Goal: Task Accomplishment & Management: Use online tool/utility

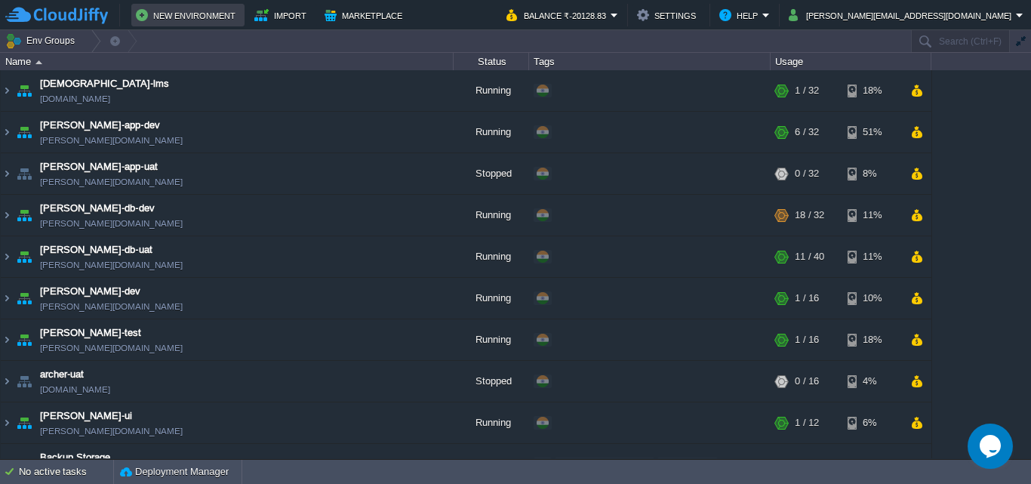
click at [202, 14] on button "New Environment" at bounding box center [188, 15] width 104 height 18
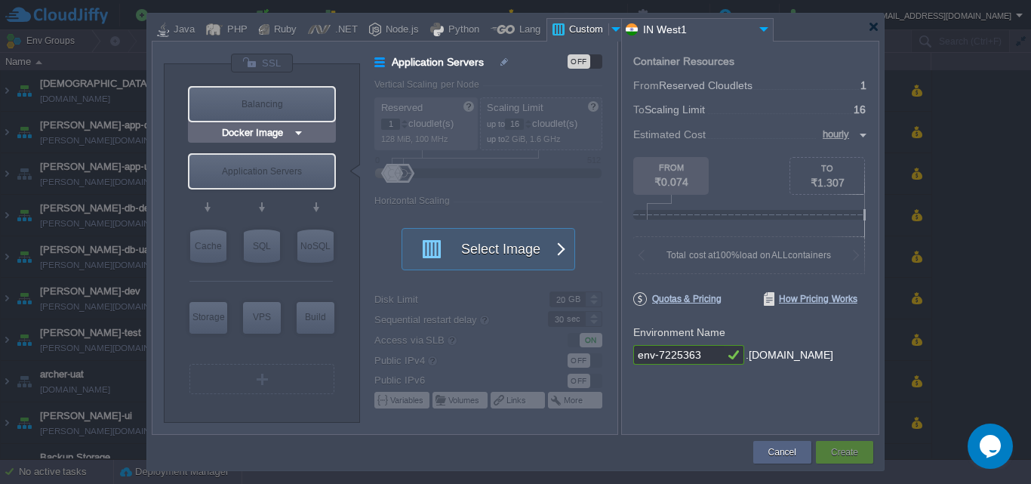
click at [264, 99] on div "Balancing" at bounding box center [261, 104] width 145 height 33
type input "Load Balancer"
type input "4"
type input "Select Image"
type input "Stateful"
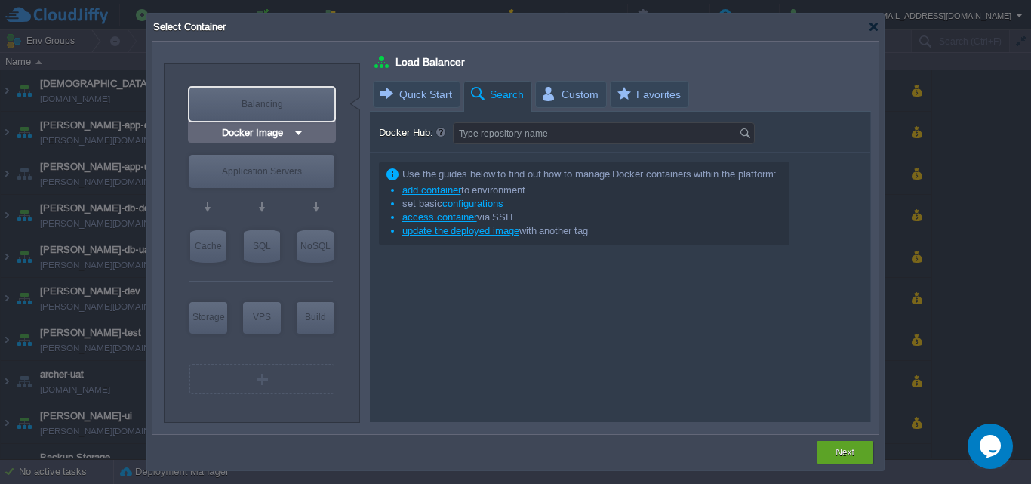
click at [300, 131] on img at bounding box center [298, 132] width 11 height 15
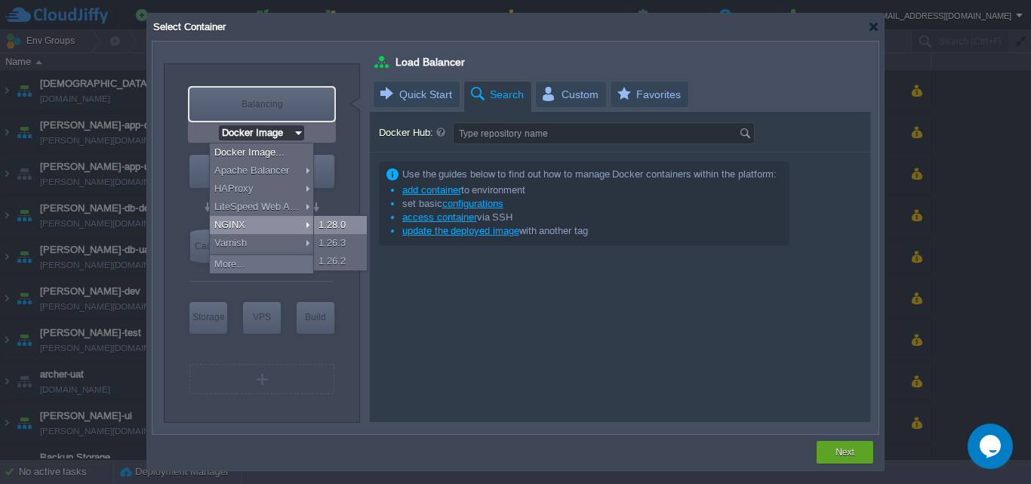
click at [332, 223] on div "1.28.0" at bounding box center [340, 225] width 53 height 18
type input "NGINX 1.28.0"
type input "1.28.0-almalin..."
type input "NGINX 1.28.0"
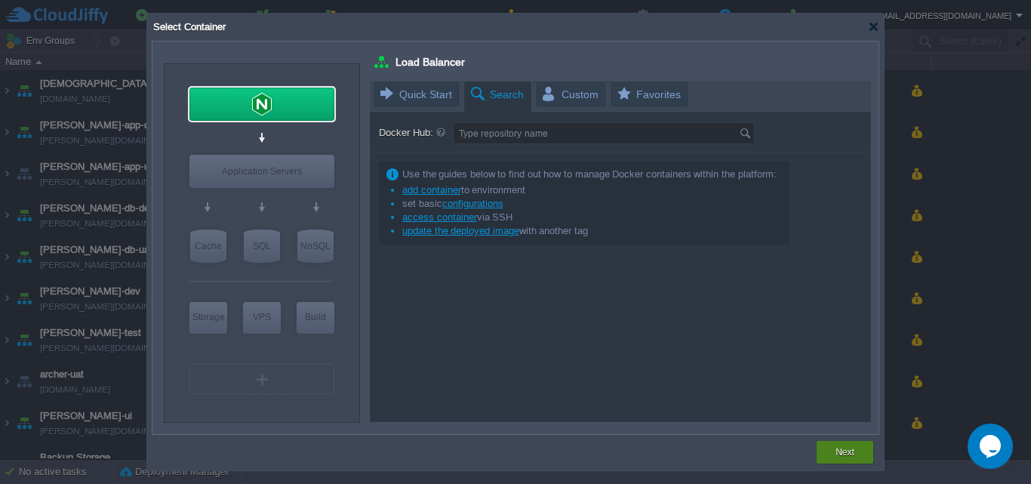
click at [844, 449] on button "Next" at bounding box center [844, 451] width 19 height 15
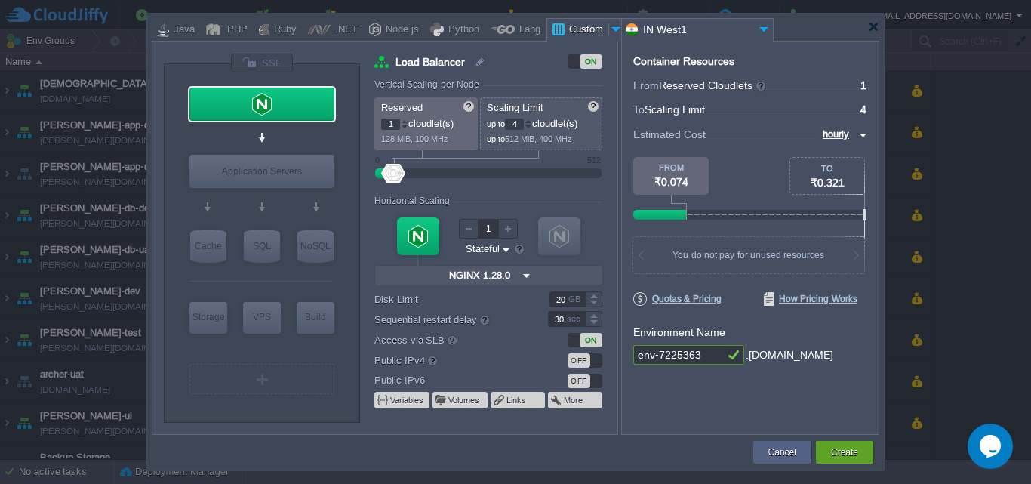
drag, startPoint x: 523, startPoint y: 121, endPoint x: 509, endPoint y: 119, distance: 14.5
click at [509, 119] on input "4" at bounding box center [514, 123] width 19 height 11
type input "16"
drag, startPoint x: 395, startPoint y: 121, endPoint x: 386, endPoint y: 121, distance: 9.1
click at [386, 121] on input "1" at bounding box center [390, 123] width 19 height 11
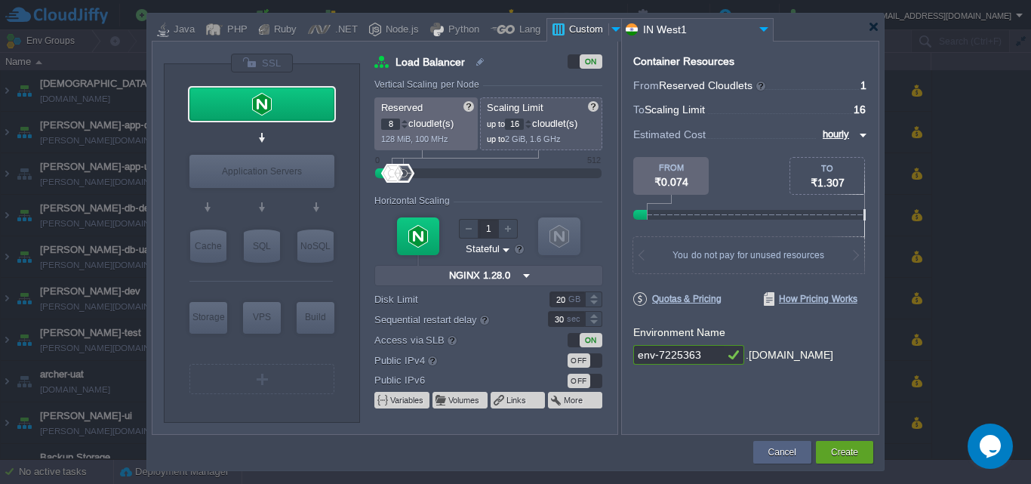
type input "8"
click at [503, 306] on label "Disk Limit" at bounding box center [450, 299] width 153 height 16
click at [549, 306] on input "20" at bounding box center [566, 299] width 35 height 16
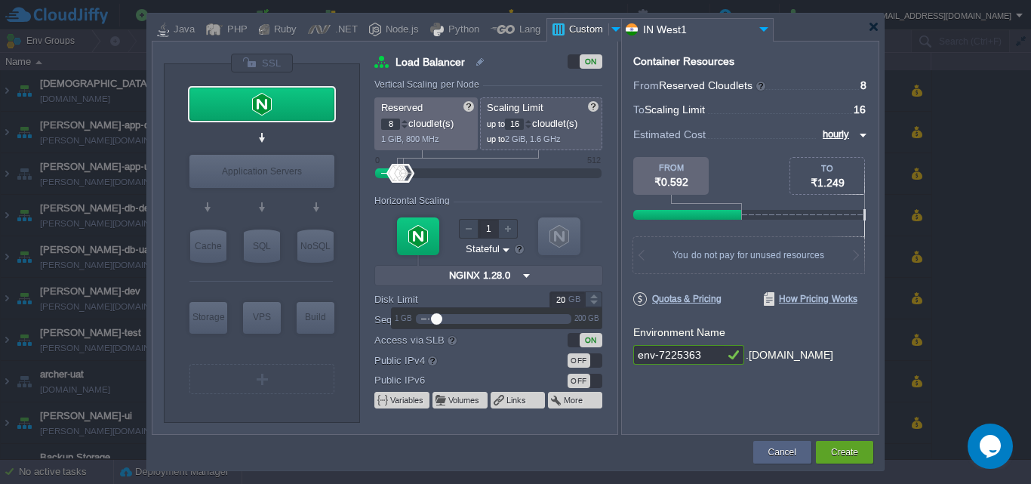
click at [400, 273] on div at bounding box center [488, 275] width 229 height 21
click at [595, 362] on div "OFF" at bounding box center [584, 360] width 35 height 14
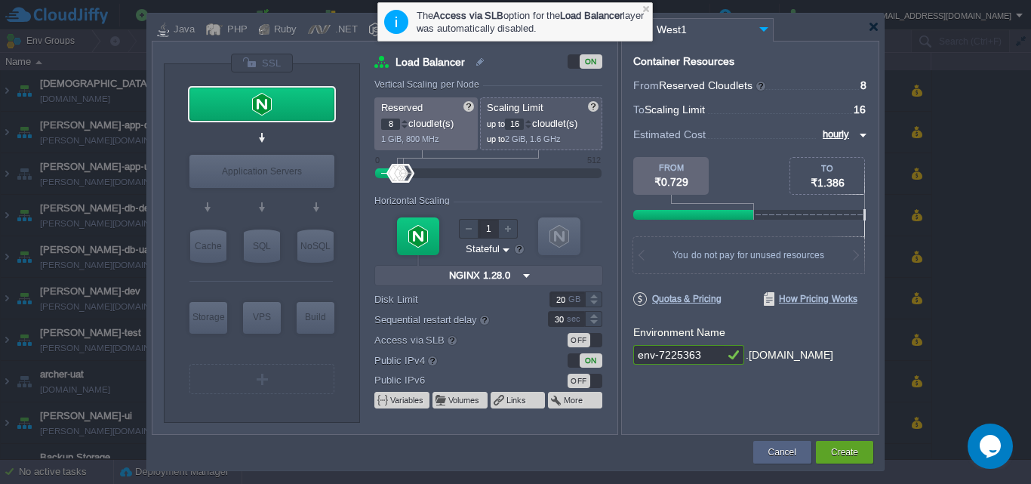
drag, startPoint x: 703, startPoint y: 351, endPoint x: 592, endPoint y: 350, distance: 110.9
click at [592, 350] on div "VM Balancing VM Application Servers VM Cache VM SQL VM NoSQL VM Storage VM VPS …" at bounding box center [515, 238] width 727 height 394
type input "ptsi-web"
click at [836, 450] on button "Create" at bounding box center [844, 451] width 27 height 15
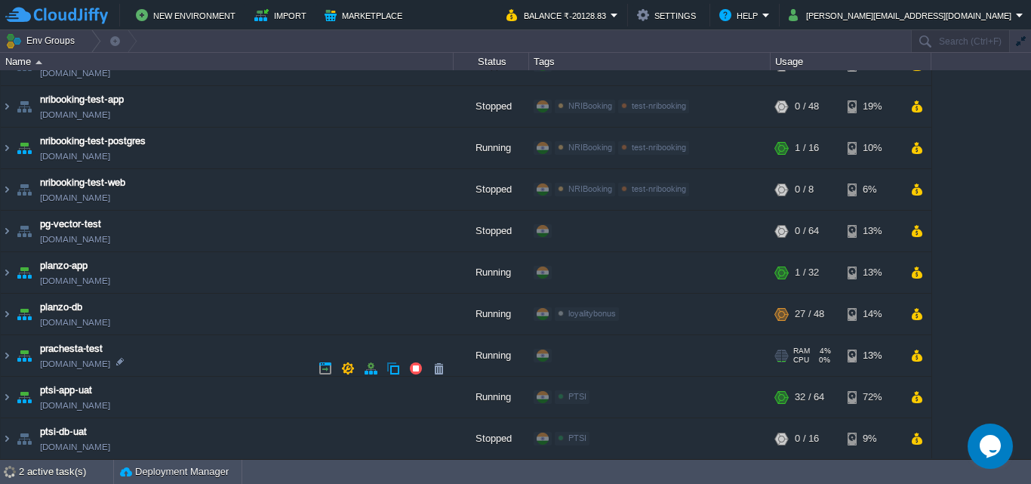
scroll to position [1425, 0]
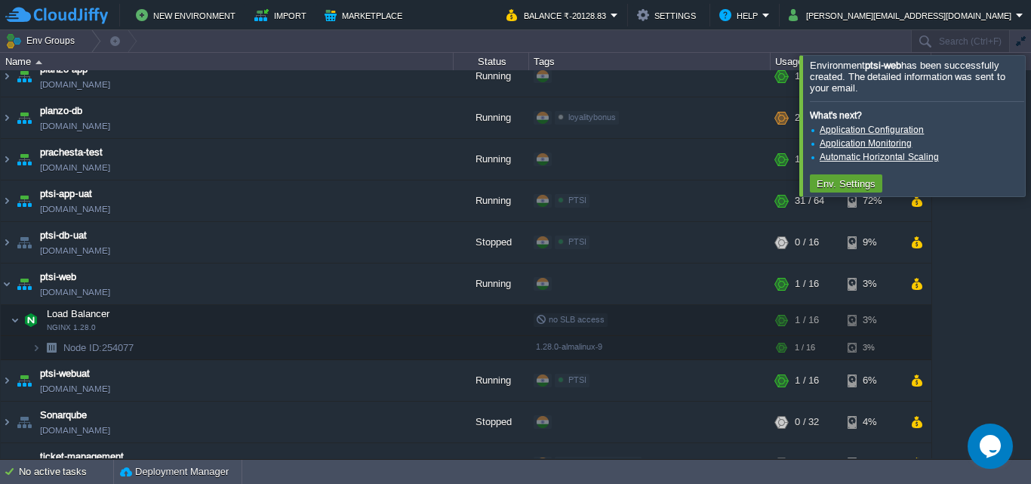
click at [1030, 124] on div at bounding box center [1049, 125] width 0 height 140
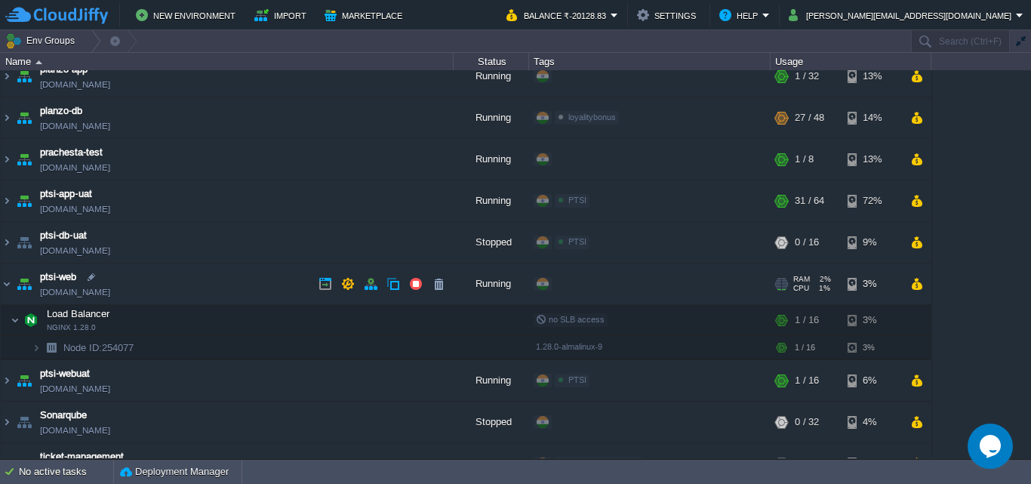
click at [91, 294] on link "[DOMAIN_NAME]" at bounding box center [75, 291] width 70 height 15
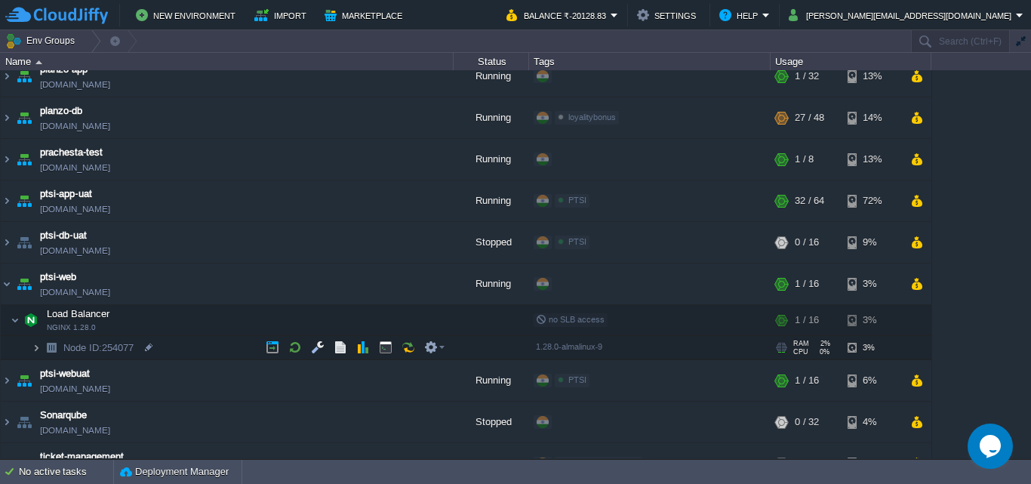
click at [36, 346] on img at bounding box center [36, 347] width 9 height 23
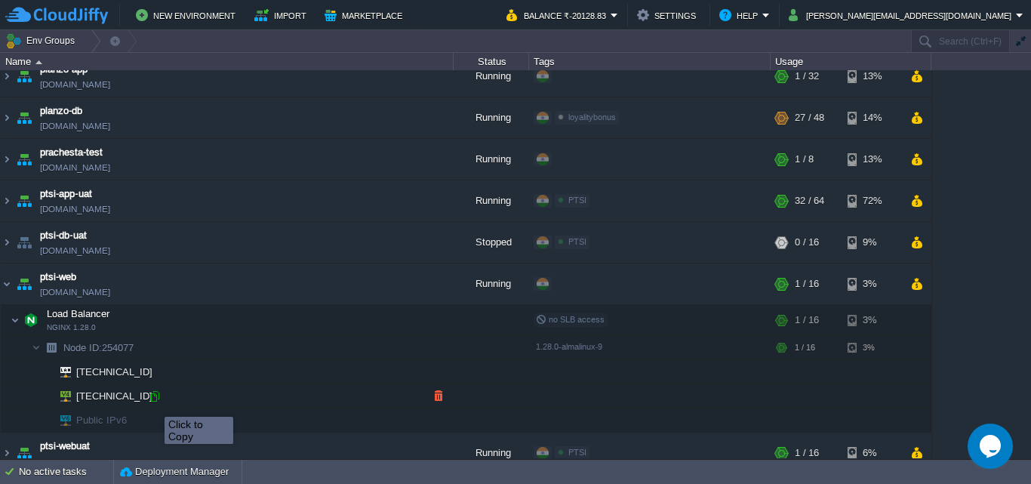
click at [157, 399] on div at bounding box center [155, 396] width 14 height 14
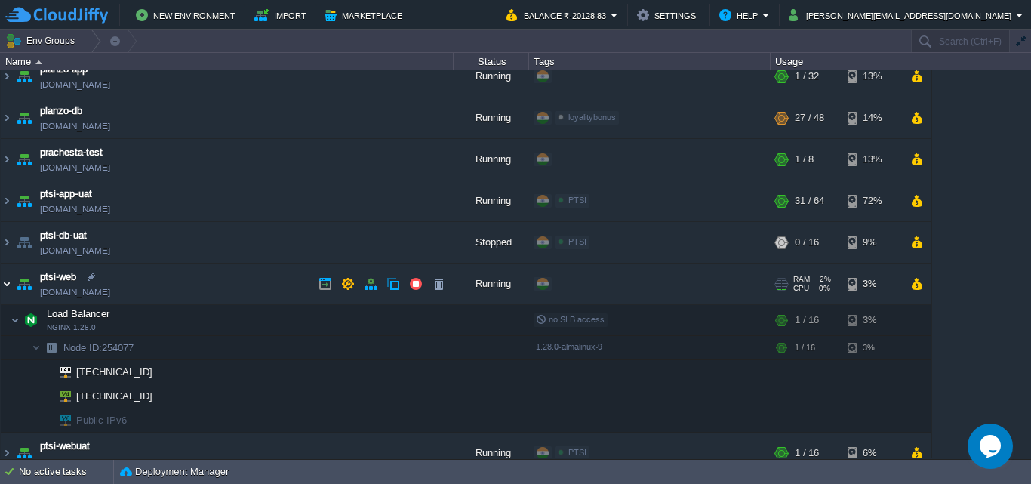
click at [7, 281] on img at bounding box center [7, 283] width 12 height 41
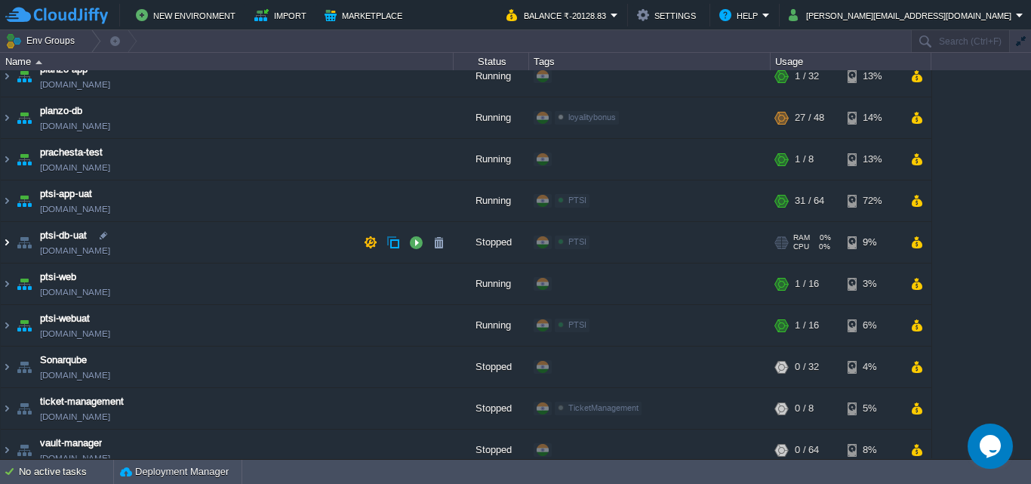
click at [7, 244] on img at bounding box center [7, 242] width 12 height 41
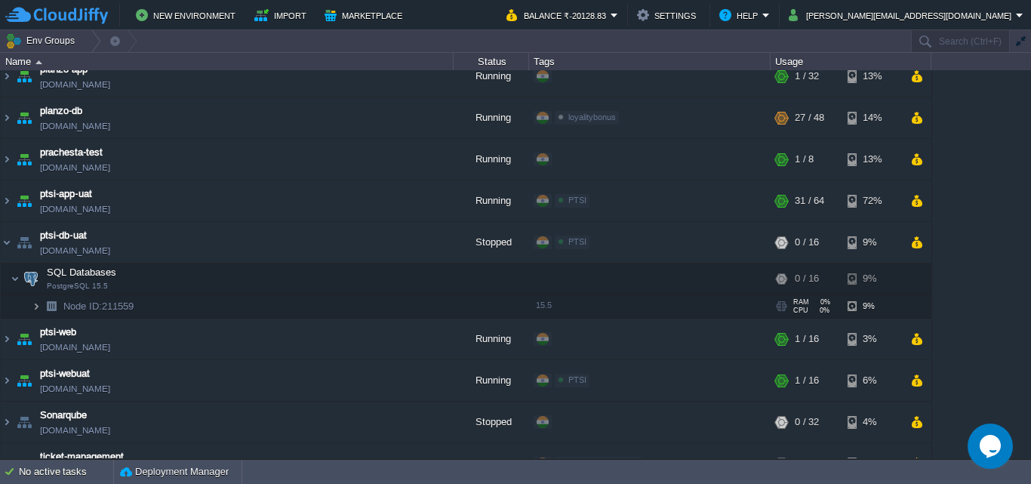
click at [35, 305] on img at bounding box center [36, 305] width 9 height 23
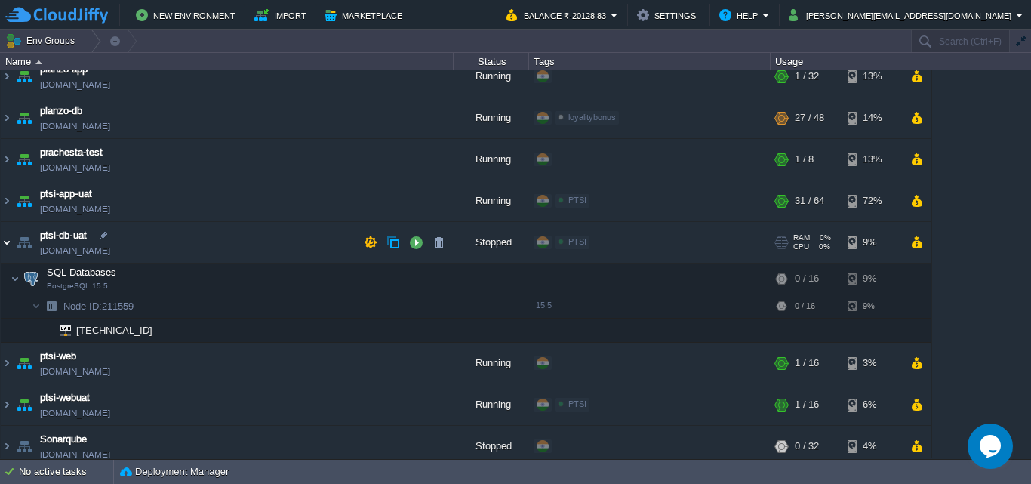
click at [1, 240] on img at bounding box center [7, 242] width 12 height 41
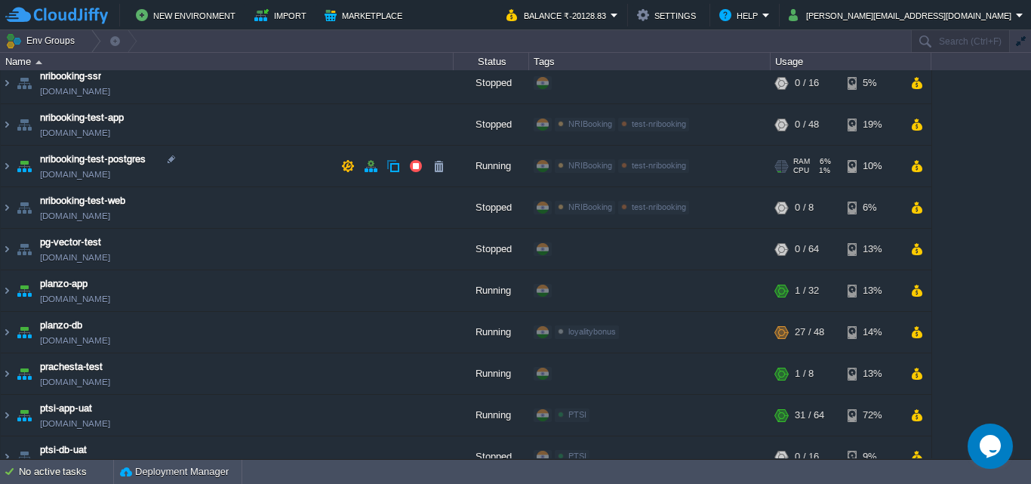
scroll to position [985, 0]
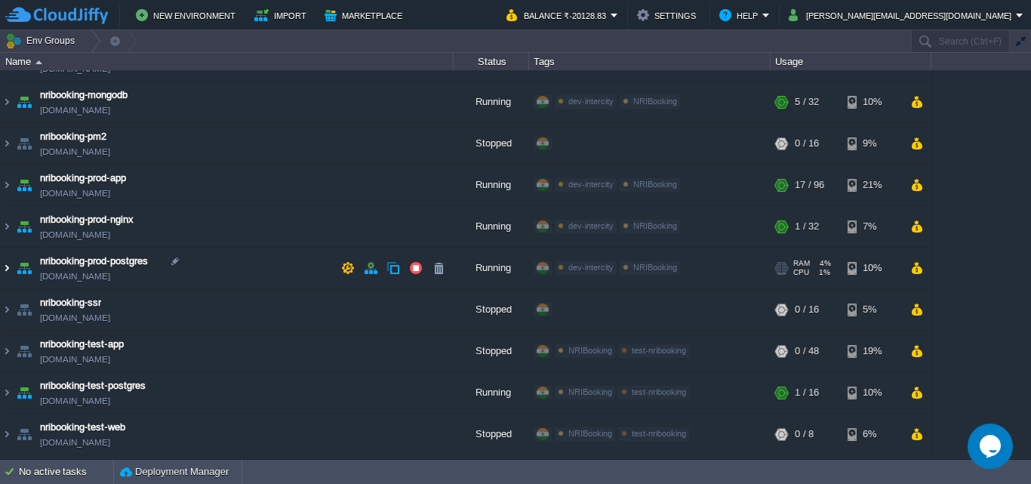
click at [10, 268] on img at bounding box center [7, 268] width 12 height 41
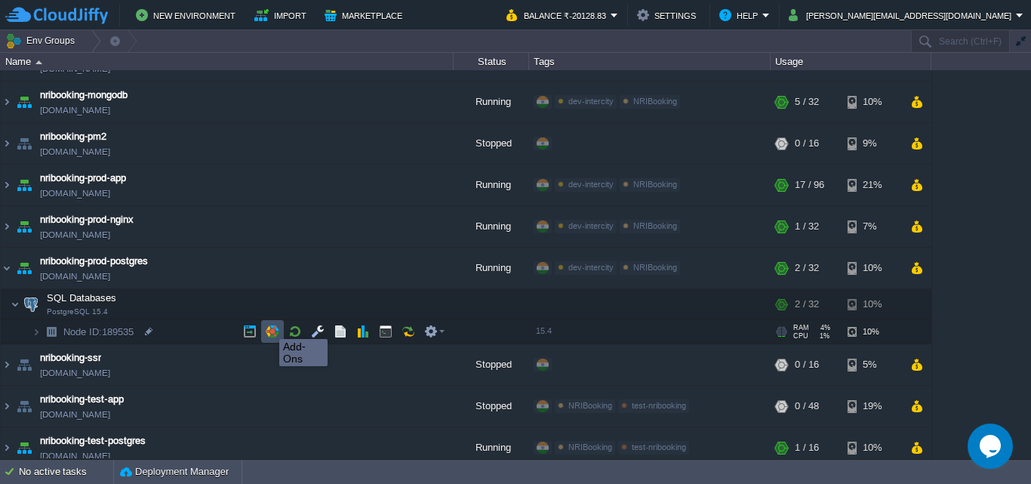
click at [268, 325] on button "button" at bounding box center [273, 331] width 14 height 14
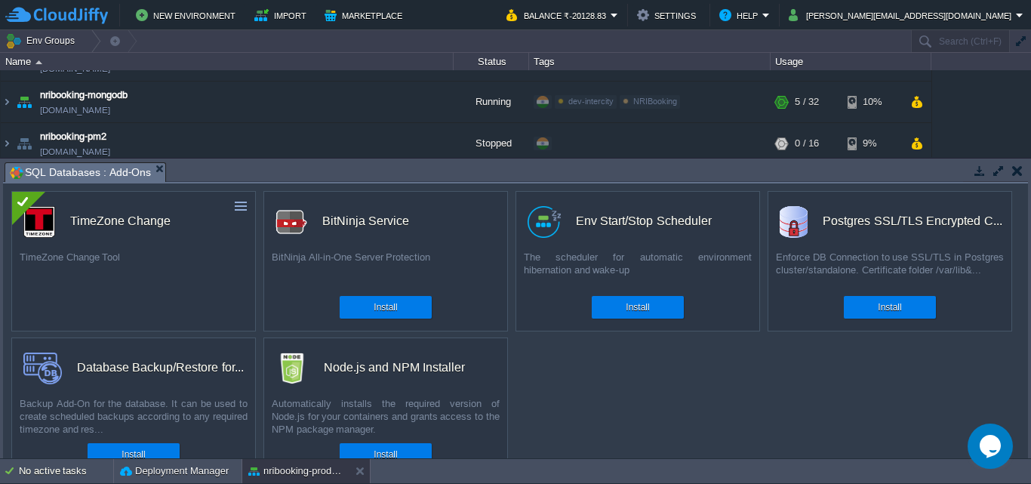
scroll to position [29, 0]
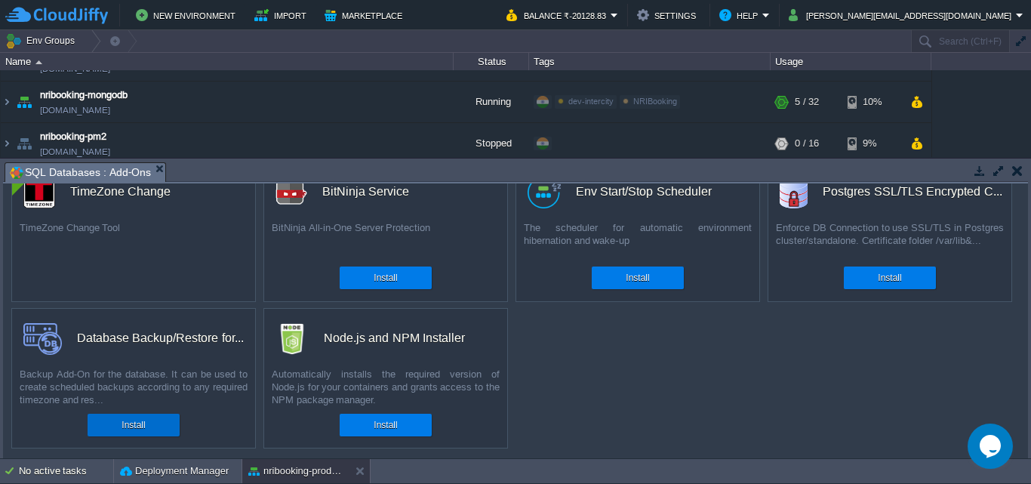
click at [158, 427] on div "Install" at bounding box center [133, 425] width 69 height 23
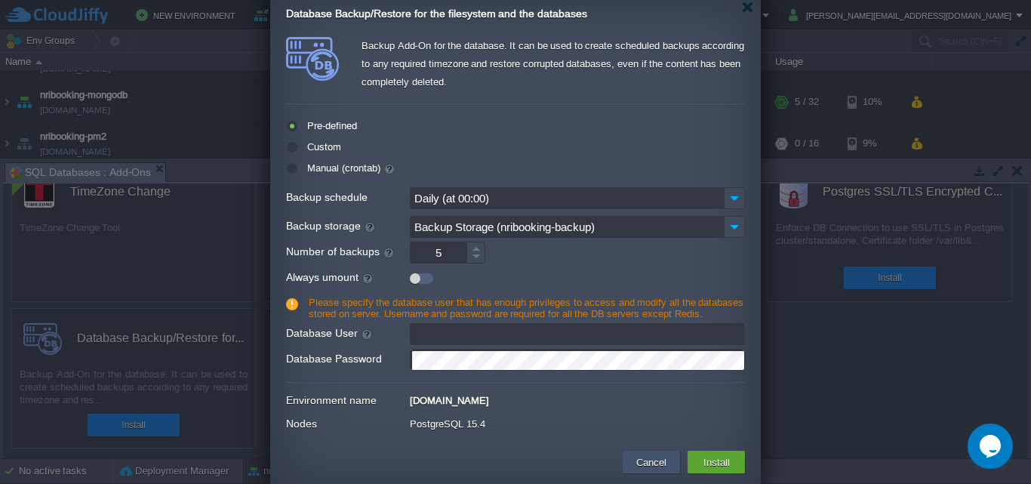
click at [648, 463] on button "Cancel" at bounding box center [651, 462] width 39 height 18
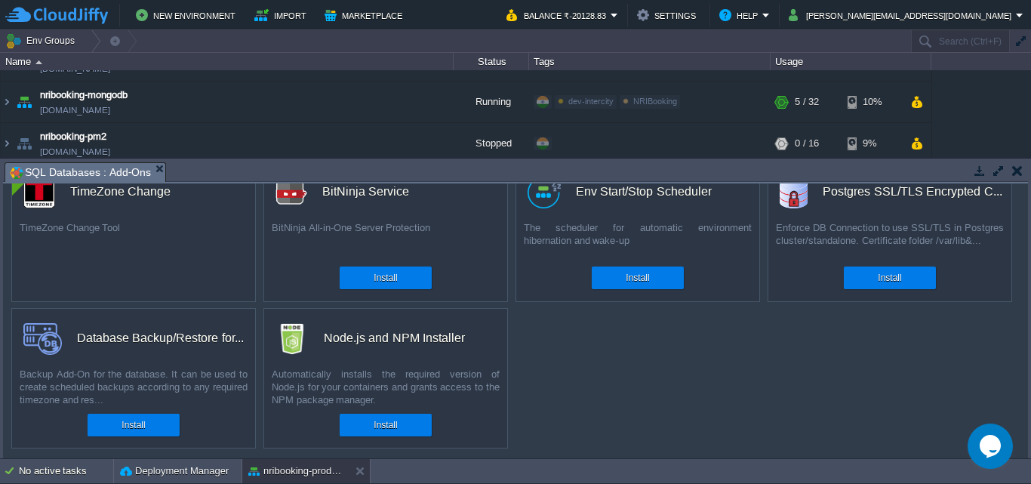
scroll to position [0, 0]
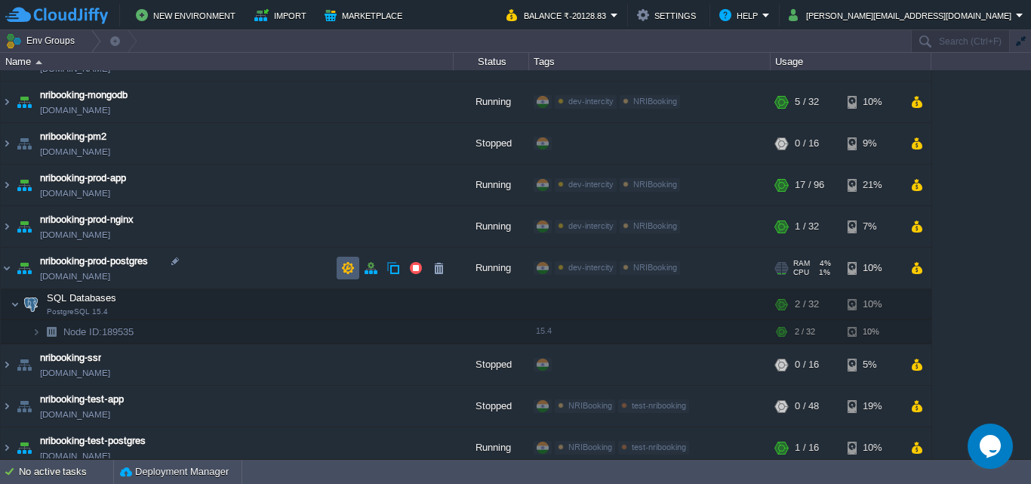
click at [340, 265] on td at bounding box center [348, 268] width 23 height 23
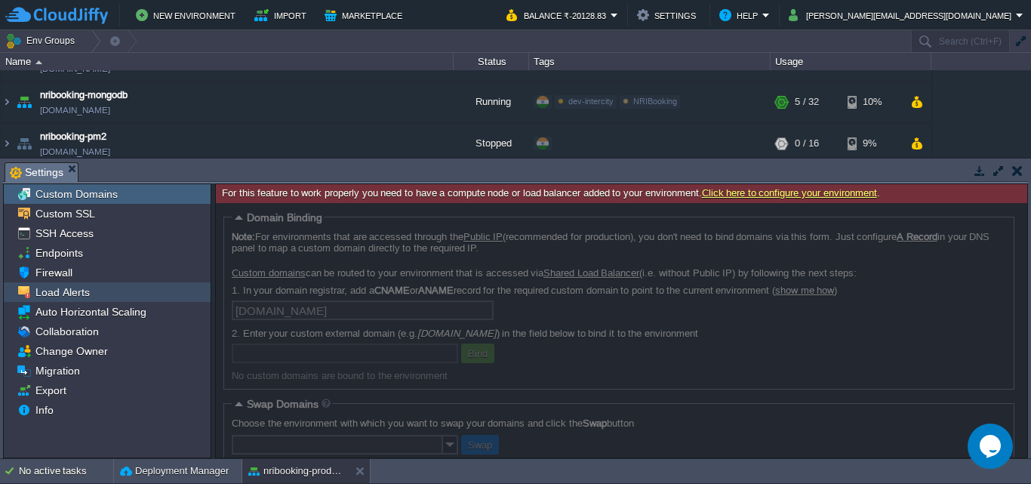
click at [70, 294] on span "Load Alerts" at bounding box center [62, 292] width 60 height 14
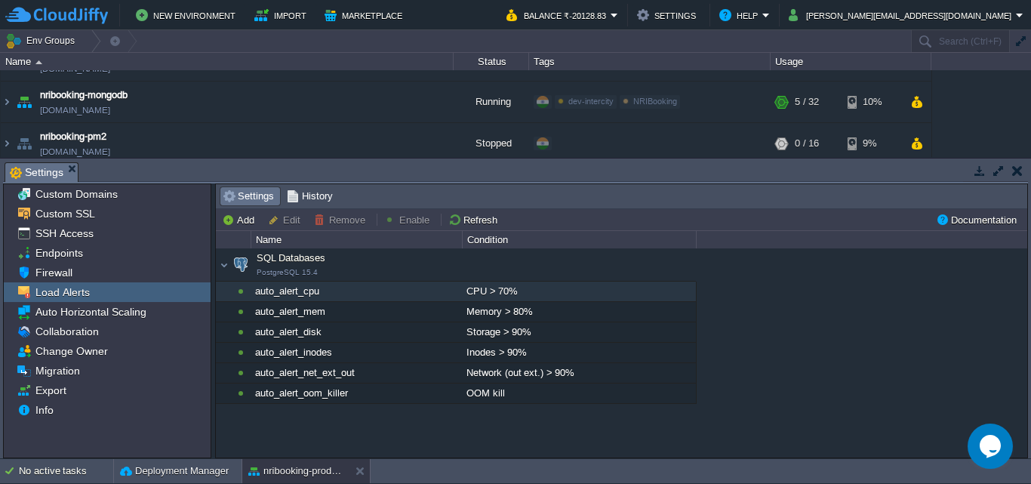
click at [302, 297] on div "auto_alert_cpu" at bounding box center [356, 291] width 210 height 20
click at [285, 224] on button "Edit" at bounding box center [286, 220] width 37 height 14
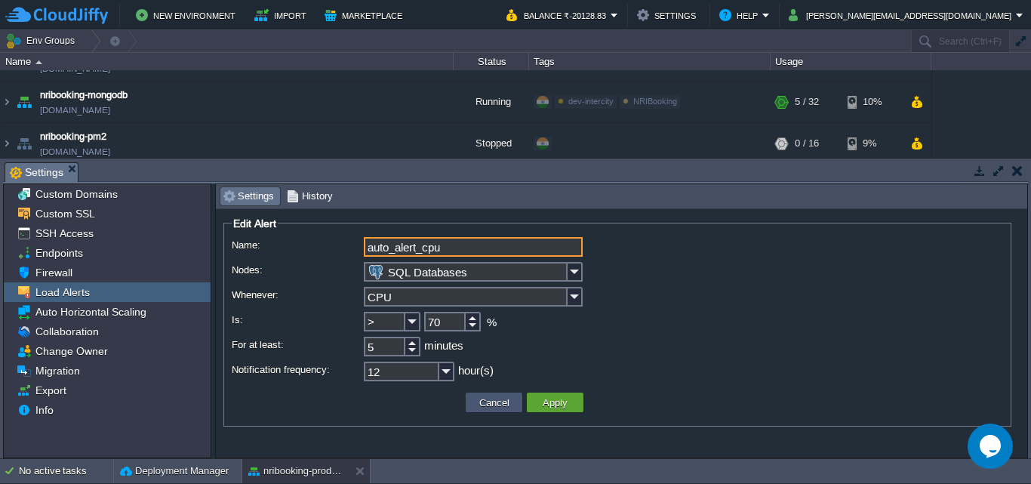
click at [495, 407] on button "Cancel" at bounding box center [494, 402] width 39 height 14
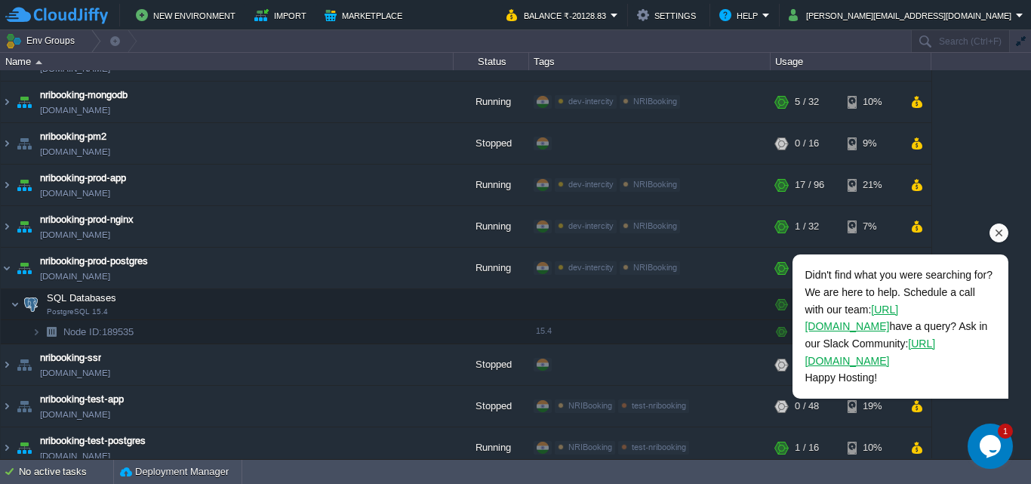
click at [996, 232] on icon "Chat attention grabber" at bounding box center [999, 233] width 14 height 14
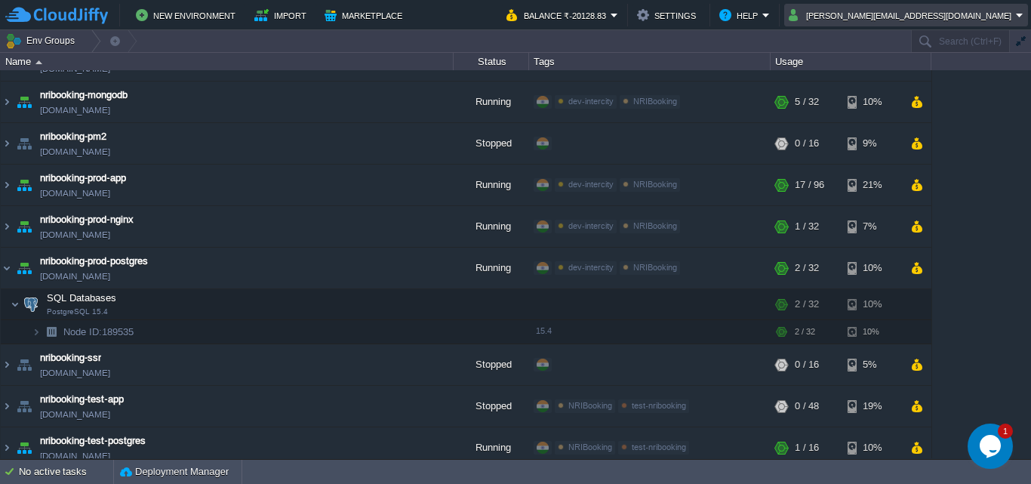
click at [1013, 11] on button "[PERSON_NAME][EMAIL_ADDRESS][DOMAIN_NAME]" at bounding box center [902, 15] width 227 height 18
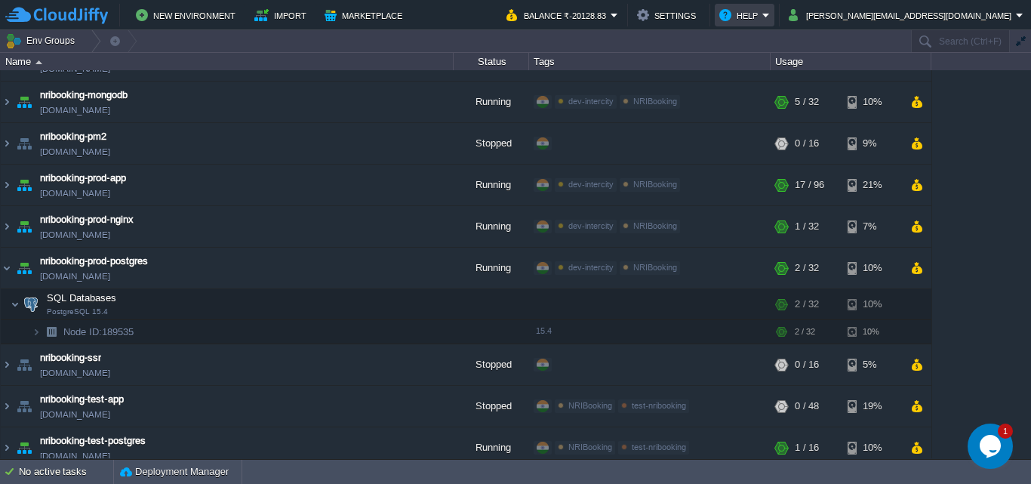
click at [774, 16] on td "Help" at bounding box center [745, 15] width 60 height 23
click at [770, 13] on em "Help" at bounding box center [744, 15] width 51 height 18
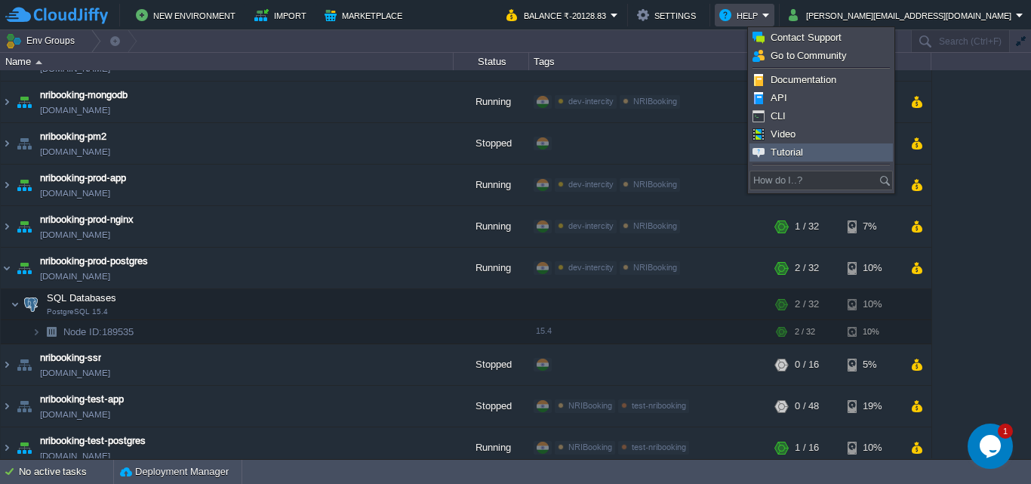
click at [792, 153] on span "Tutorial" at bounding box center [786, 151] width 32 height 11
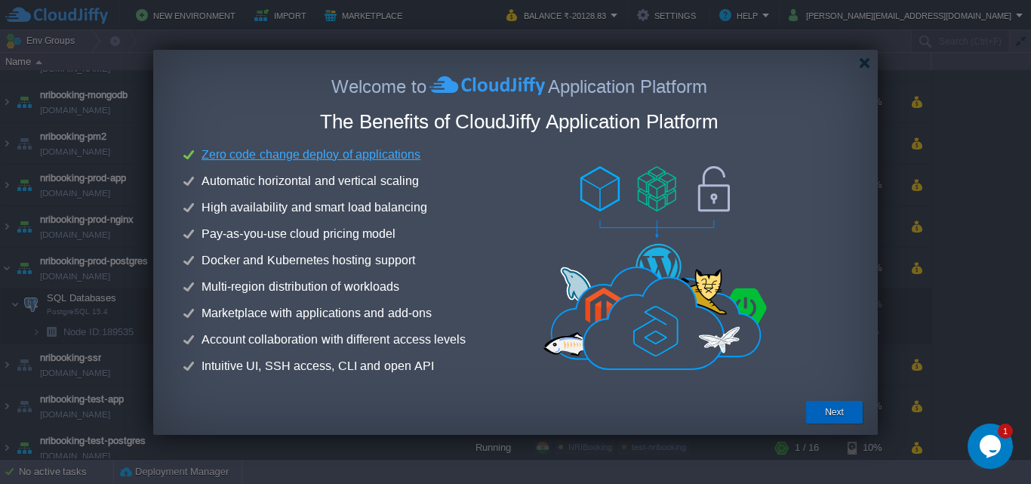
click at [833, 406] on button "Next" at bounding box center [834, 411] width 19 height 15
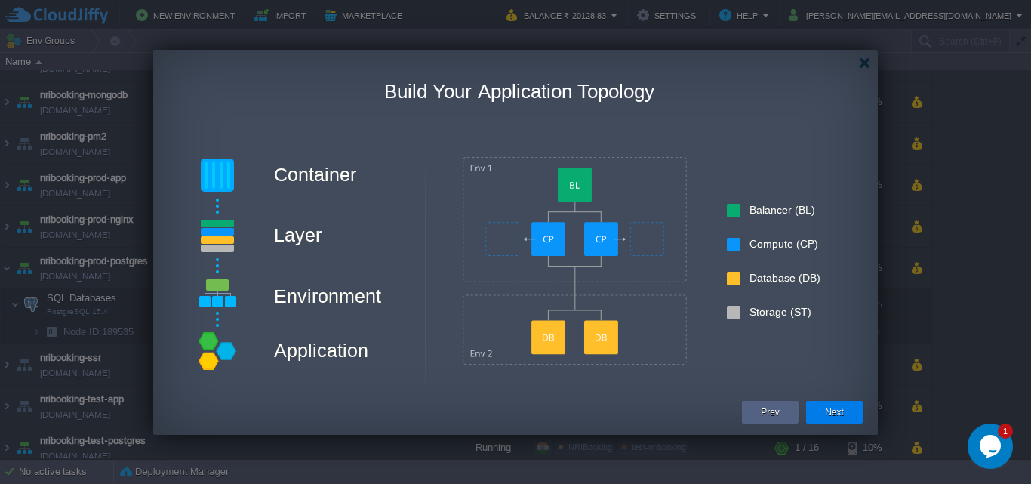
click at [842, 409] on button "Next" at bounding box center [834, 411] width 19 height 15
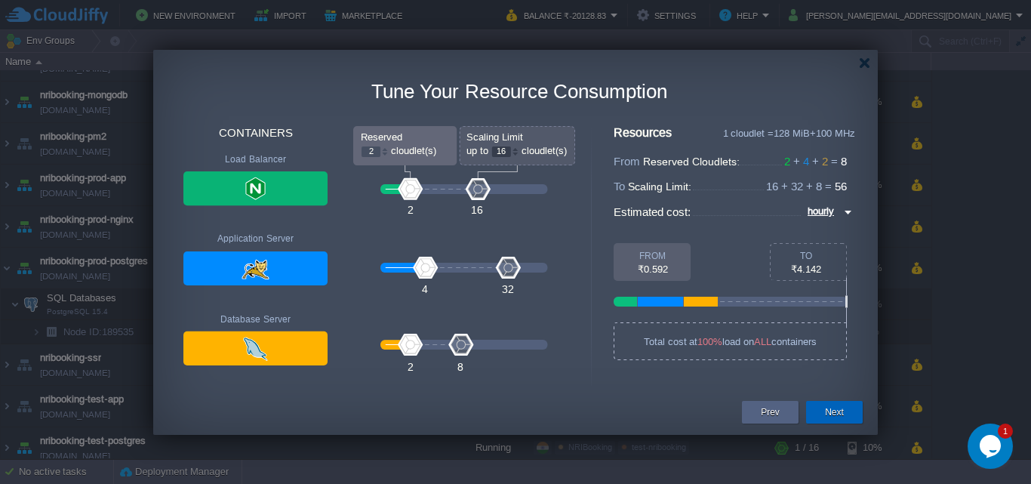
click at [842, 409] on button "Next" at bounding box center [834, 411] width 19 height 15
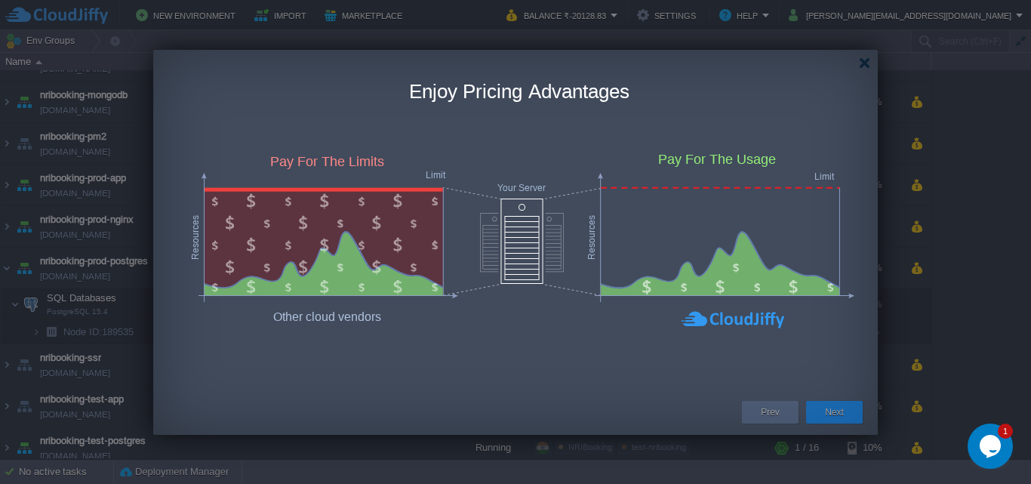
click at [842, 409] on button "Next" at bounding box center [834, 411] width 19 height 15
click at [835, 410] on button "Next" at bounding box center [834, 411] width 19 height 15
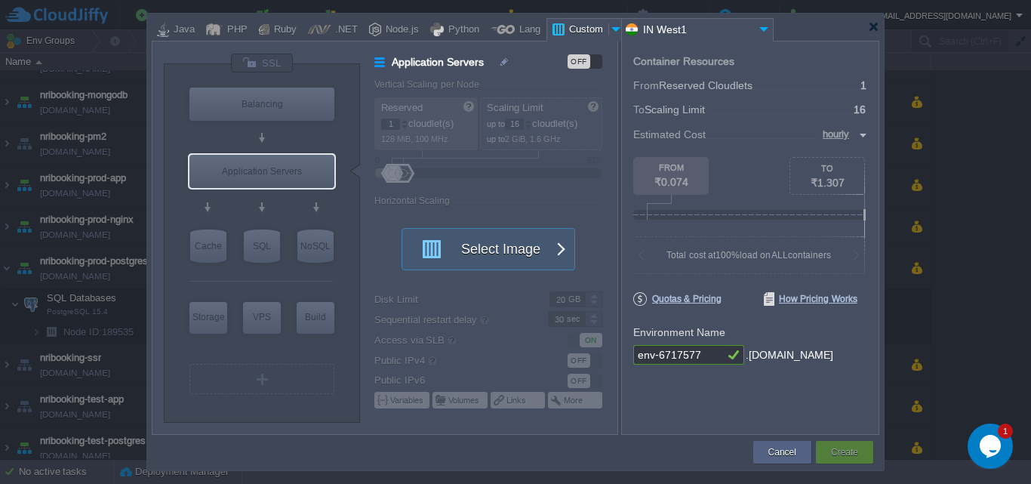
click at [876, 32] on div at bounding box center [515, 27] width 727 height 27
click at [872, 26] on div at bounding box center [873, 26] width 11 height 11
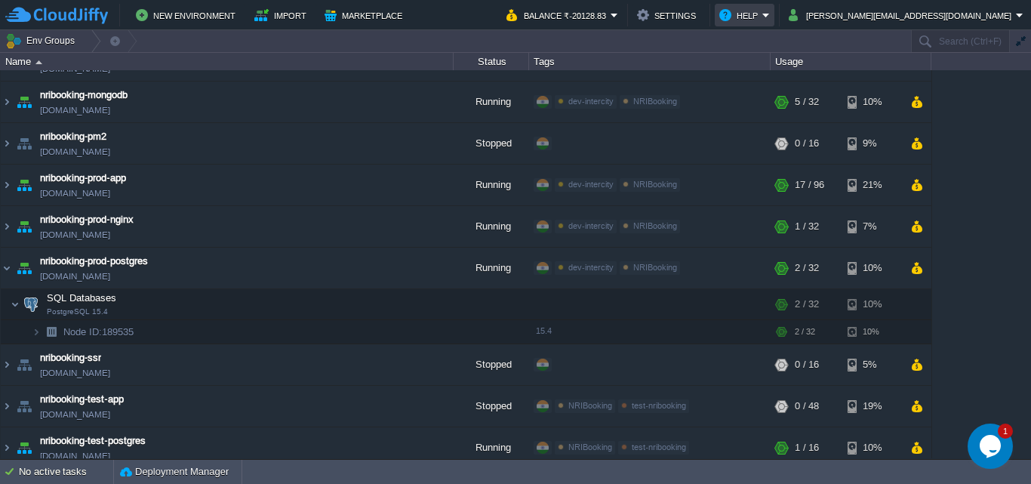
click at [770, 14] on em "Help" at bounding box center [744, 15] width 51 height 18
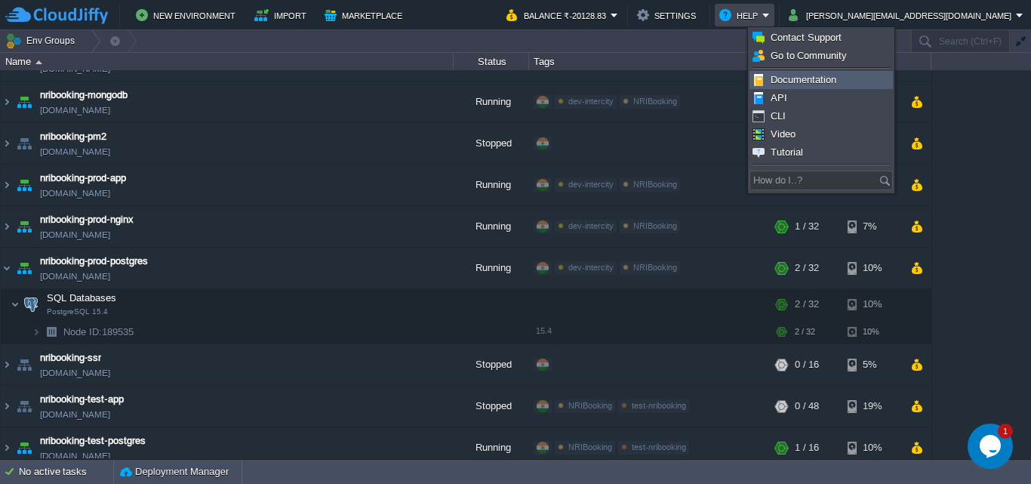
click at [807, 74] on span "Documentation" at bounding box center [803, 79] width 66 height 11
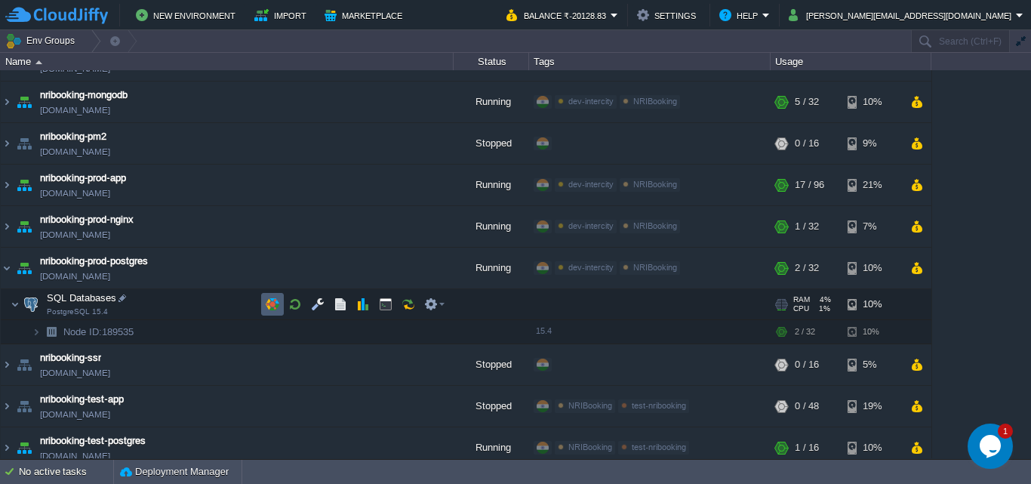
click at [275, 308] on button "button" at bounding box center [273, 304] width 14 height 14
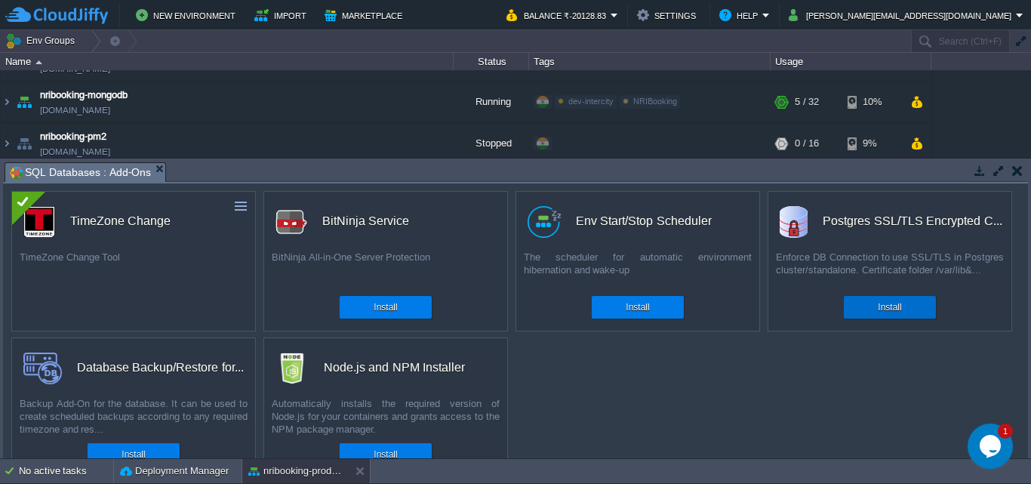
click at [922, 311] on div "Install" at bounding box center [889, 307] width 69 height 23
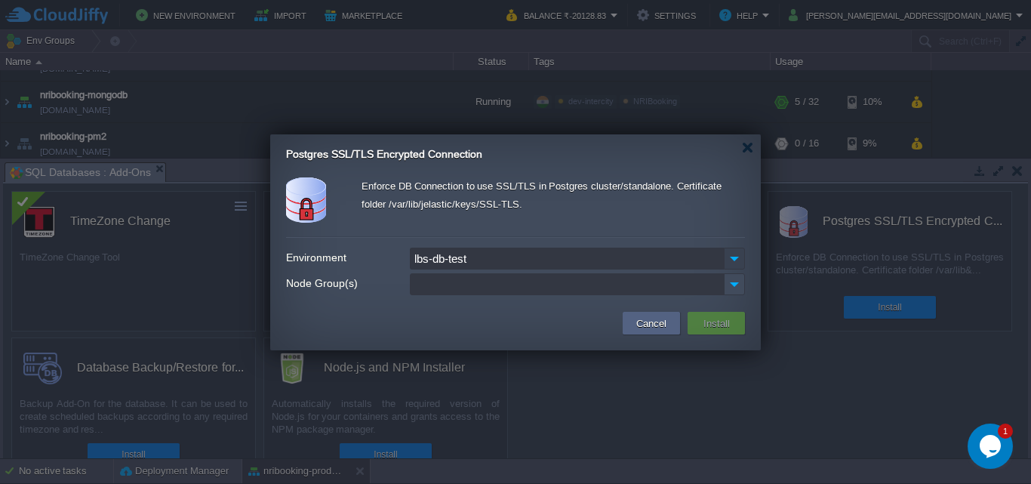
click at [735, 261] on img at bounding box center [734, 259] width 21 height 22
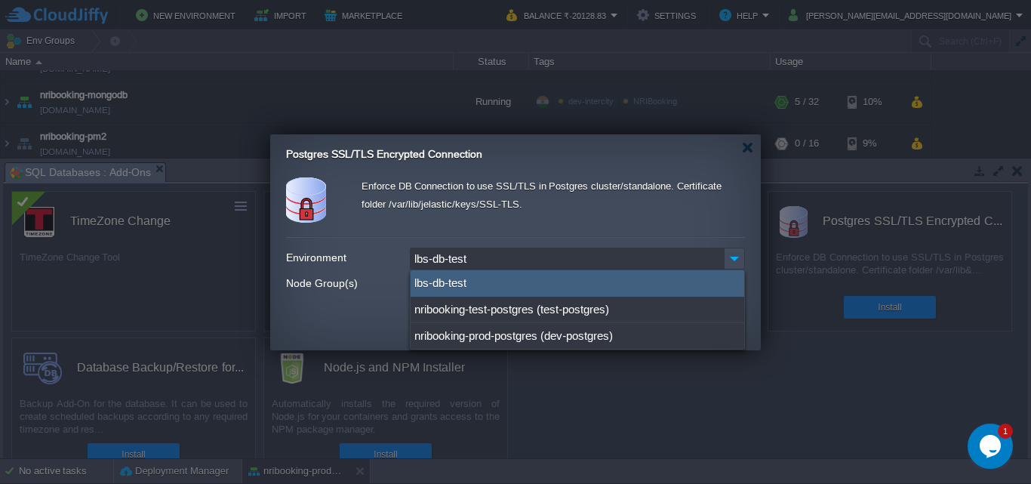
click at [819, 392] on div at bounding box center [515, 242] width 1031 height 484
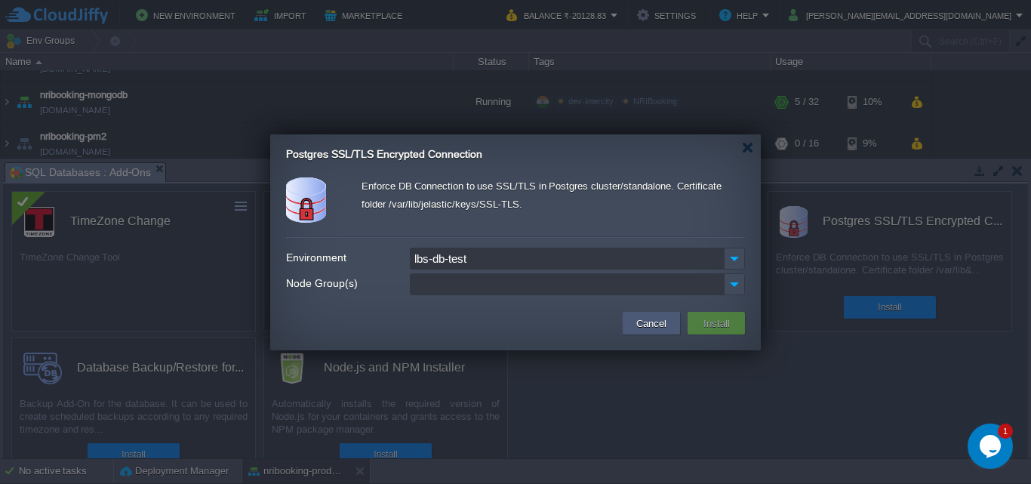
click at [641, 321] on button "Cancel" at bounding box center [651, 323] width 39 height 18
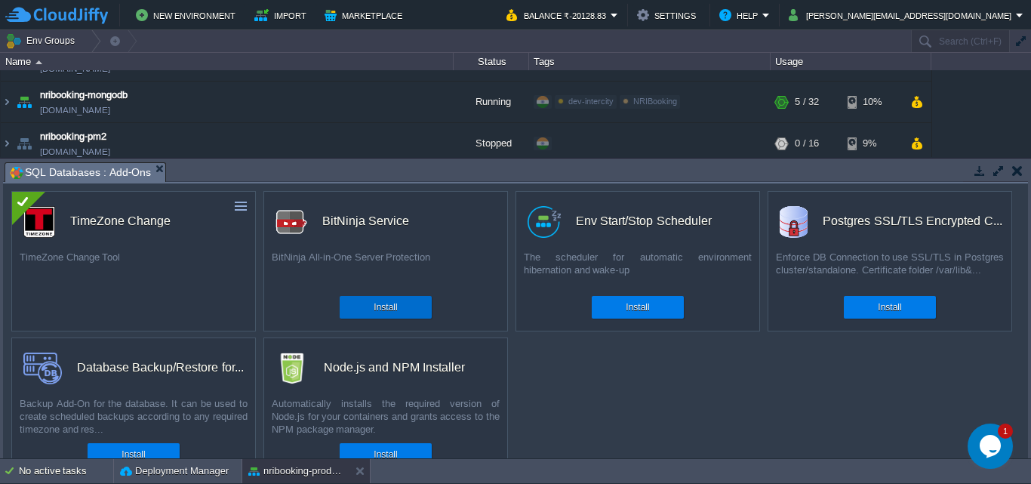
click at [411, 303] on div "Install" at bounding box center [385, 307] width 69 height 23
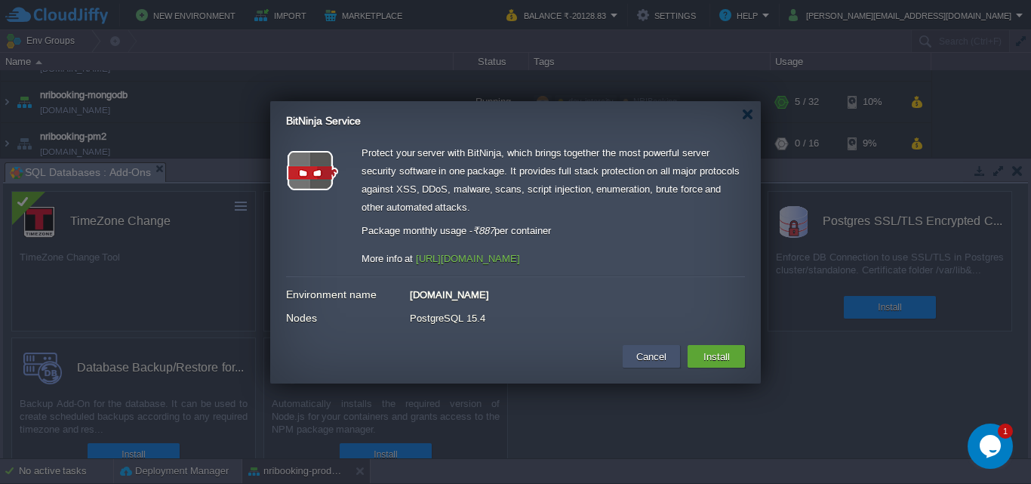
click at [640, 355] on button "Cancel" at bounding box center [651, 356] width 39 height 18
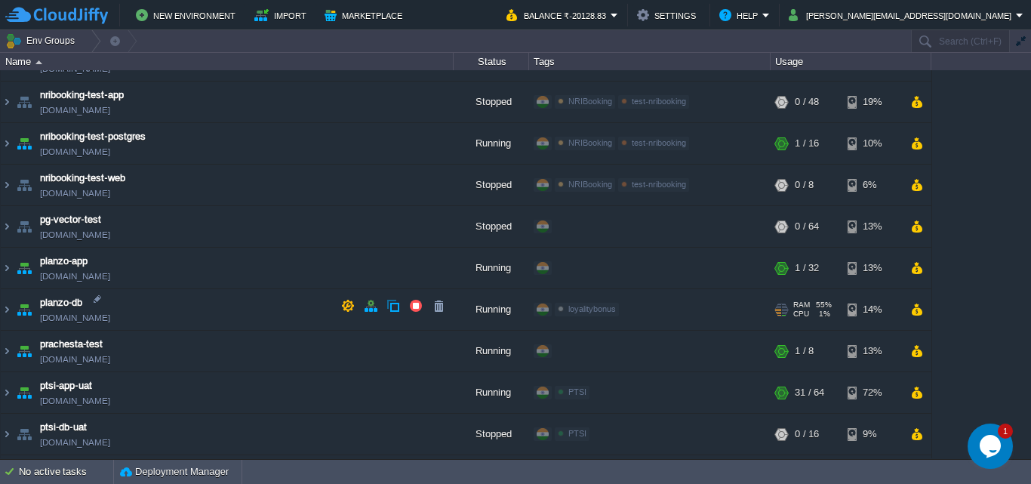
scroll to position [1362, 0]
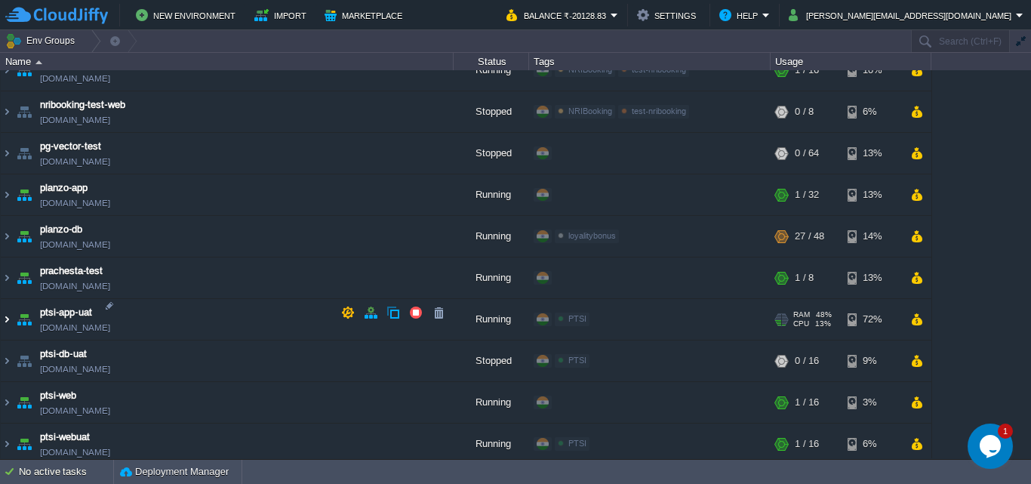
click at [3, 314] on img at bounding box center [7, 319] width 12 height 41
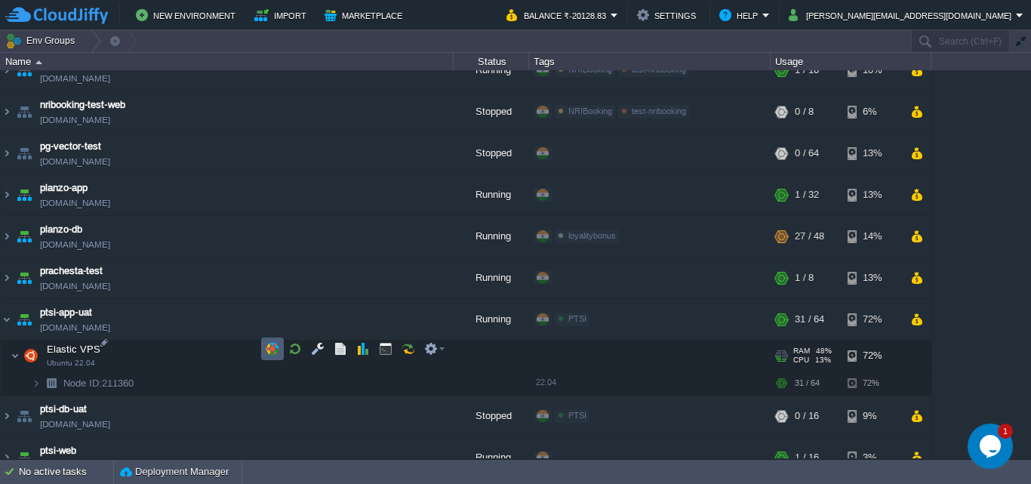
click at [272, 352] on button "button" at bounding box center [273, 349] width 14 height 14
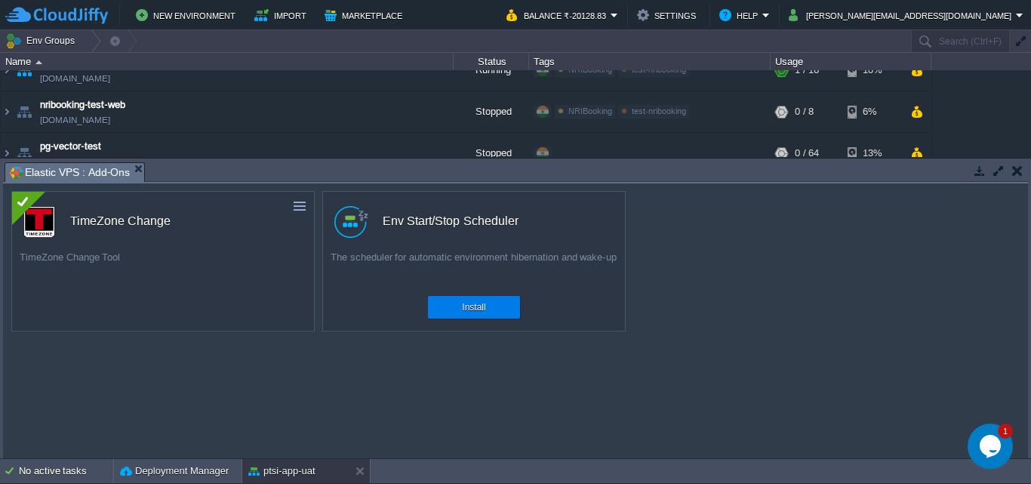
click at [1023, 169] on td at bounding box center [1016, 170] width 19 height 18
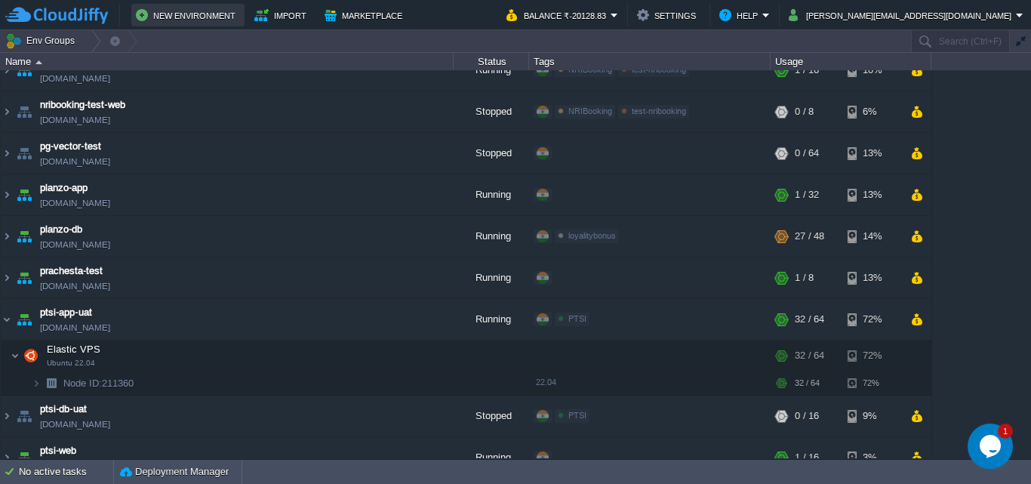
click at [200, 14] on button "New Environment" at bounding box center [188, 15] width 104 height 18
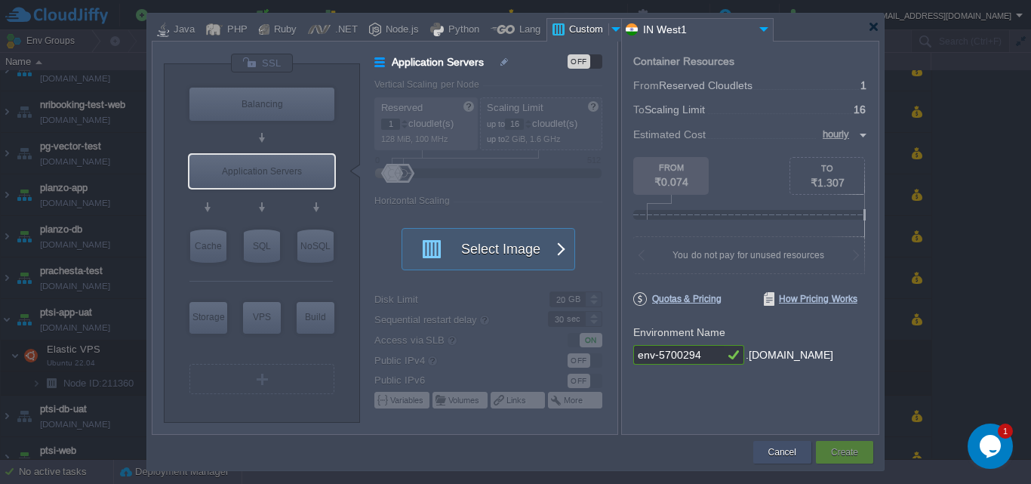
click at [783, 447] on button "Cancel" at bounding box center [782, 451] width 28 height 15
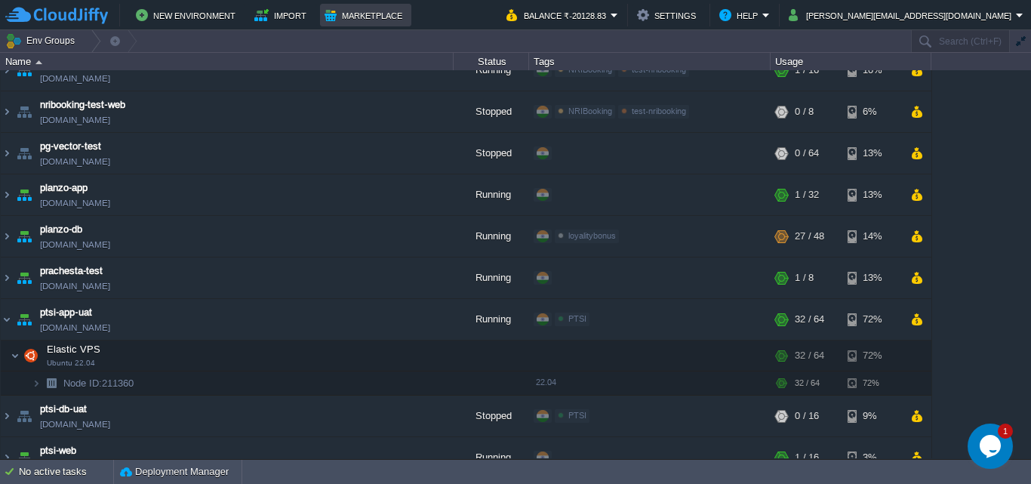
click at [343, 15] on button "Marketplace" at bounding box center [365, 15] width 82 height 18
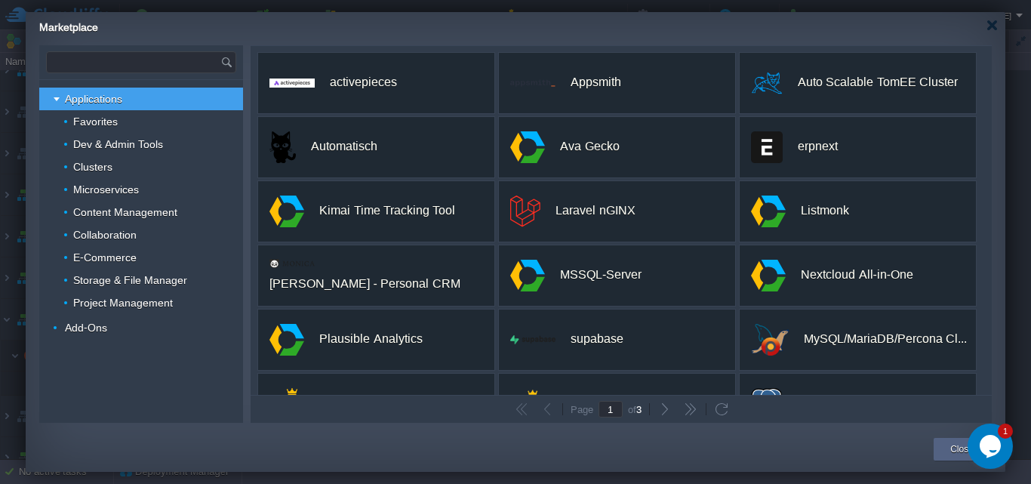
click at [146, 57] on input "text" at bounding box center [134, 62] width 174 height 20
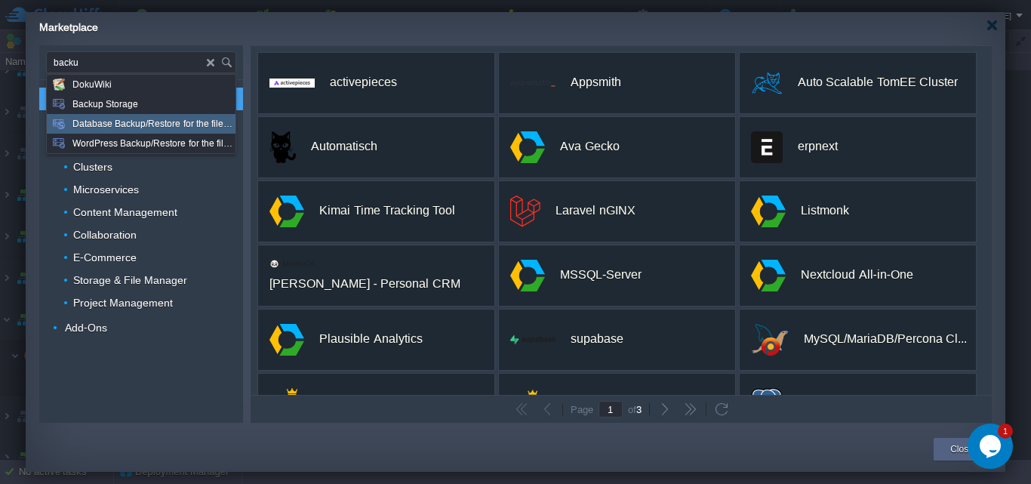
click at [131, 124] on span "Database Backup/Restore for the filesystem and the databases" at bounding box center [152, 124] width 161 height 20
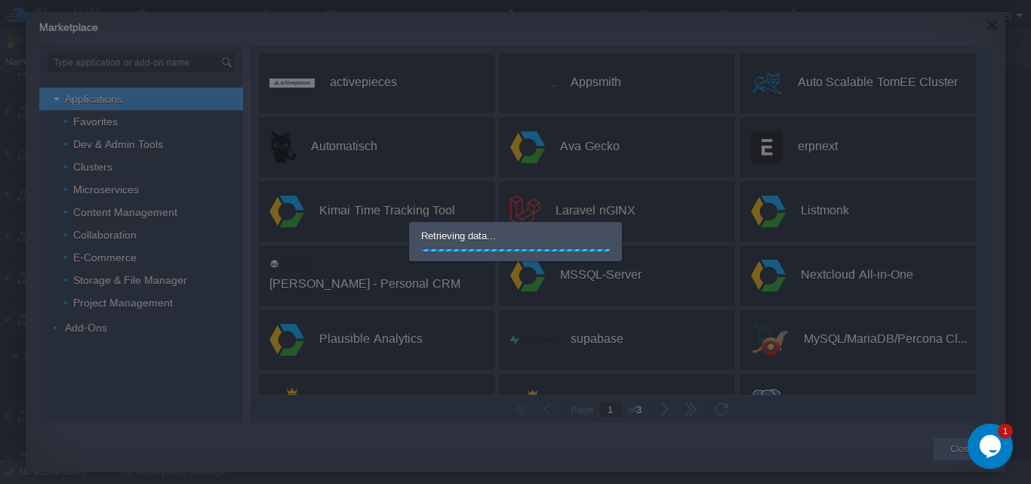
scroll to position [0, 0]
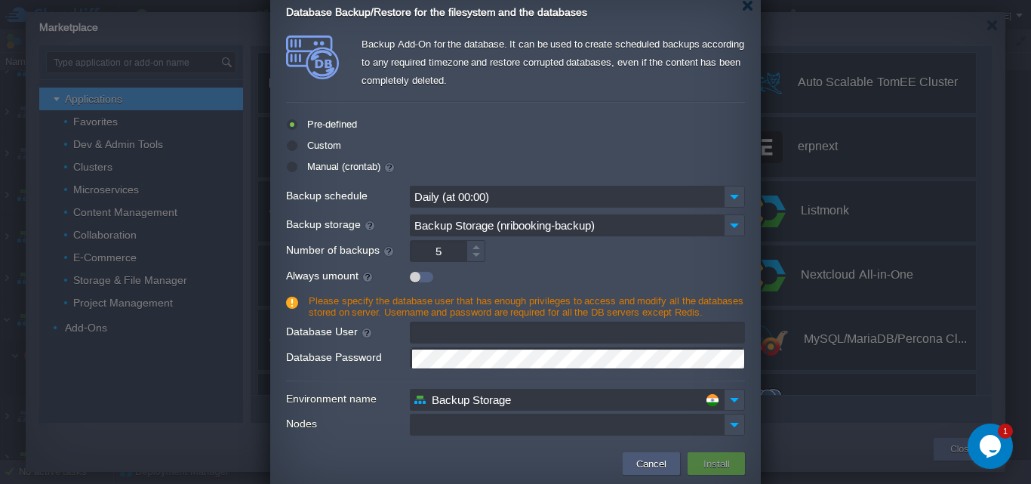
type input "Type application or add-on name"
click at [643, 457] on button "Cancel" at bounding box center [651, 463] width 39 height 18
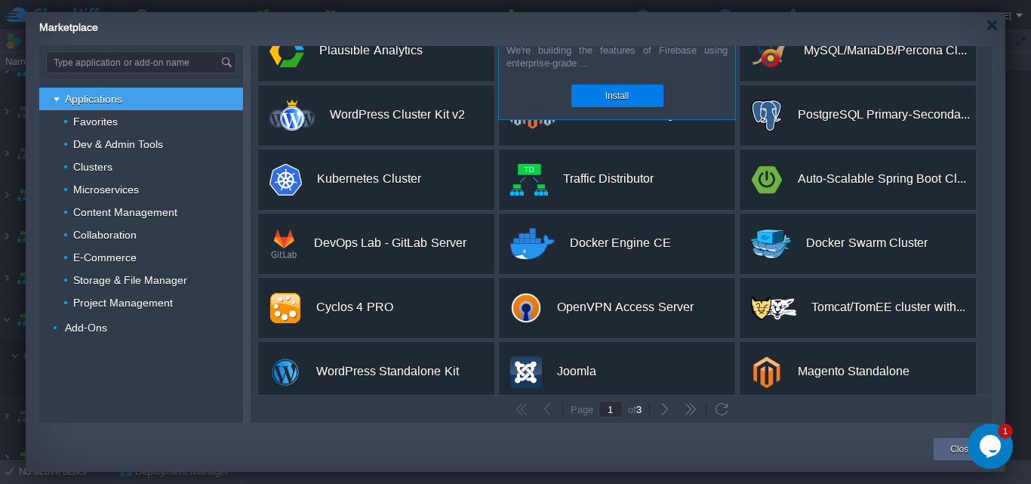
scroll to position [303, 0]
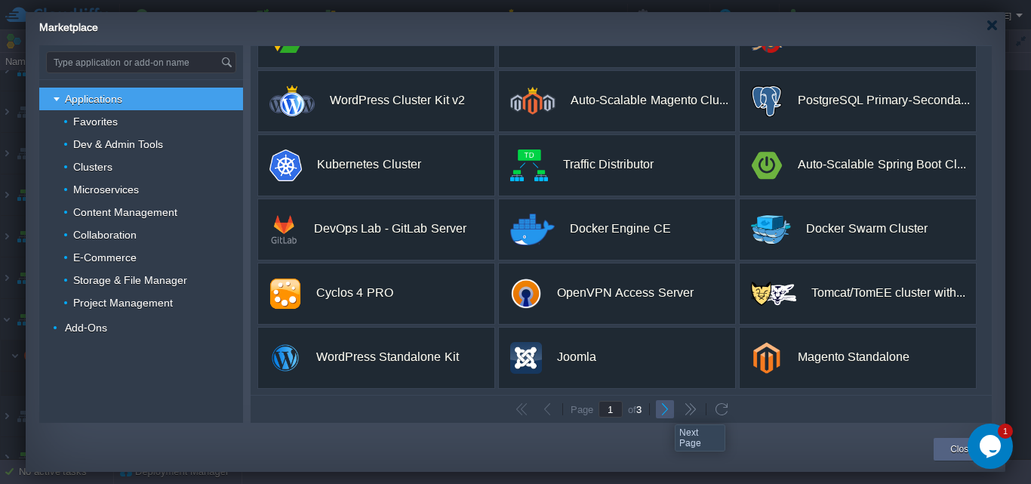
click at [663, 411] on button "button" at bounding box center [665, 409] width 14 height 14
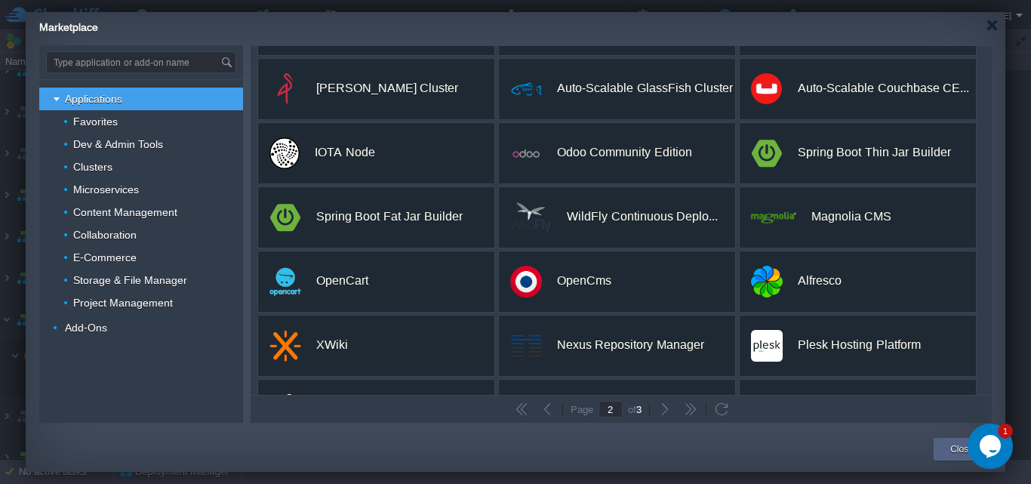
scroll to position [29, 0]
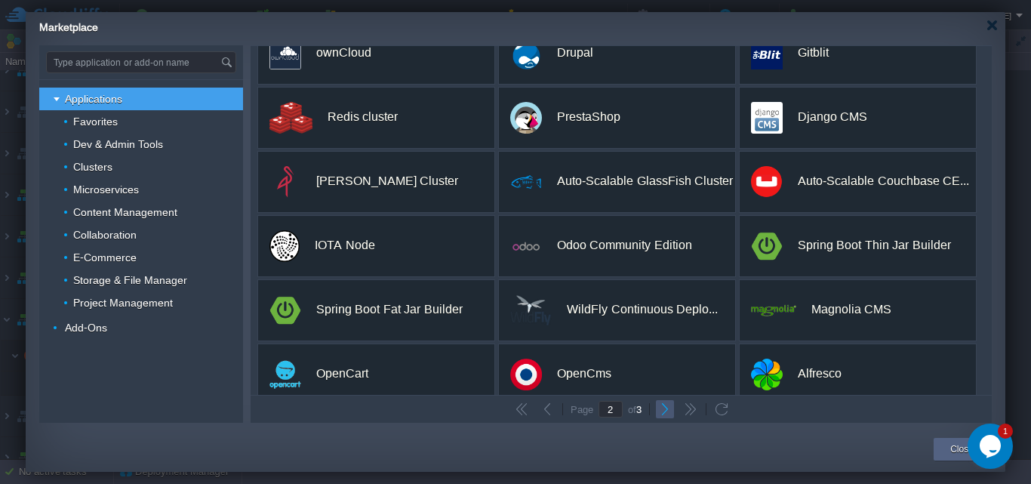
click at [665, 404] on button "button" at bounding box center [665, 409] width 14 height 14
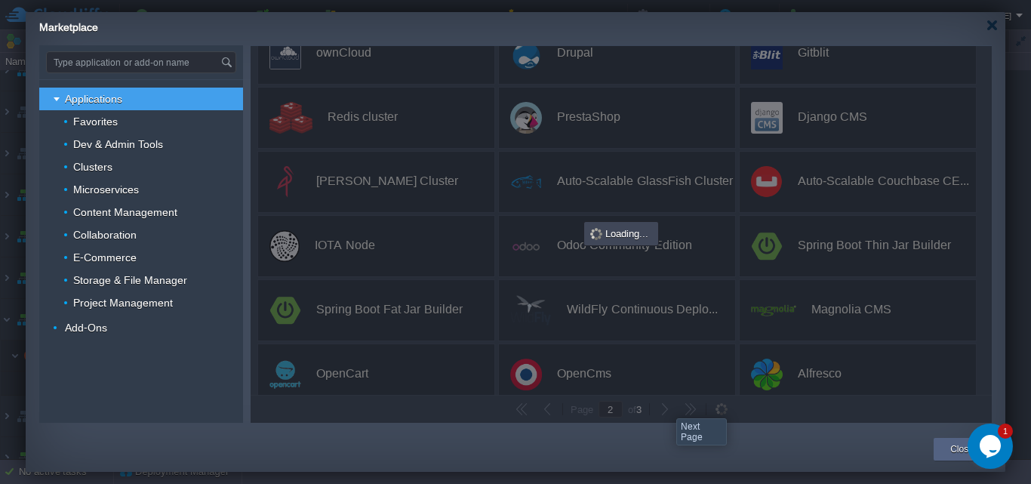
type input "3"
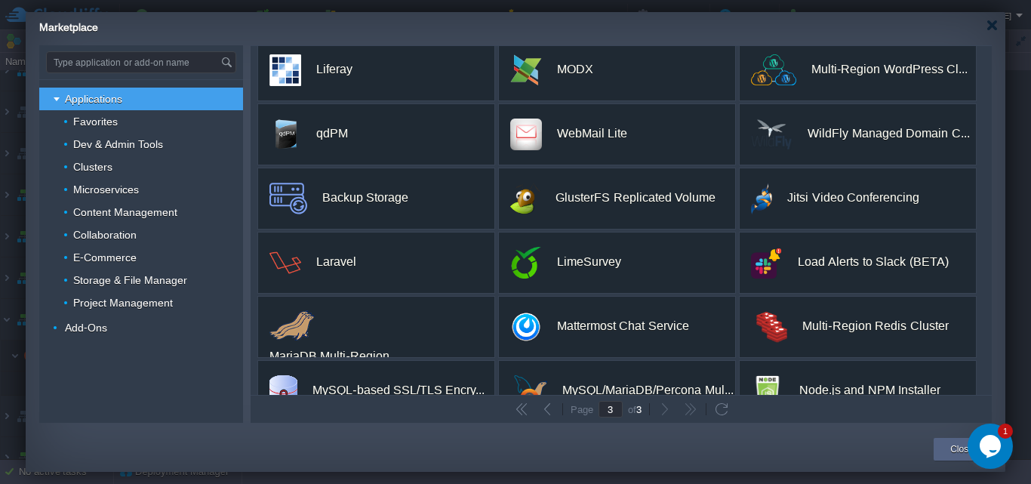
scroll to position [12, 0]
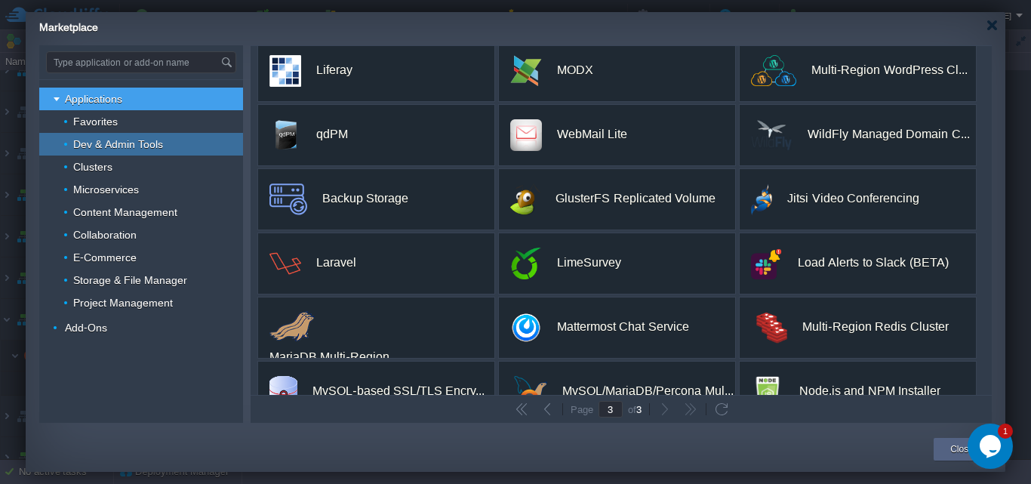
click at [103, 140] on span "Dev & Admin Tools" at bounding box center [119, 144] width 94 height 14
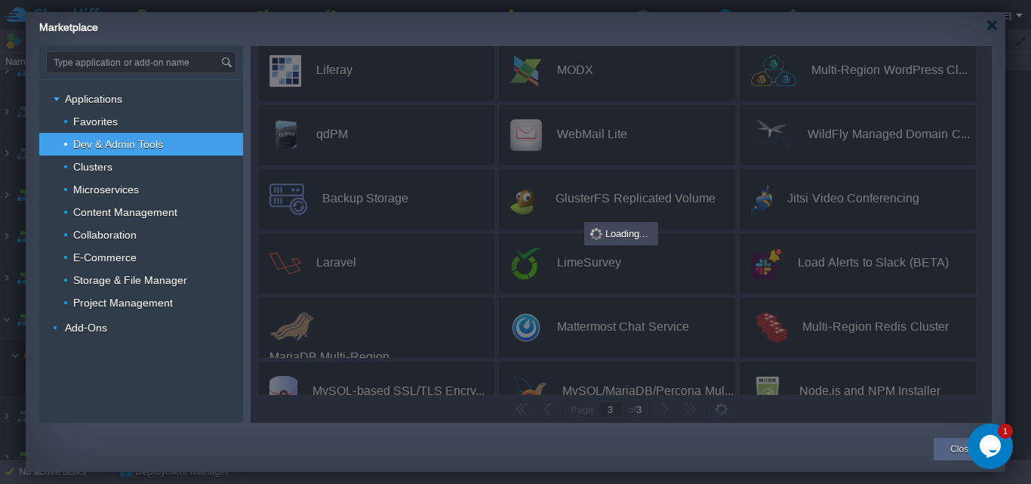
type input "Type application or add-on name"
type input "1"
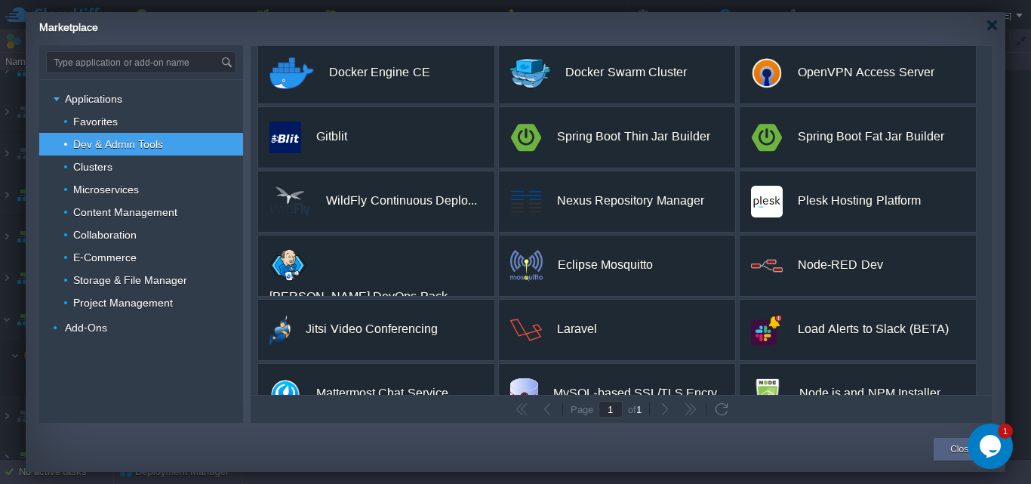
scroll to position [130, 0]
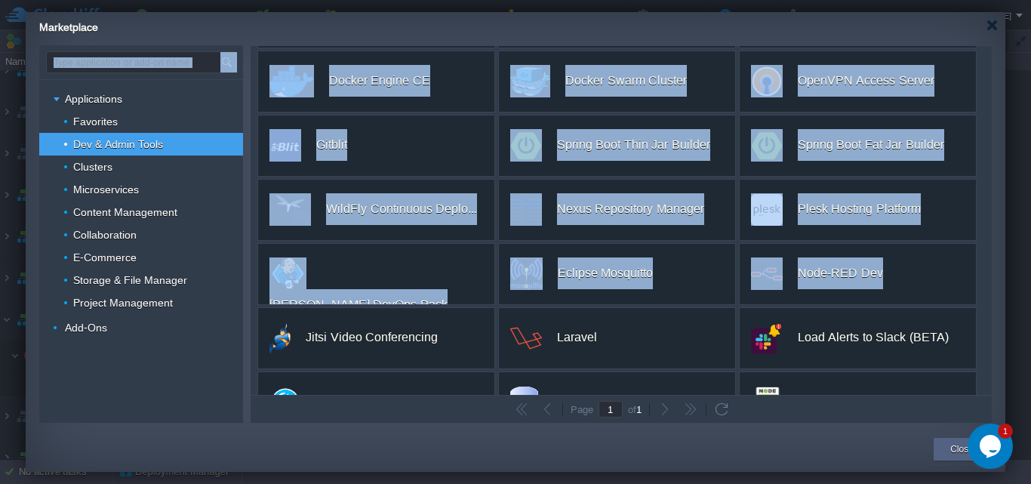
drag, startPoint x: 985, startPoint y: 268, endPoint x: 1004, endPoint y: 337, distance: 71.4
click at [1004, 337] on div "Type application or add-on name Applications Favorites Dev & Admin Tools Cluste…" at bounding box center [515, 233] width 979 height 377
click at [700, 24] on div "Marketplace" at bounding box center [522, 25] width 966 height 26
click at [156, 390] on div "Applications Favorites Dev & Admin Tools Clusters Microservices Content Managem…" at bounding box center [141, 250] width 204 height 343
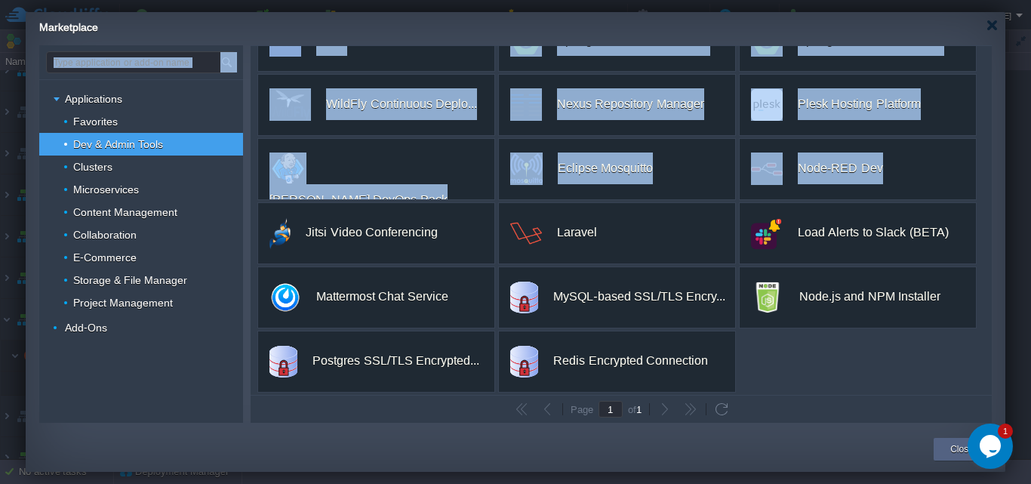
scroll to position [238, 0]
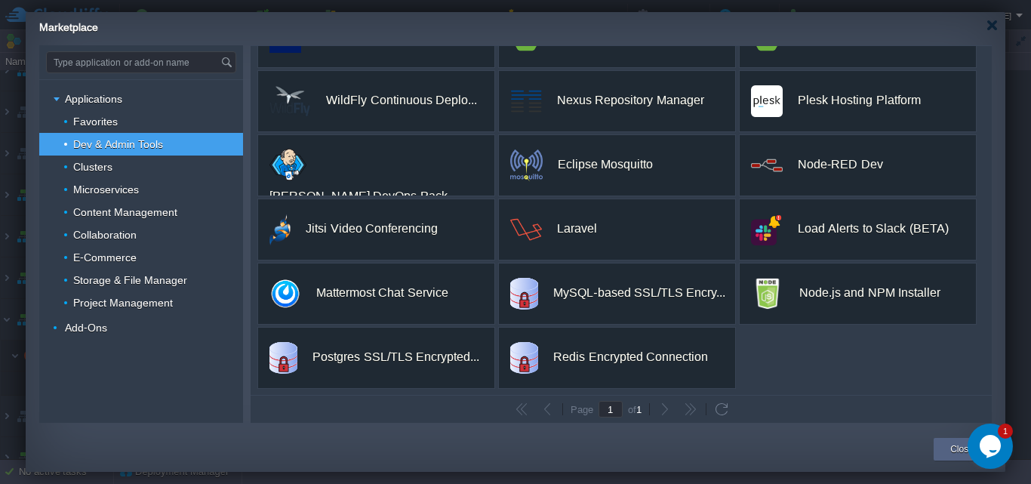
click at [861, 389] on div "custom Ava Gecko Scalable infrastructure for building decentralized finance (De…" at bounding box center [621, 220] width 741 height 349
click at [121, 189] on span "Microservices" at bounding box center [106, 190] width 69 height 14
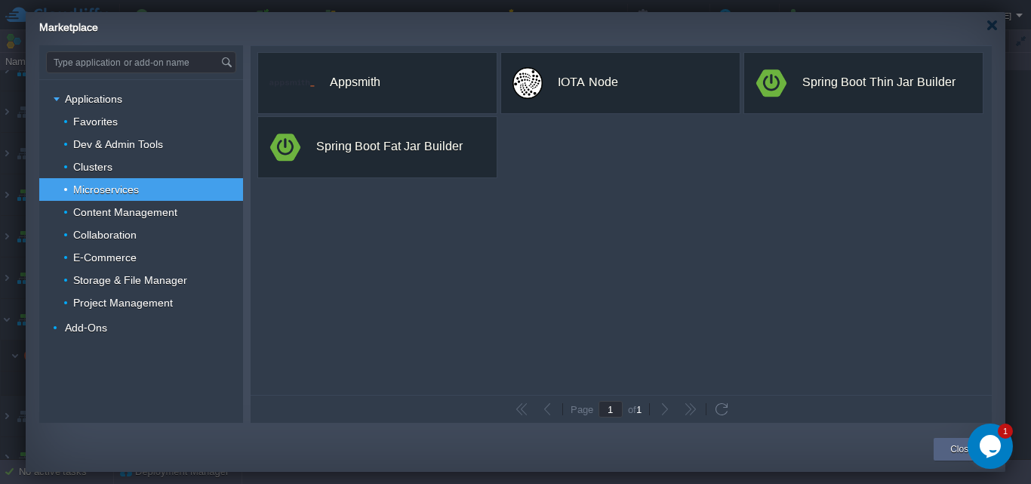
scroll to position [0, 0]
click at [95, 161] on span "Clusters" at bounding box center [93, 167] width 43 height 14
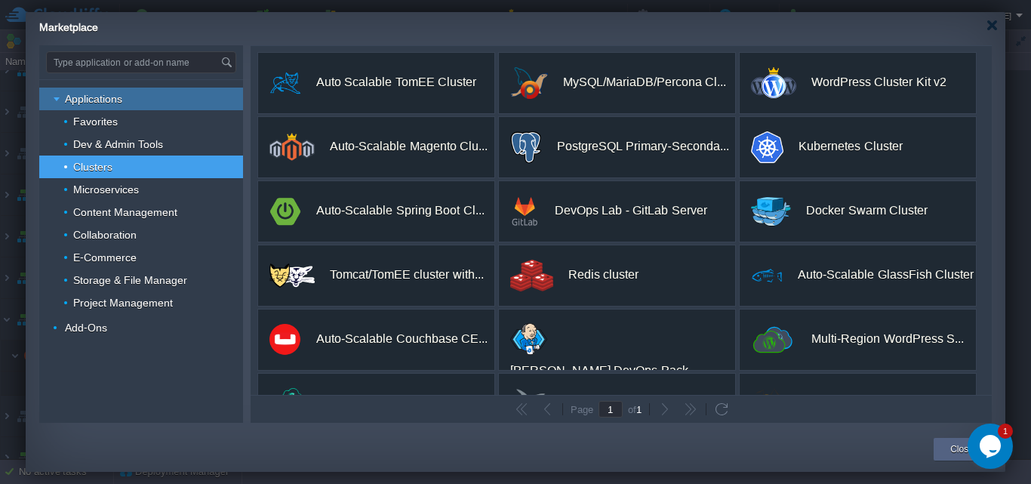
click at [94, 97] on span "Applications" at bounding box center [93, 99] width 61 height 14
type input "Type application or add-on name"
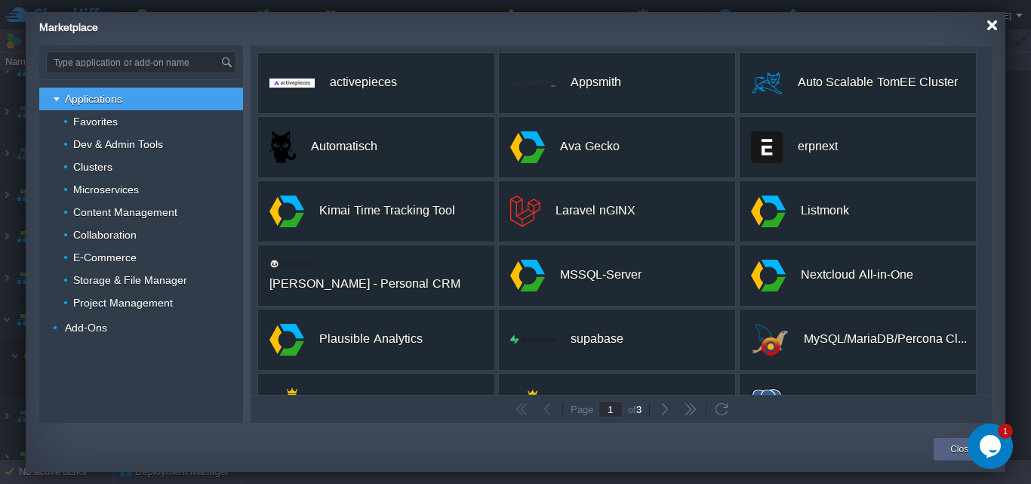
click at [992, 23] on div at bounding box center [991, 25] width 11 height 11
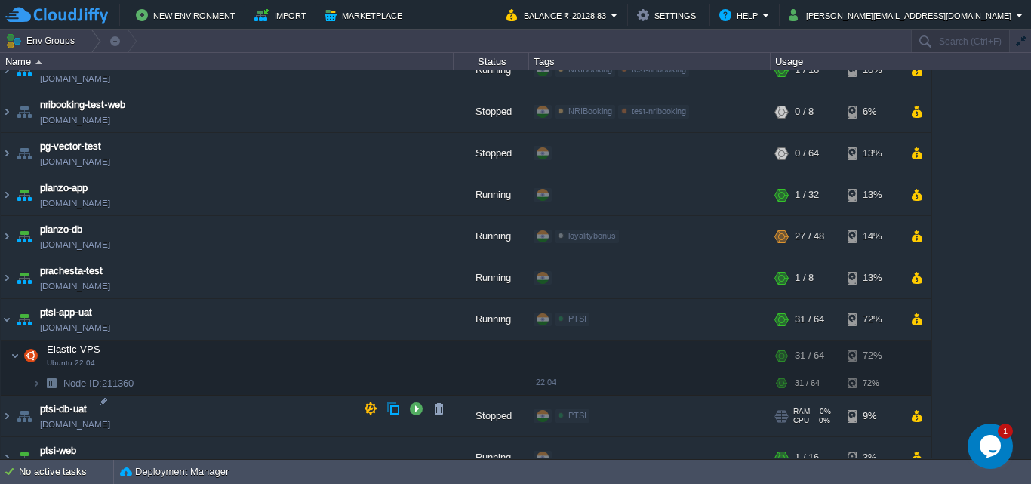
scroll to position [1539, 0]
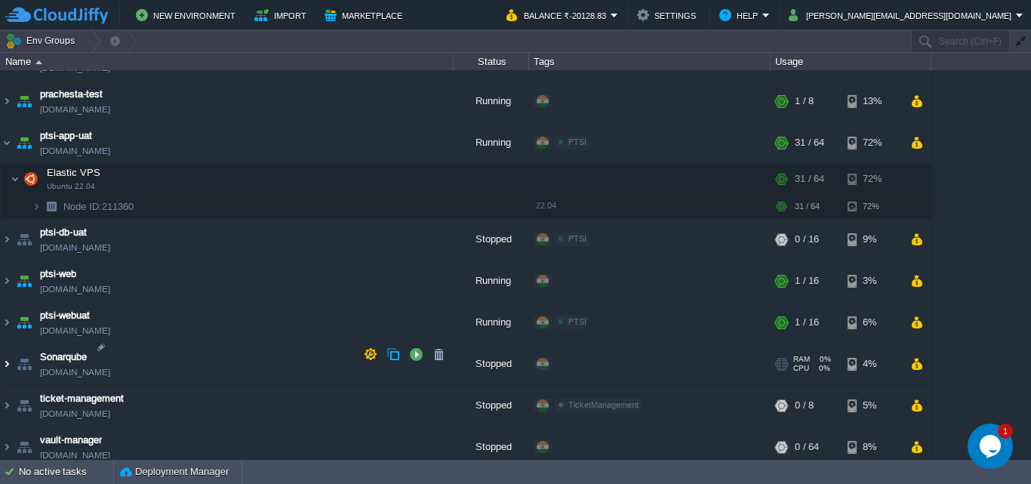
click at [8, 356] on img at bounding box center [7, 363] width 12 height 41
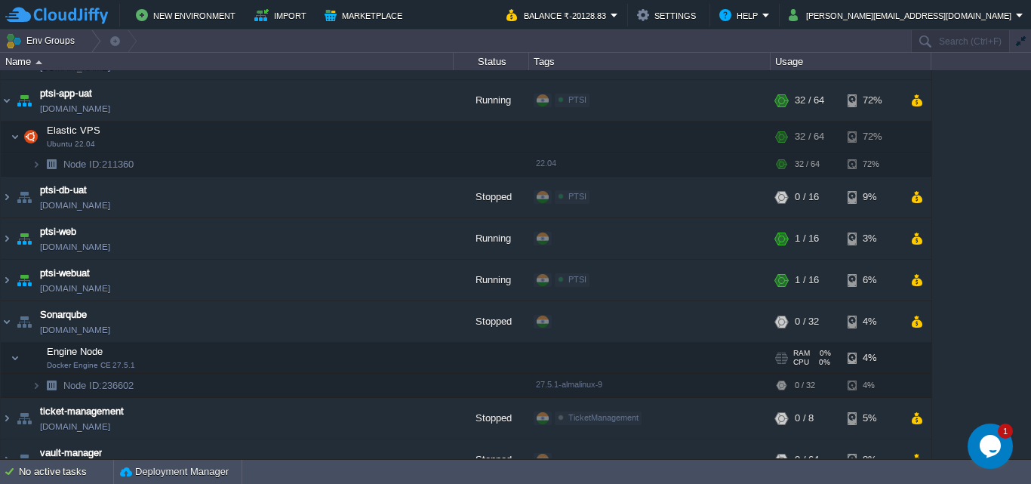
scroll to position [1592, 0]
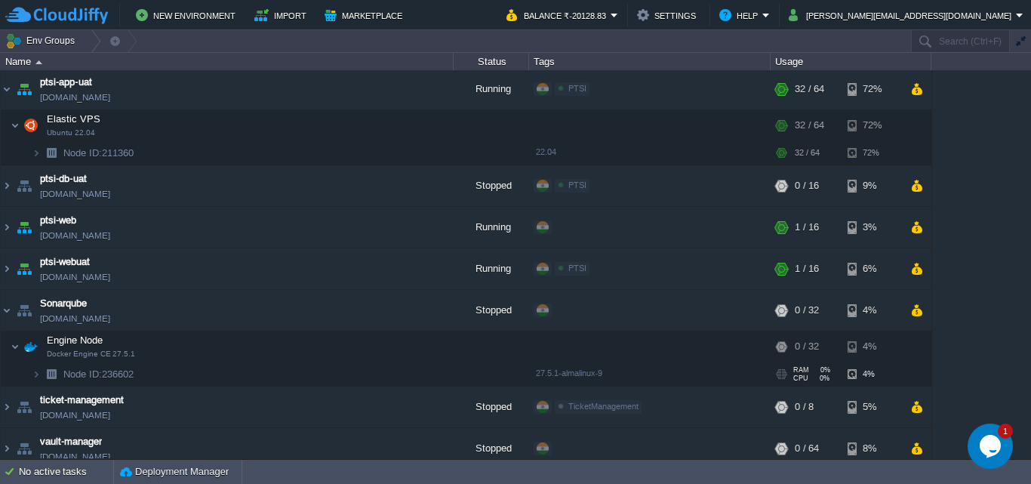
click at [29, 362] on img at bounding box center [21, 369] width 21 height 14
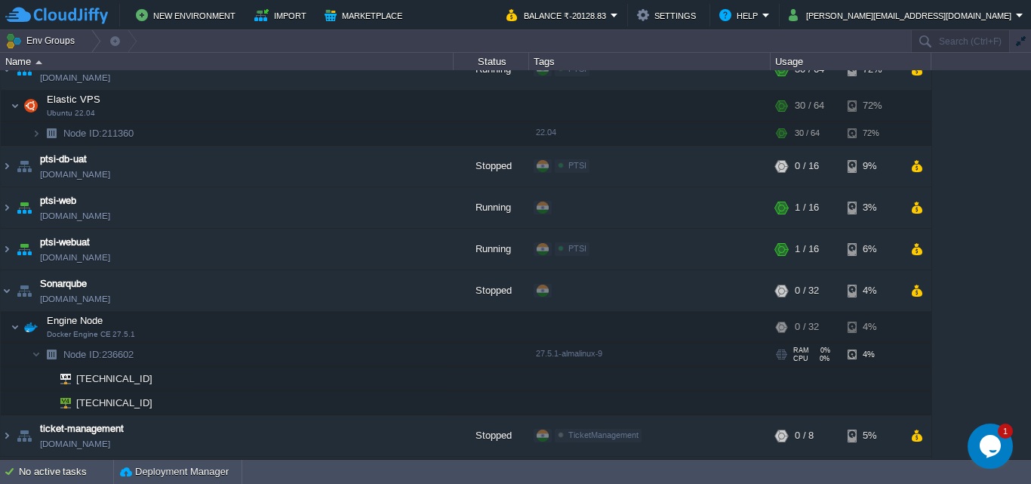
scroll to position [1564, 0]
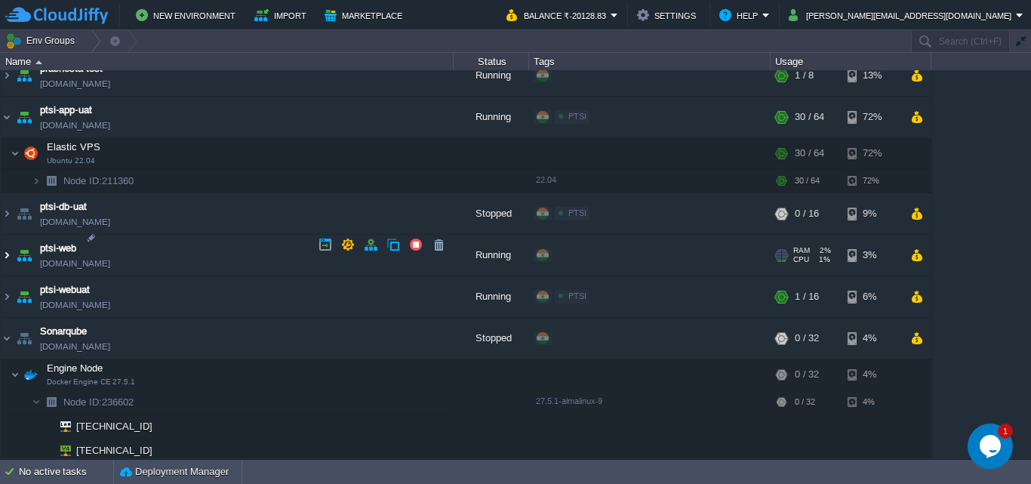
click at [7, 243] on img at bounding box center [7, 255] width 12 height 41
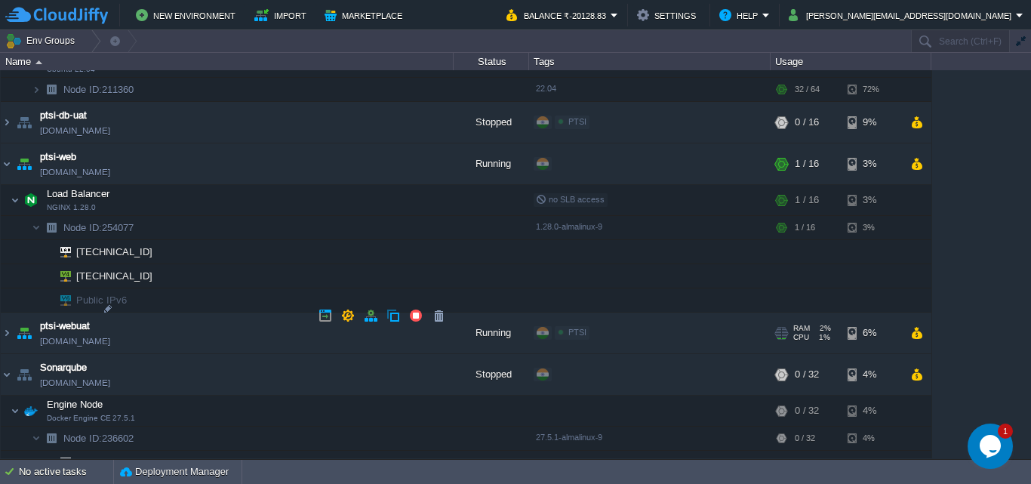
scroll to position [1610, 0]
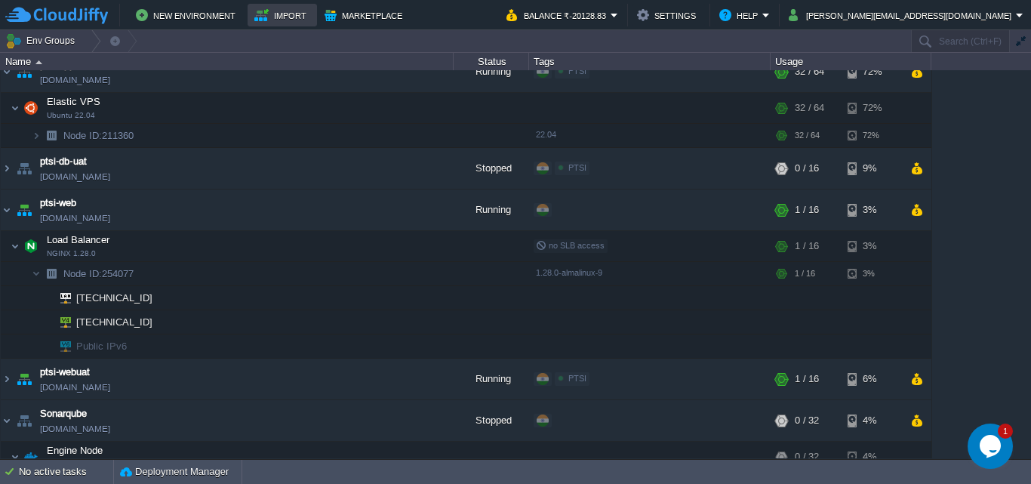
click at [287, 16] on button "Import" at bounding box center [282, 15] width 57 height 18
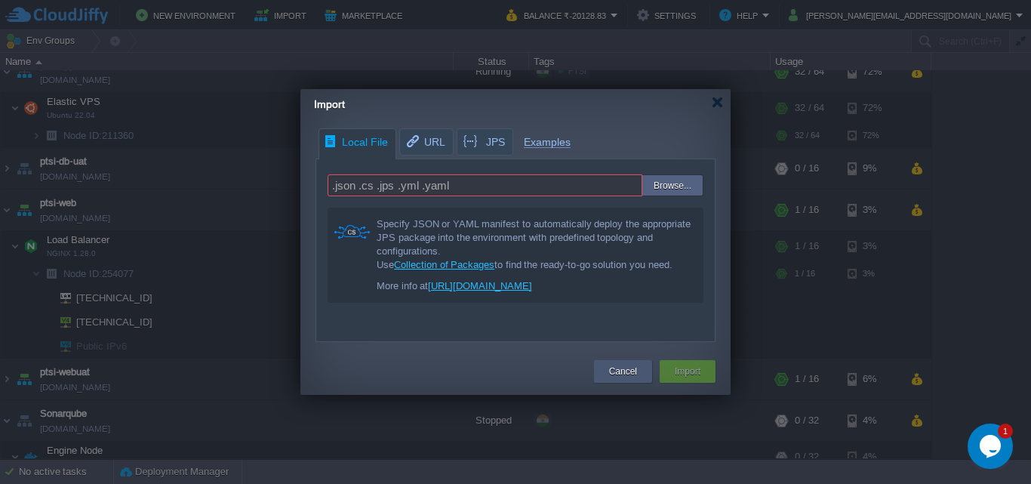
click at [633, 376] on button "Cancel" at bounding box center [623, 371] width 28 height 15
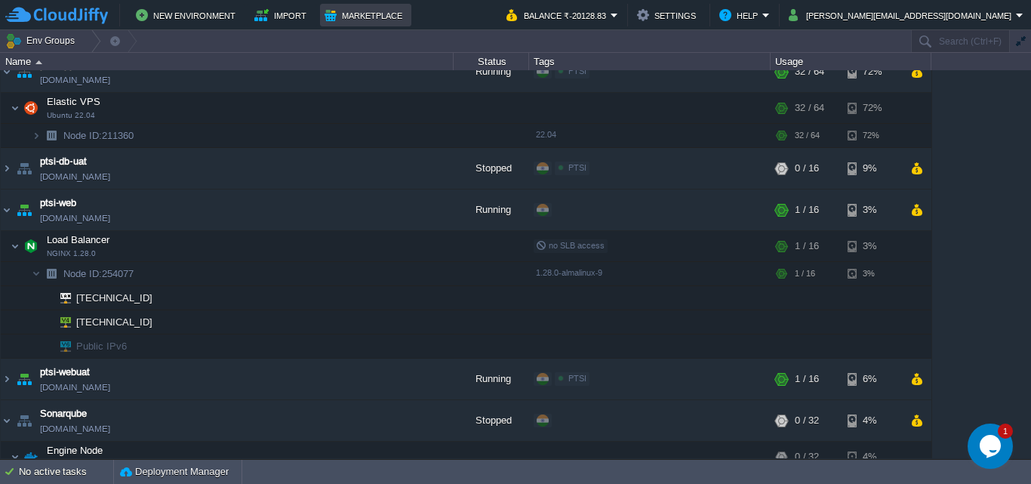
click at [352, 13] on button "Marketplace" at bounding box center [365, 15] width 82 height 18
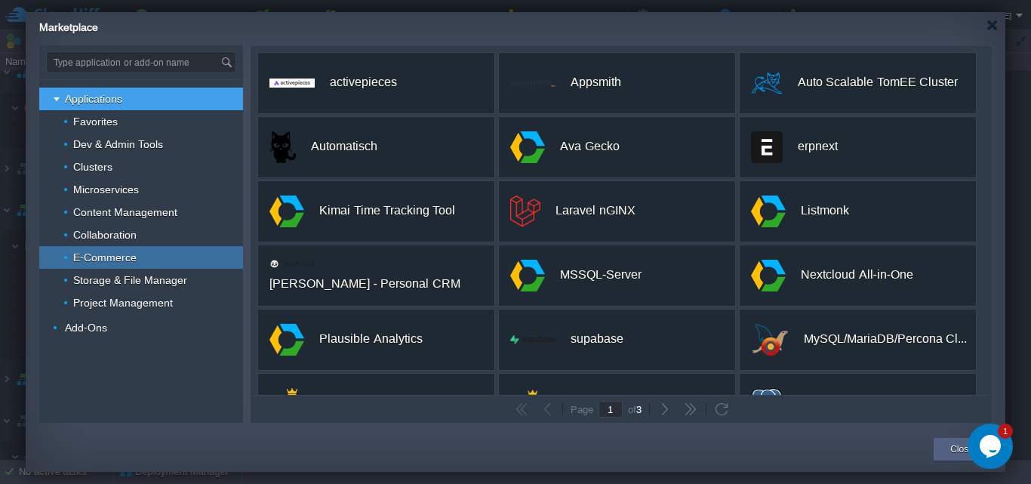
click at [121, 251] on span "E-Commerce" at bounding box center [105, 258] width 67 height 14
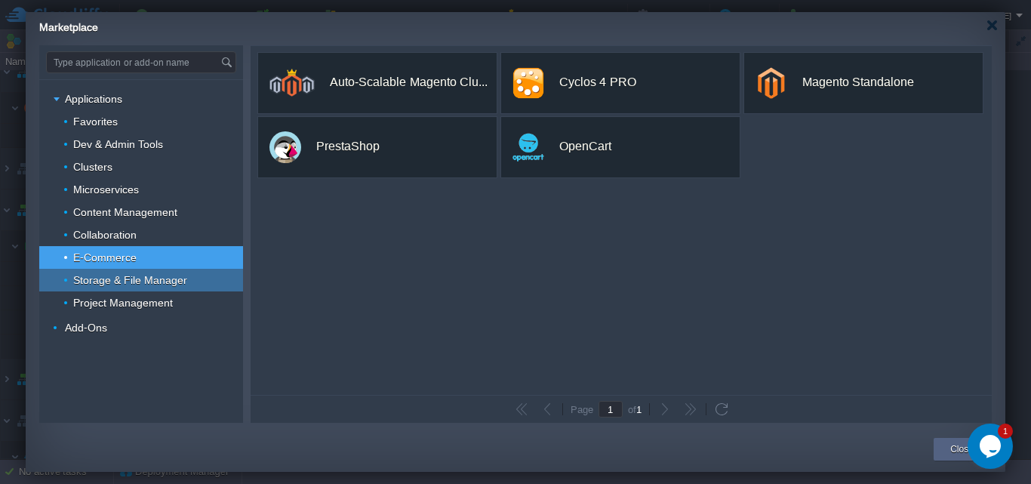
click at [124, 277] on span "Storage & File Manager" at bounding box center [131, 280] width 118 height 14
type input "Type application or add-on name"
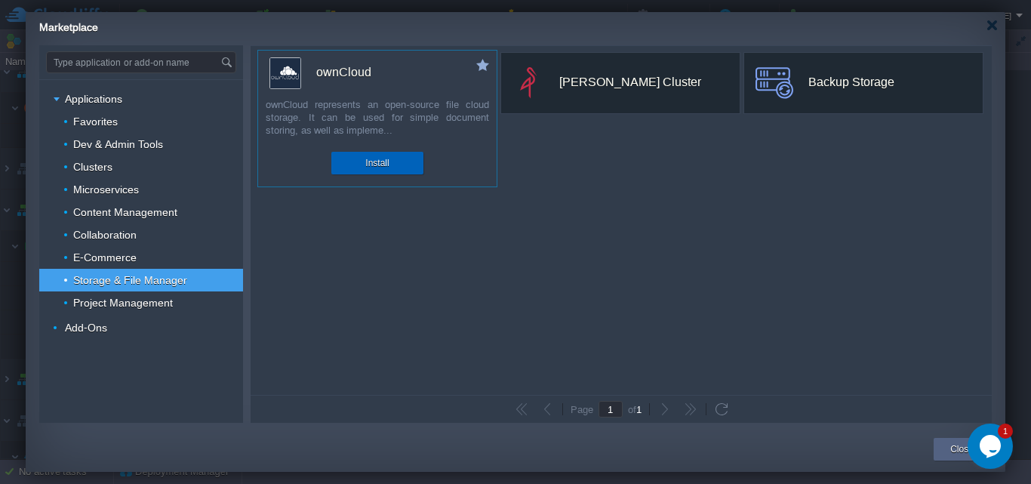
click at [379, 164] on button "Install" at bounding box center [376, 162] width 23 height 15
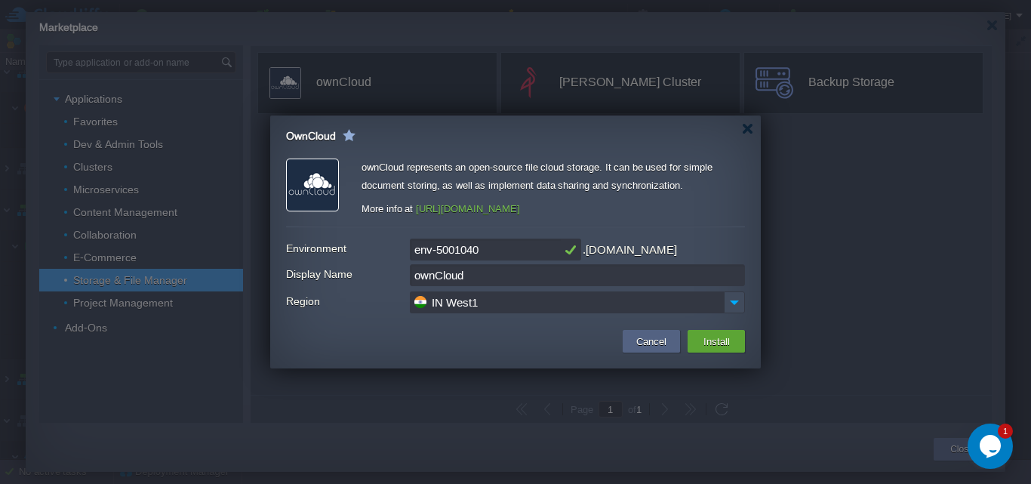
drag, startPoint x: 523, startPoint y: 208, endPoint x: 416, endPoint y: 211, distance: 107.2
click at [416, 211] on div "More info at [URL][DOMAIN_NAME]" at bounding box center [552, 209] width 383 height 18
copy link "[URL][DOMAIN_NAME]"
click at [660, 339] on button "Cancel" at bounding box center [651, 341] width 39 height 18
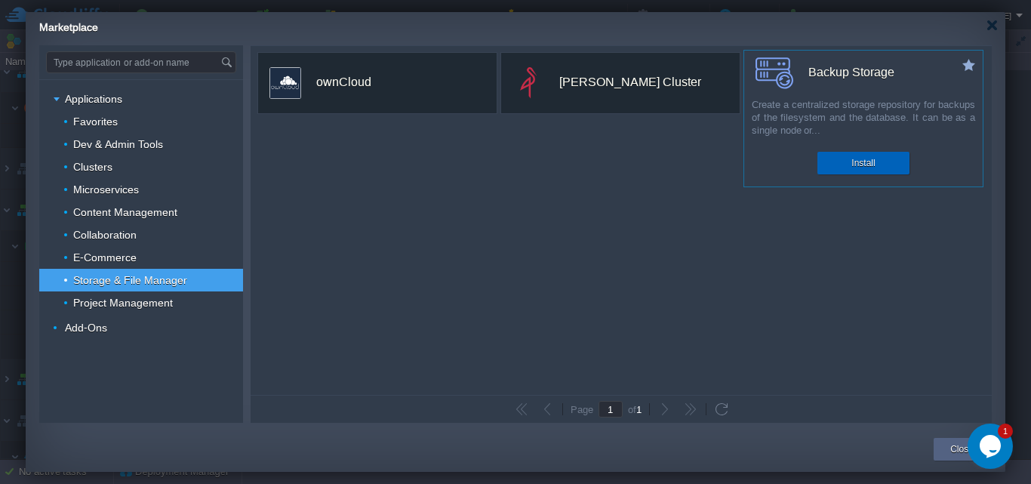
click at [861, 165] on button "Install" at bounding box center [862, 162] width 23 height 15
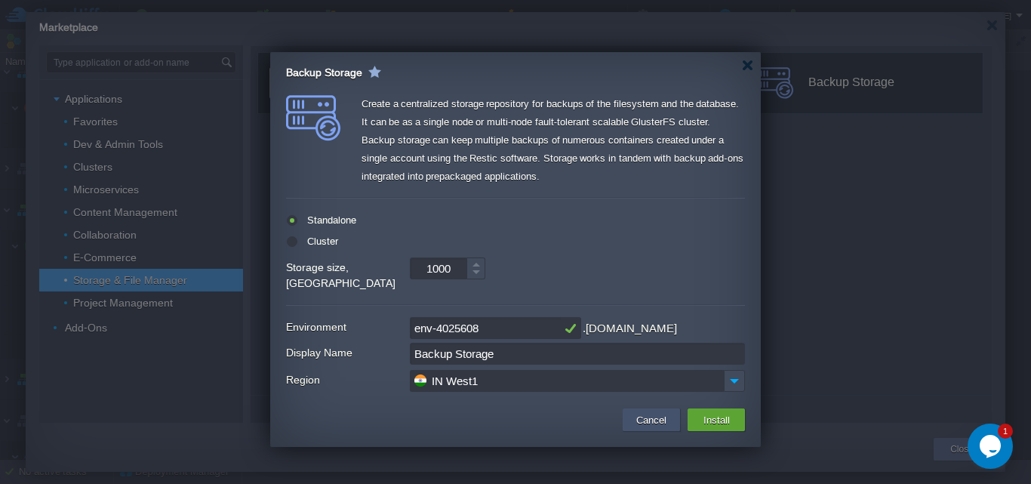
click at [643, 411] on button "Cancel" at bounding box center [651, 420] width 39 height 18
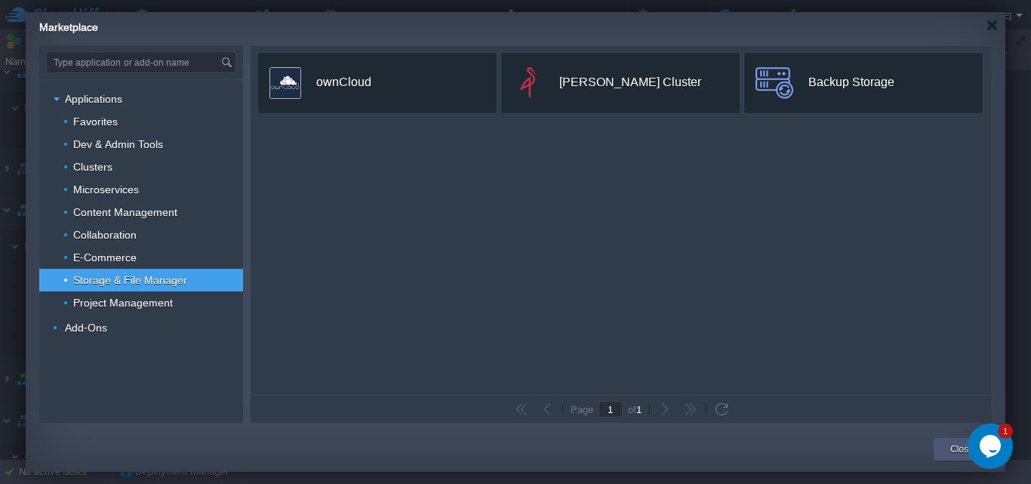
click at [960, 455] on button "Close" at bounding box center [961, 448] width 23 height 15
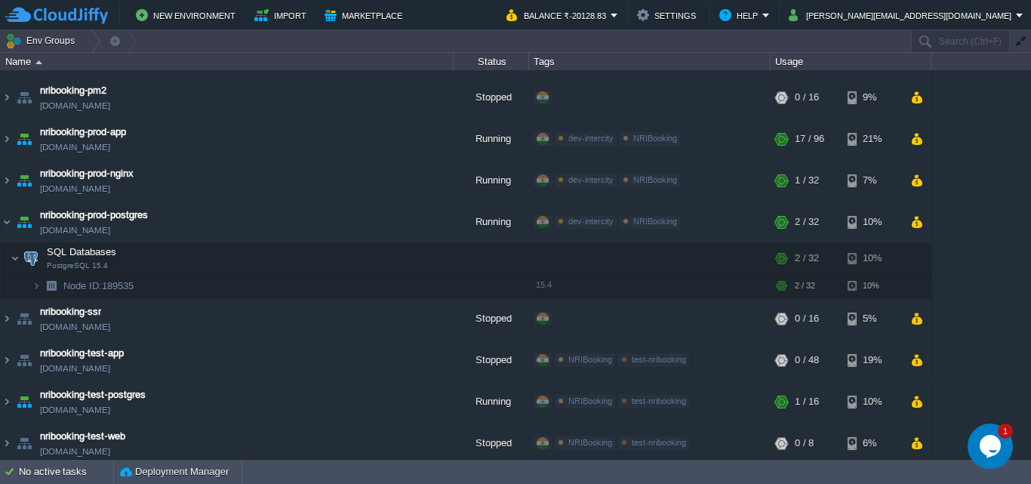
scroll to position [1006, 0]
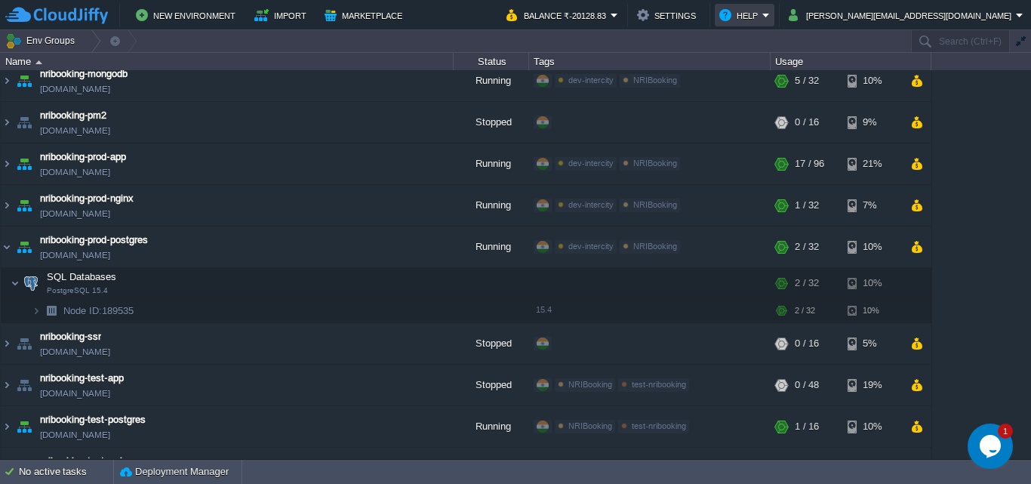
click at [770, 17] on em "Help" at bounding box center [744, 15] width 51 height 18
click at [700, 9] on button "Settings" at bounding box center [668, 15] width 63 height 18
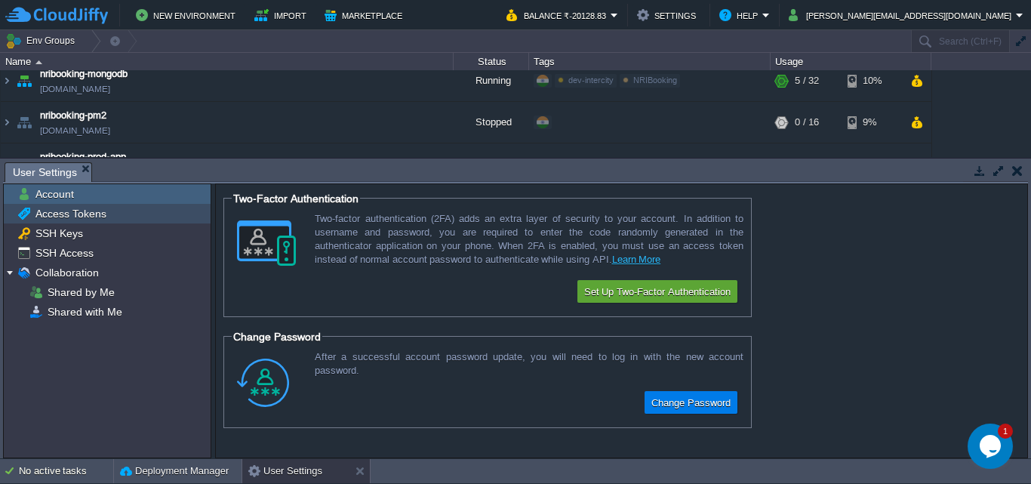
click at [79, 220] on span "Access Tokens" at bounding box center [70, 214] width 76 height 14
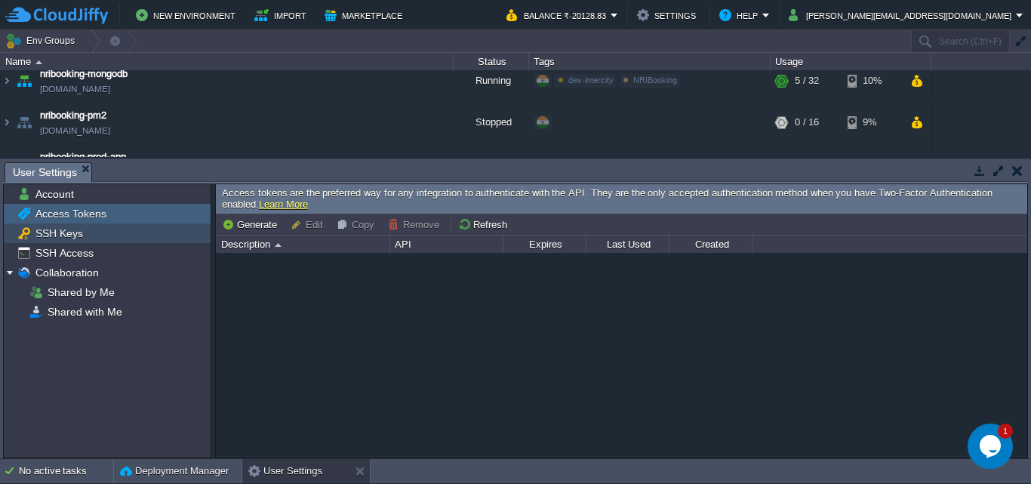
click at [72, 235] on span "SSH Keys" at bounding box center [58, 233] width 53 height 14
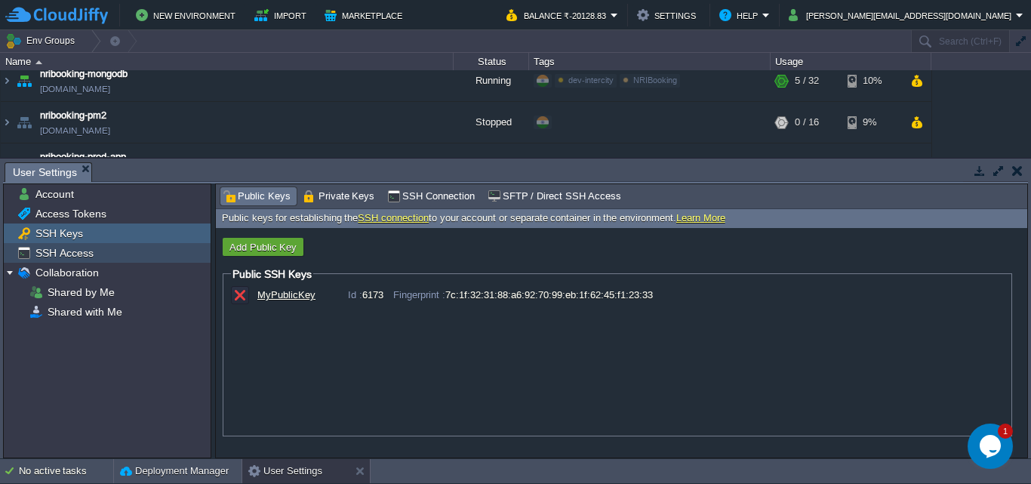
click at [75, 254] on span "SSH Access" at bounding box center [63, 253] width 63 height 14
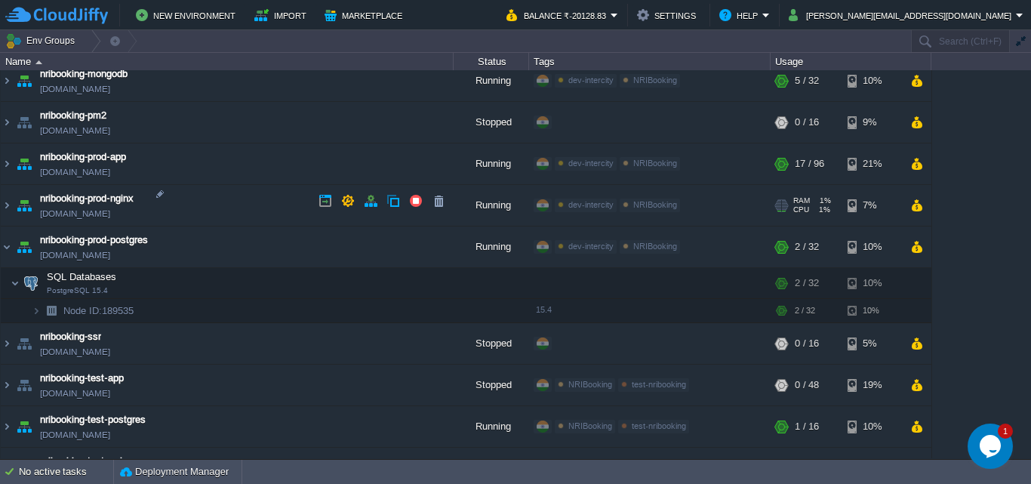
scroll to position [930, 0]
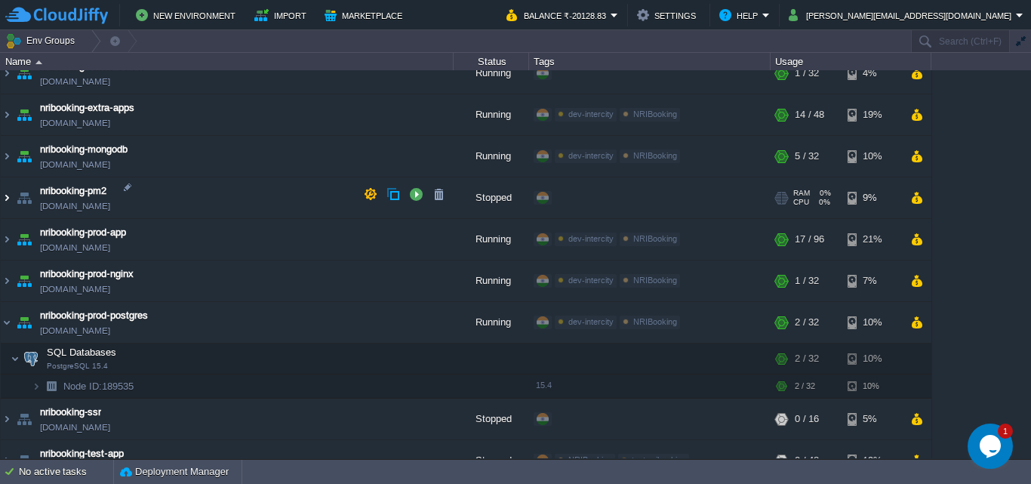
click at [9, 190] on img at bounding box center [7, 197] width 12 height 41
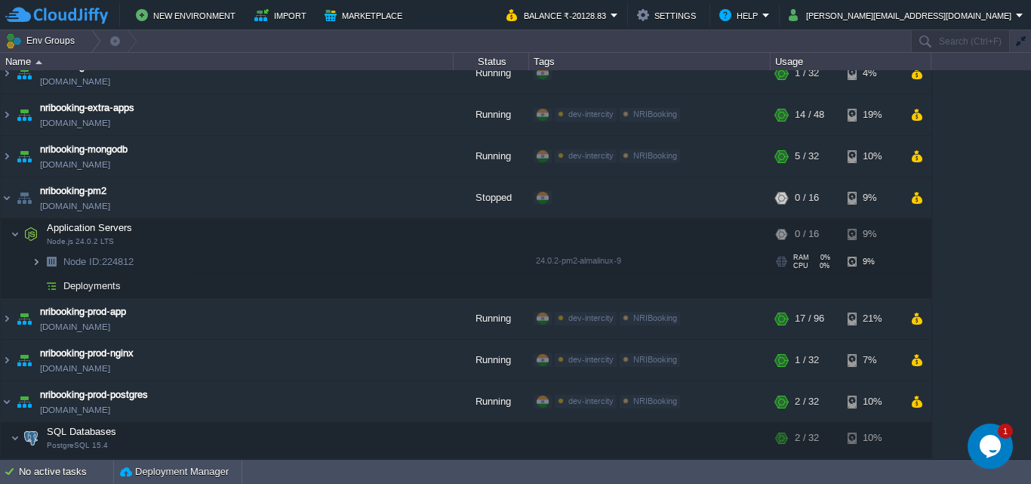
click at [37, 260] on img at bounding box center [36, 261] width 9 height 23
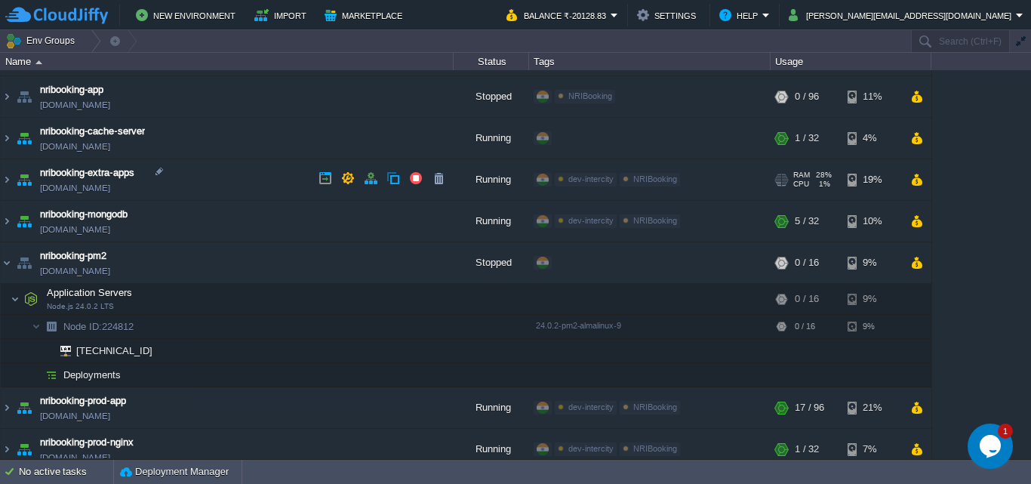
scroll to position [780, 0]
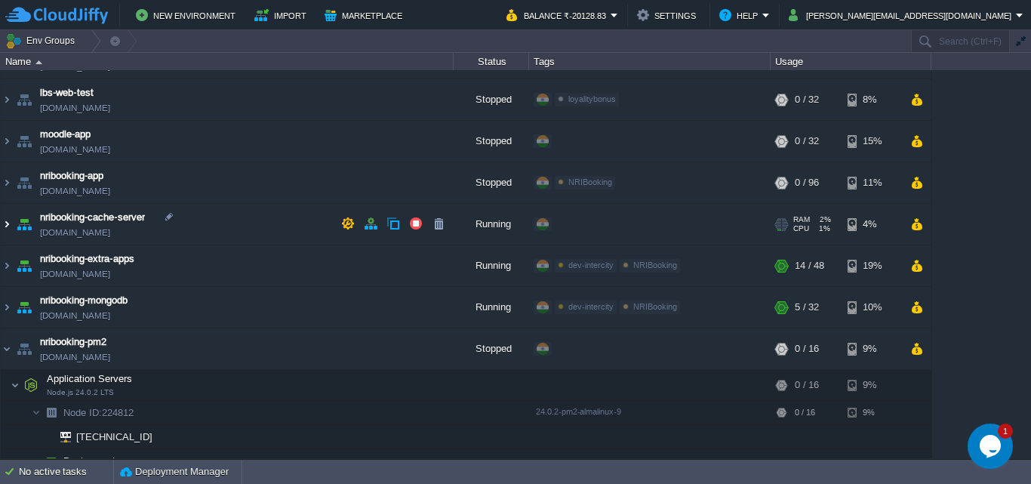
click at [9, 223] on img at bounding box center [7, 224] width 12 height 41
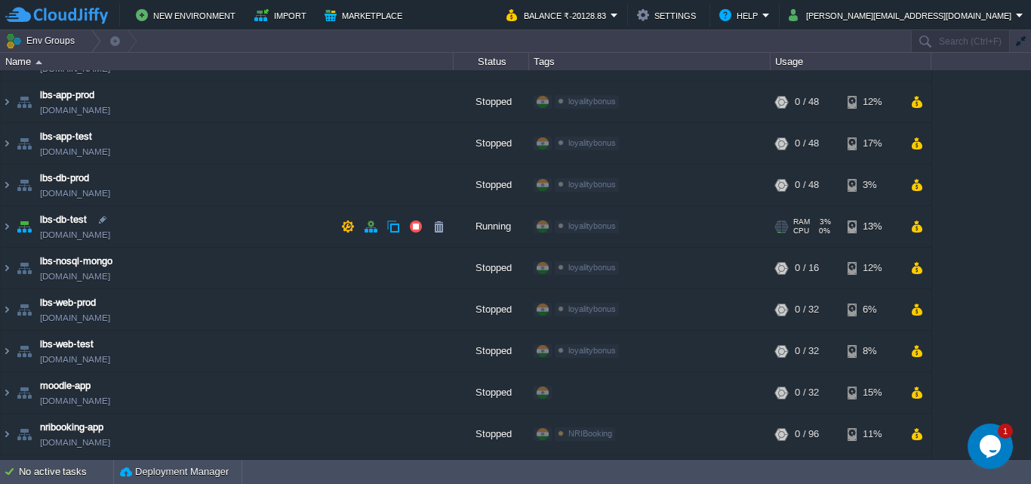
scroll to position [679, 0]
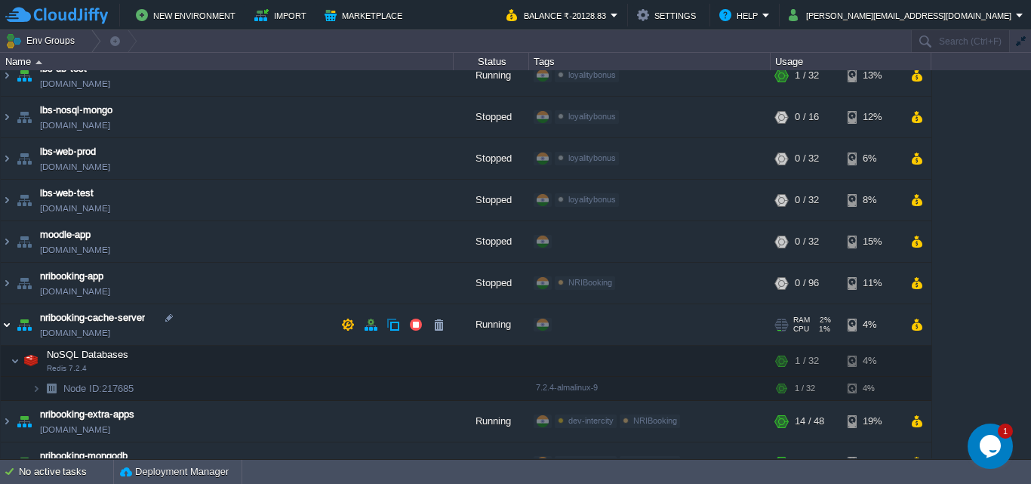
click at [5, 326] on img at bounding box center [7, 324] width 12 height 41
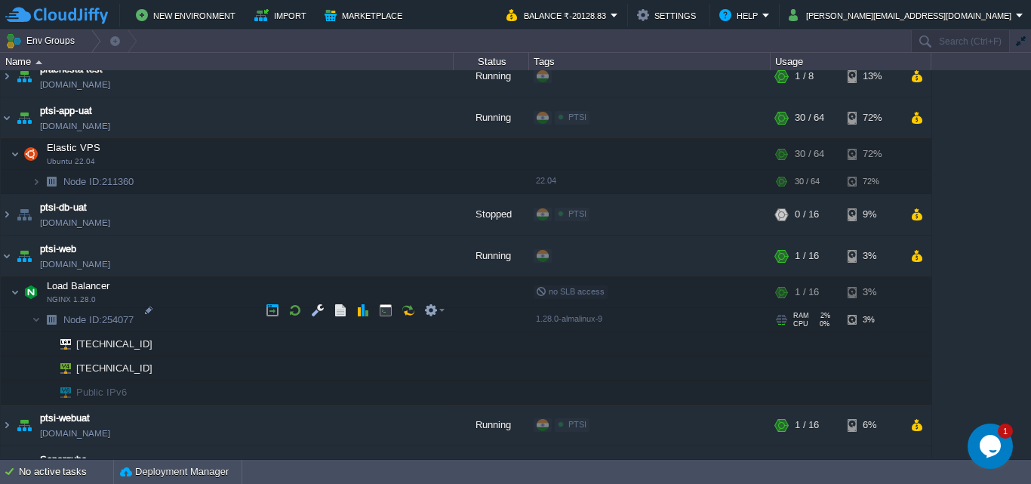
scroll to position [1585, 0]
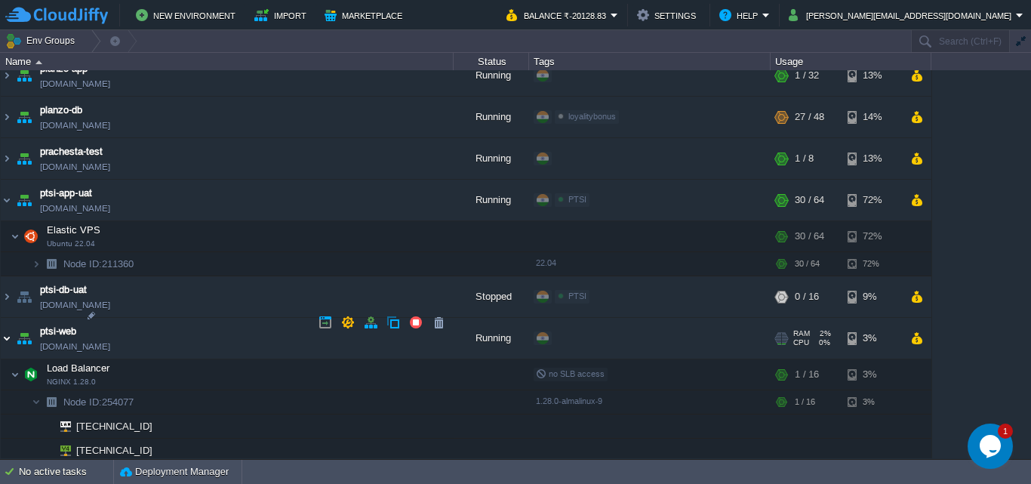
click at [8, 324] on img at bounding box center [7, 338] width 12 height 41
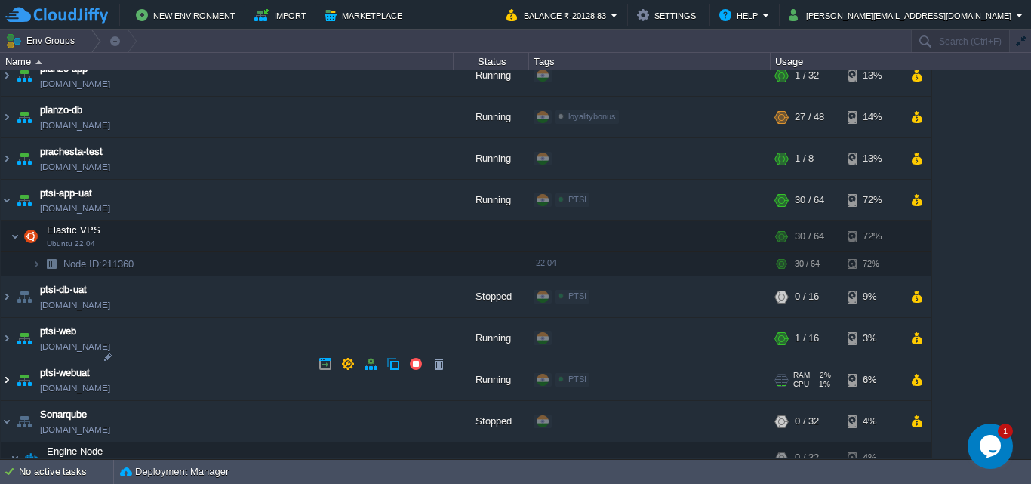
click at [11, 364] on img at bounding box center [7, 379] width 12 height 41
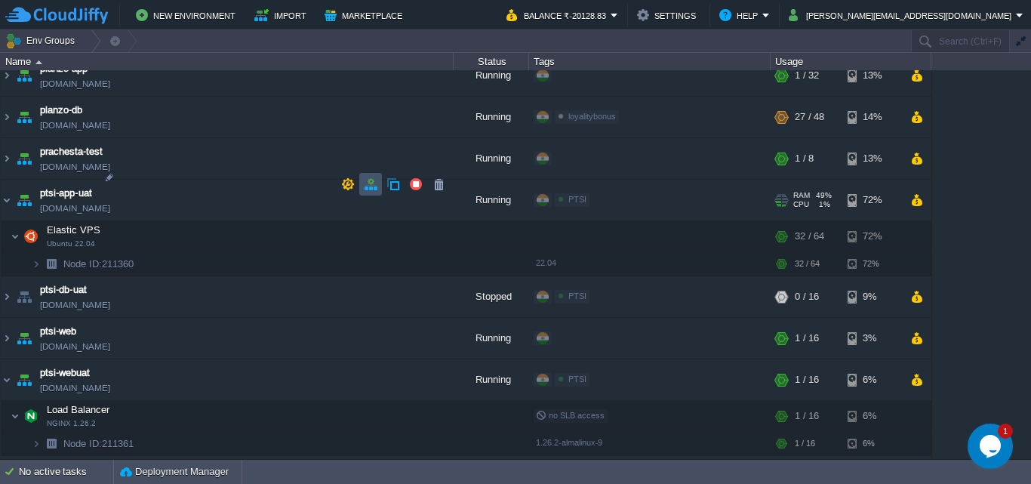
click at [371, 189] on button "button" at bounding box center [371, 184] width 14 height 14
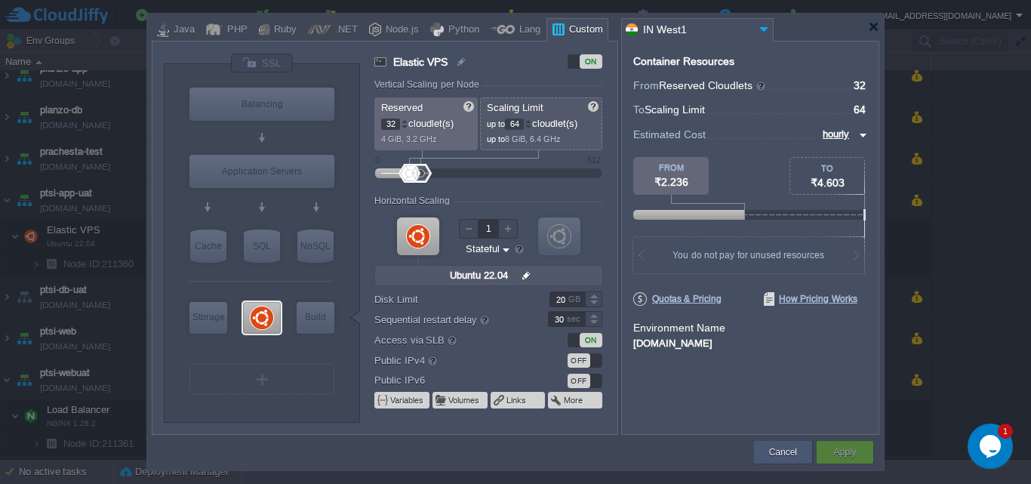
click at [784, 456] on button "Cancel" at bounding box center [783, 451] width 28 height 15
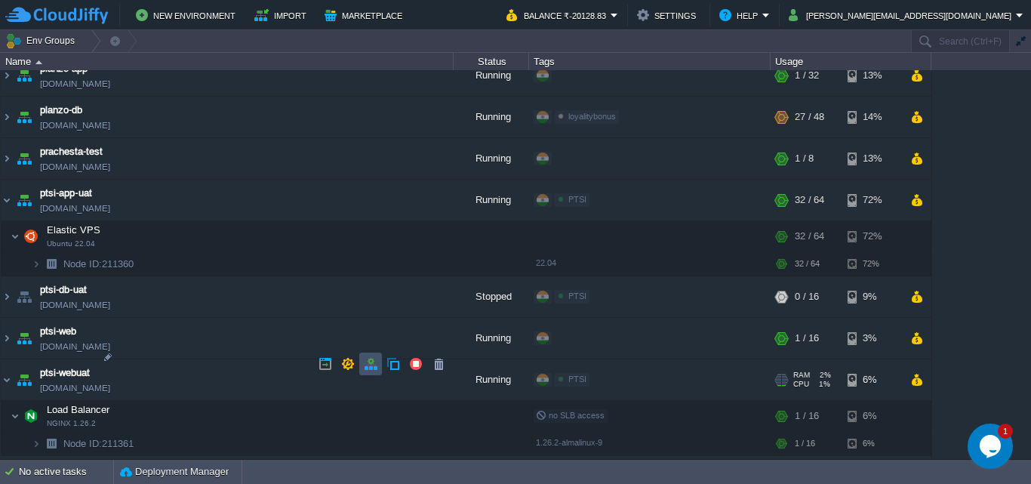
click at [369, 368] on button "button" at bounding box center [371, 364] width 14 height 14
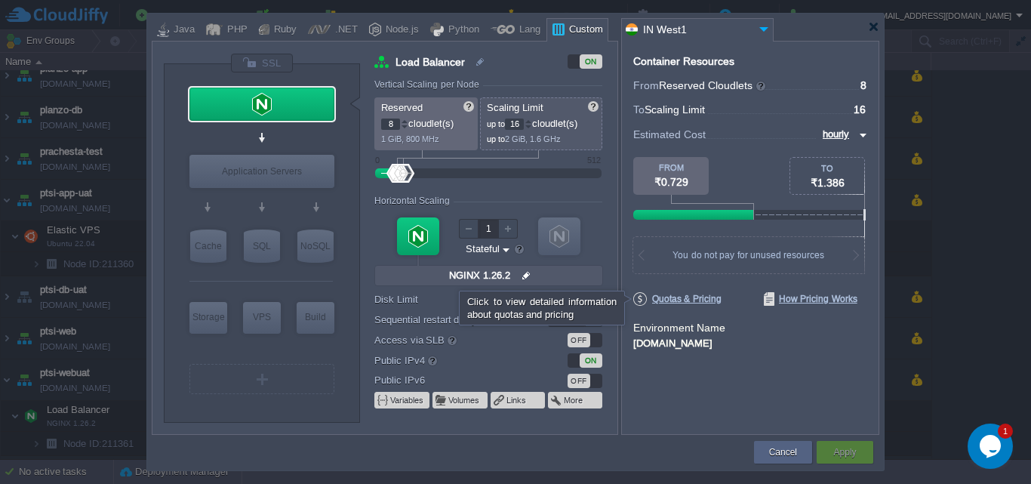
click at [704, 301] on span "Quotas & Pricing" at bounding box center [677, 299] width 88 height 14
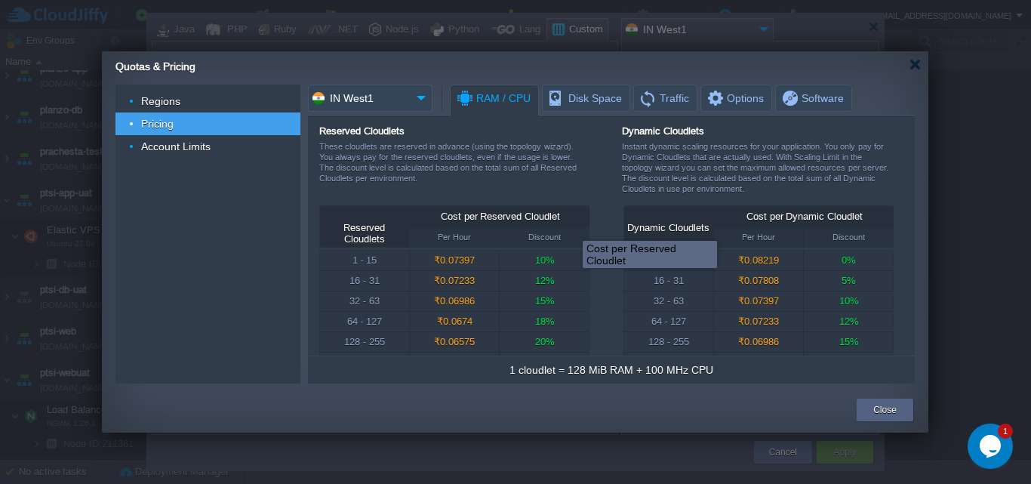
scroll to position [29, 0]
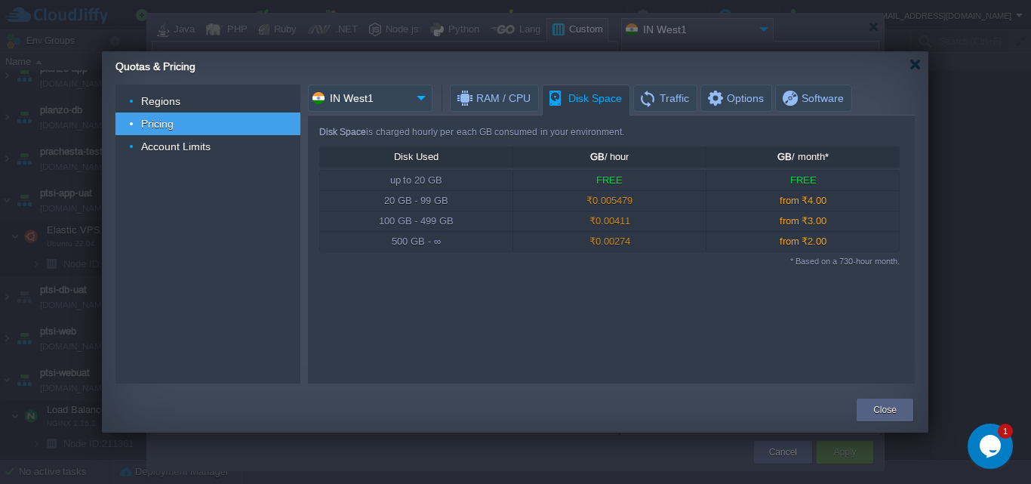
click at [582, 93] on span "Disk Space" at bounding box center [584, 98] width 75 height 26
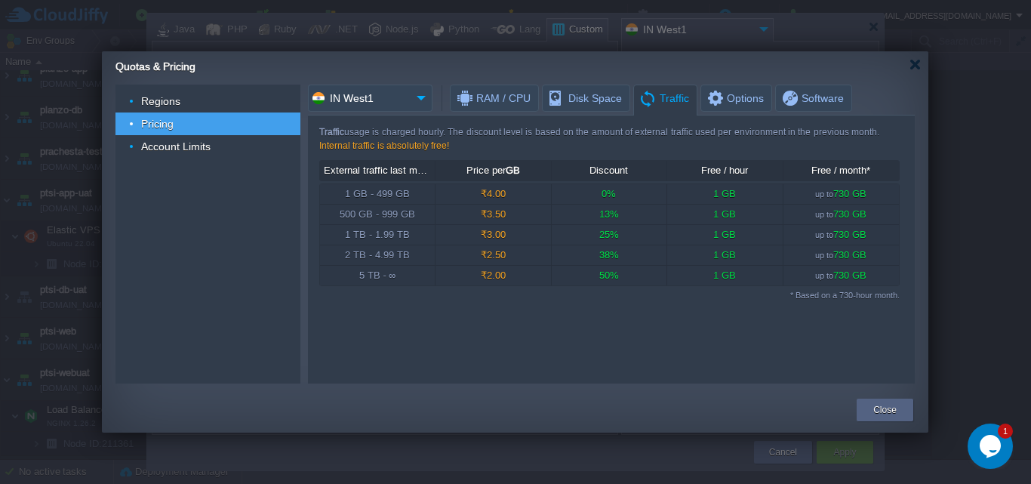
click at [662, 102] on span "Traffic" at bounding box center [663, 98] width 51 height 26
click at [732, 97] on span "Options" at bounding box center [735, 98] width 58 height 26
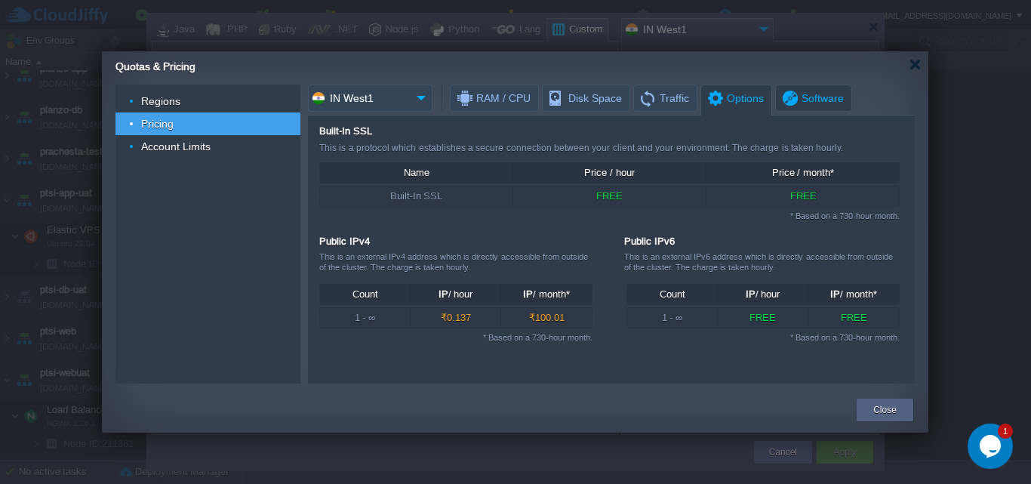
click at [801, 98] on span "Software" at bounding box center [811, 98] width 63 height 26
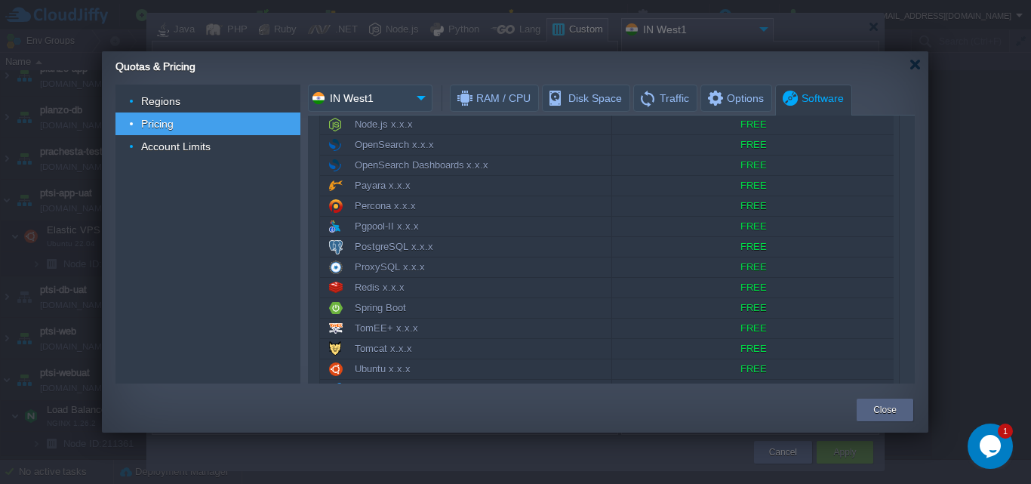
scroll to position [743, 0]
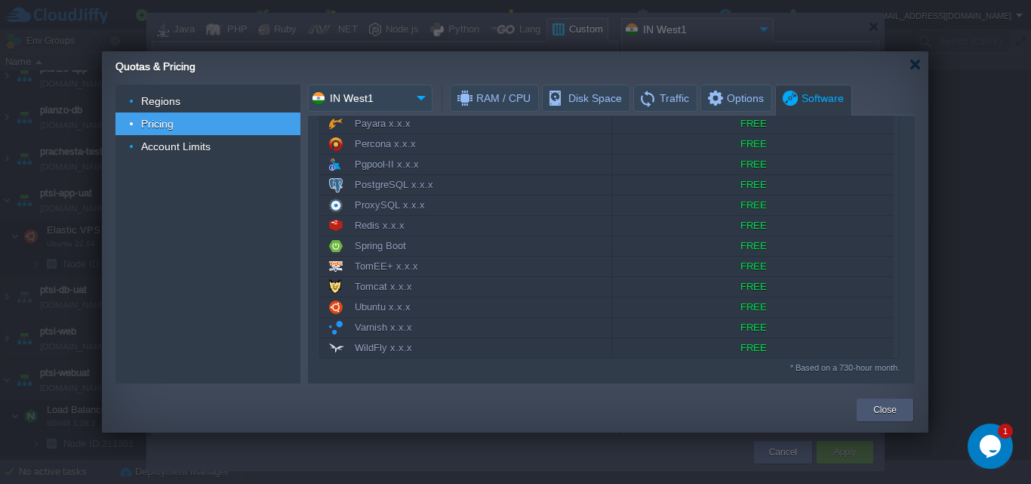
click at [875, 406] on button "Close" at bounding box center [884, 409] width 23 height 15
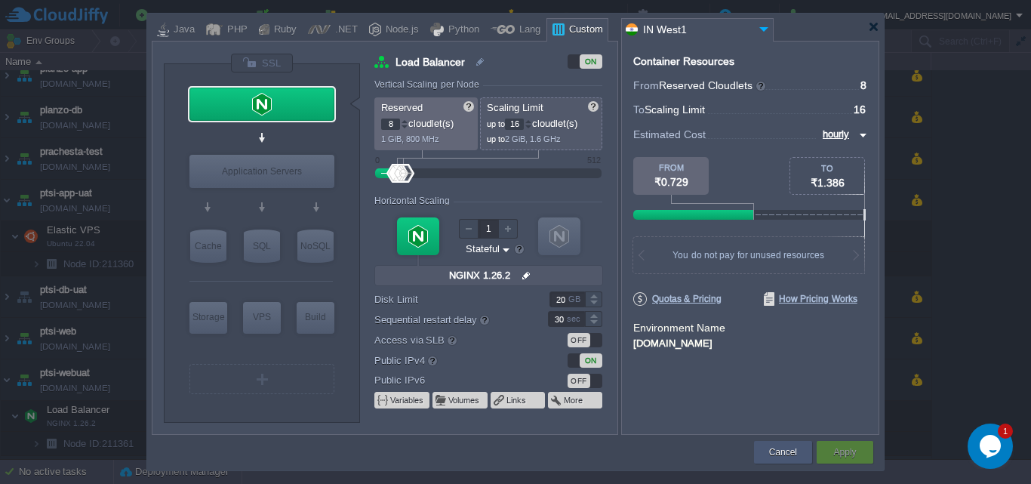
click at [780, 451] on button "Cancel" at bounding box center [783, 451] width 28 height 15
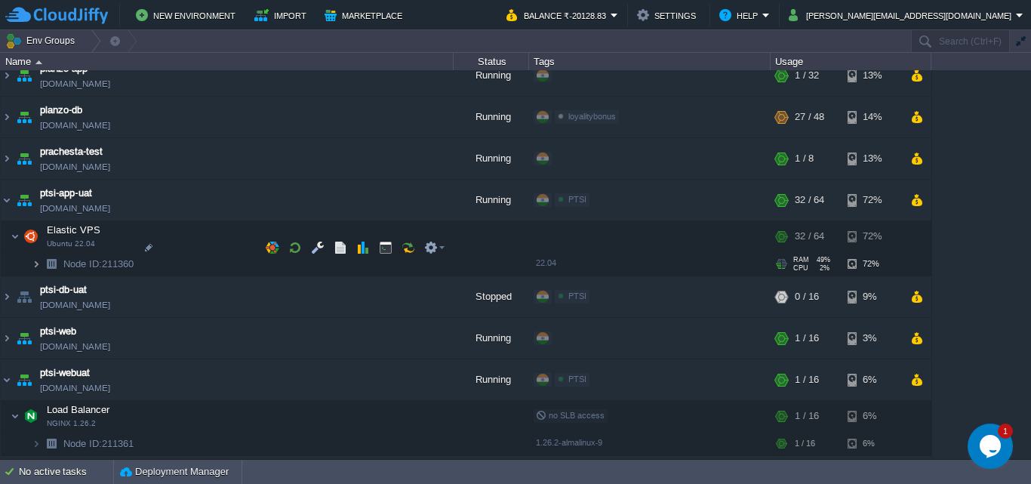
click at [40, 252] on img at bounding box center [36, 263] width 9 height 23
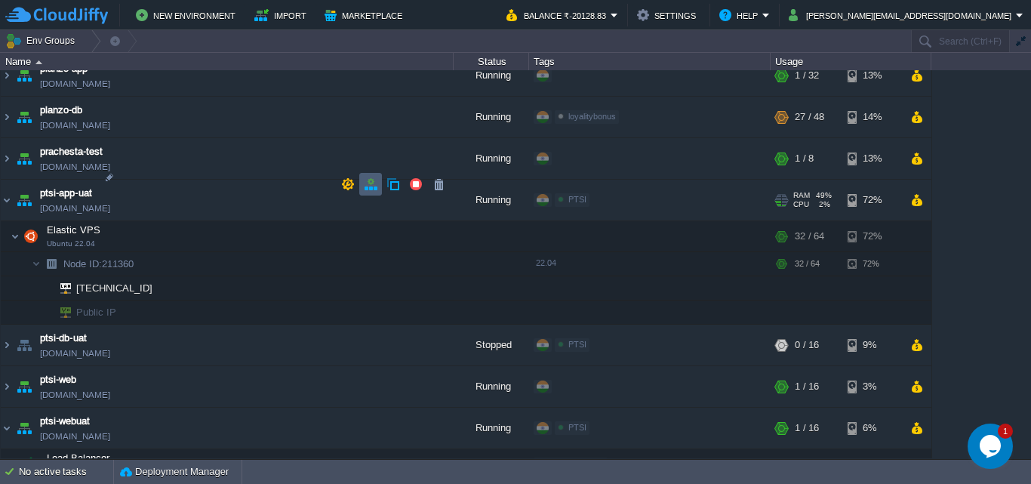
click at [377, 186] on td at bounding box center [370, 184] width 23 height 23
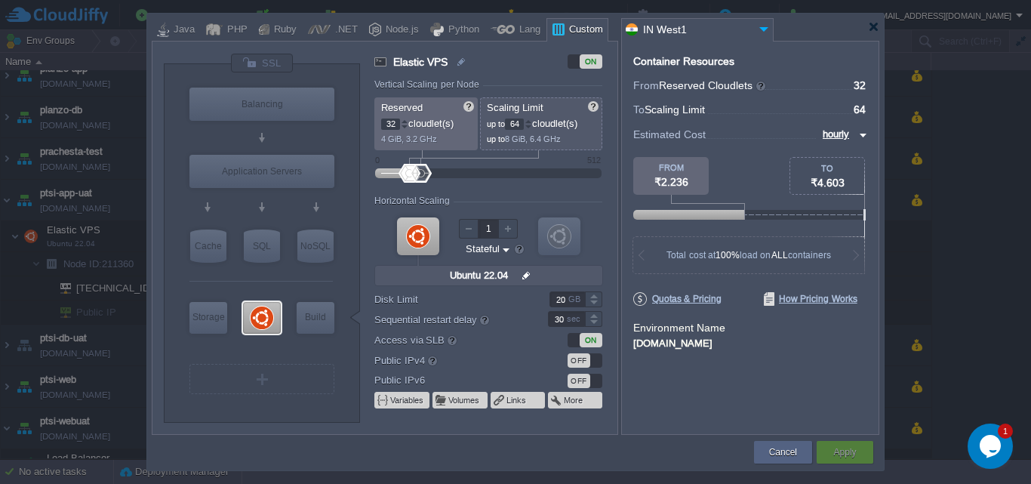
type input "Docker Image"
click at [777, 453] on button "Cancel" at bounding box center [783, 451] width 28 height 15
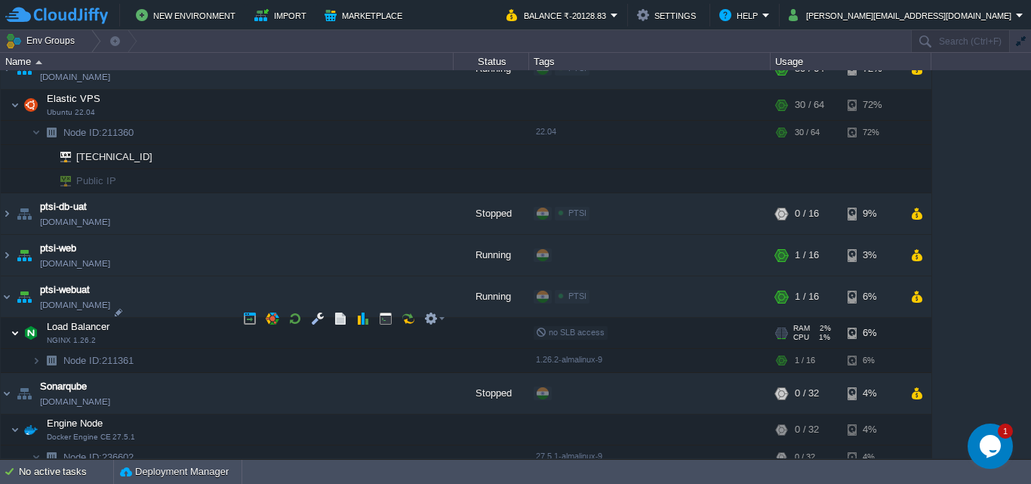
scroll to position [1736, 0]
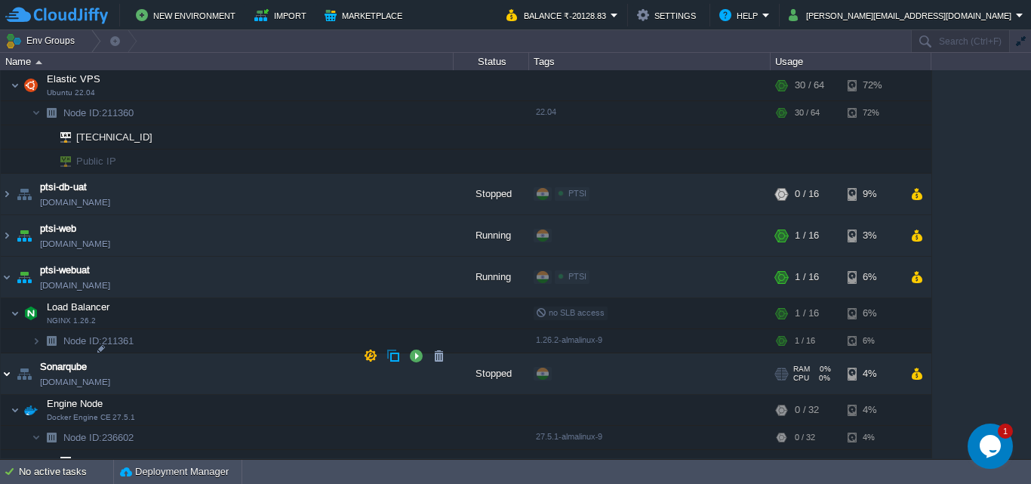
click at [8, 354] on img at bounding box center [7, 373] width 12 height 41
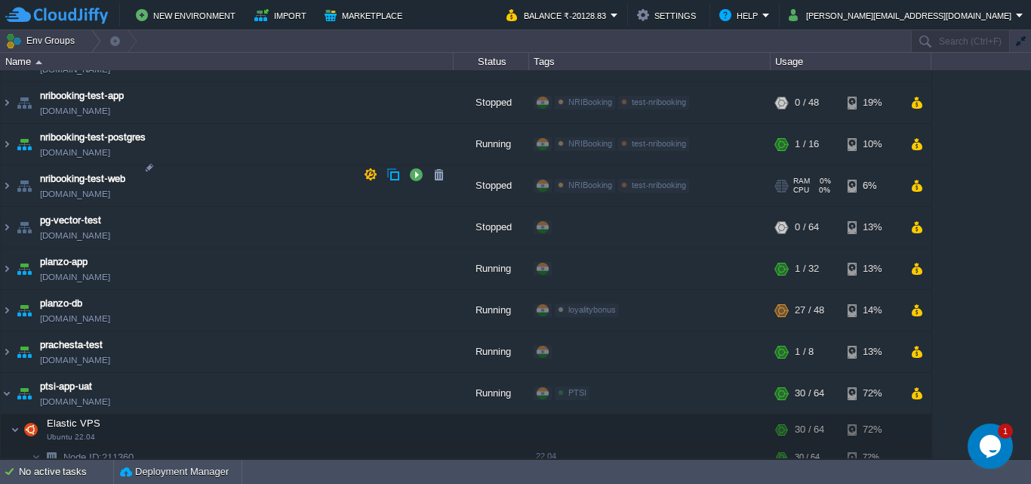
scroll to position [1283, 0]
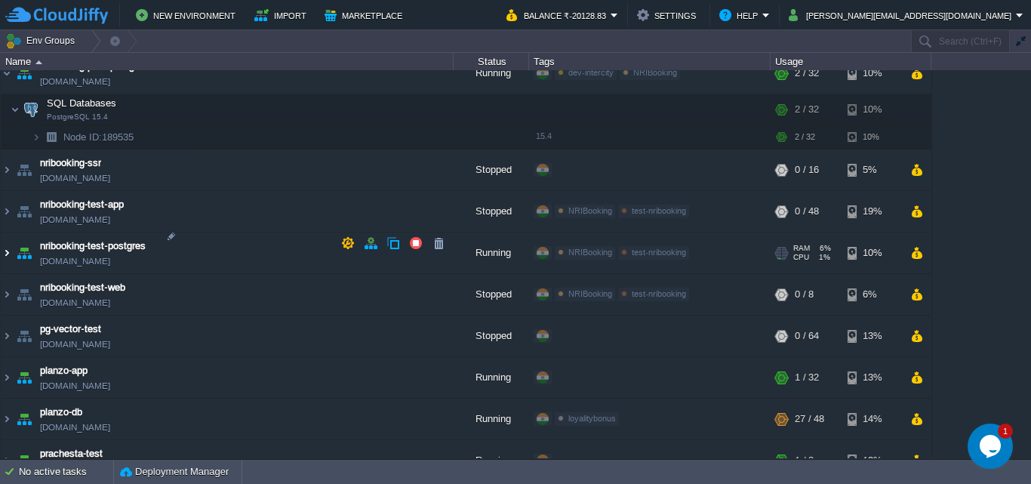
click at [5, 244] on img at bounding box center [7, 252] width 12 height 41
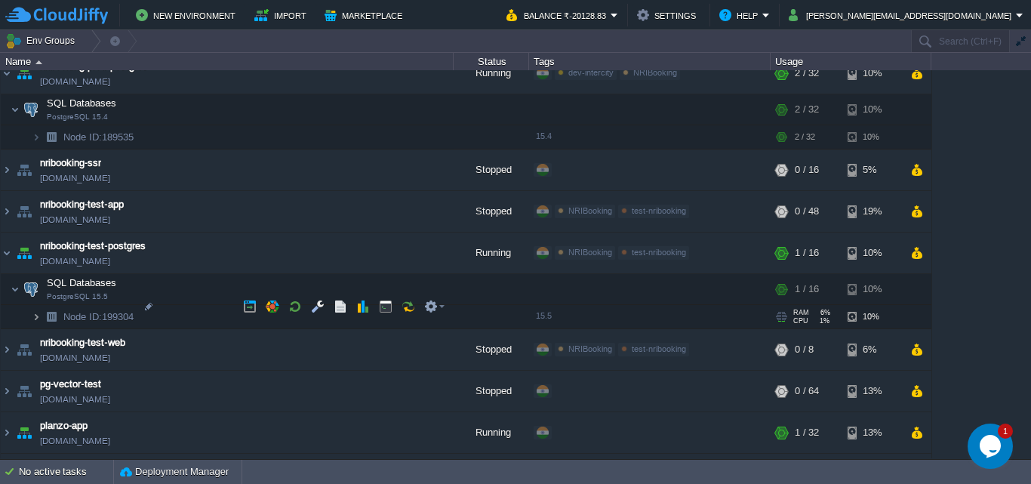
click at [39, 310] on img at bounding box center [36, 316] width 9 height 23
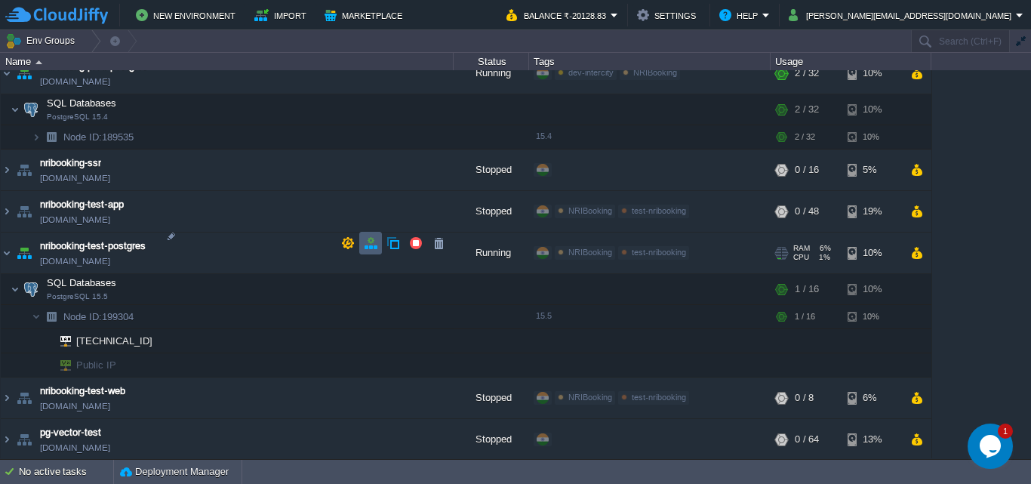
click at [367, 241] on button "button" at bounding box center [371, 243] width 14 height 14
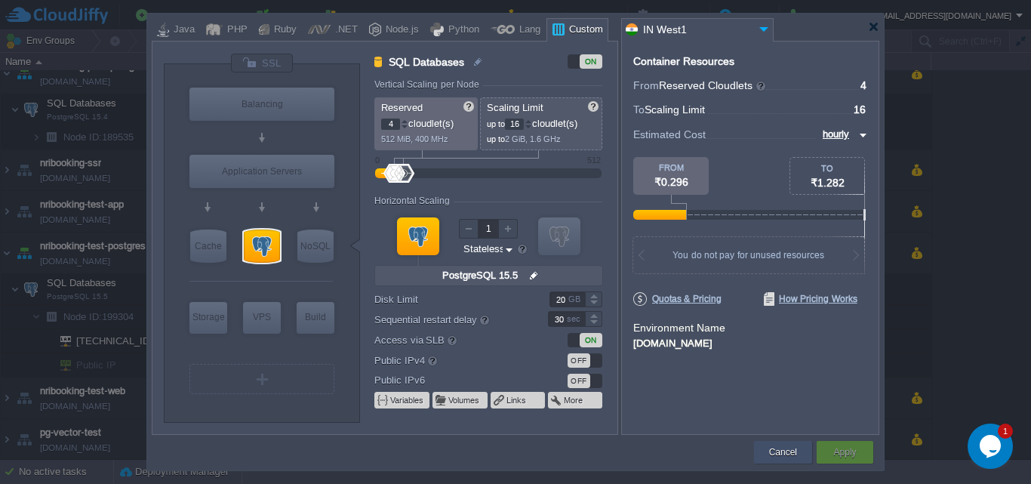
click at [798, 450] on div "Cancel" at bounding box center [782, 452] width 35 height 23
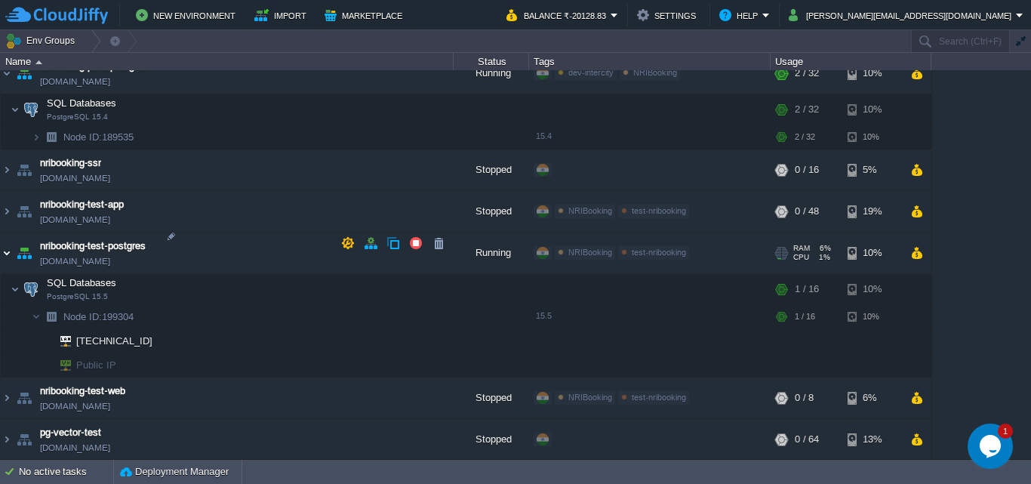
click at [2, 241] on img at bounding box center [7, 252] width 12 height 41
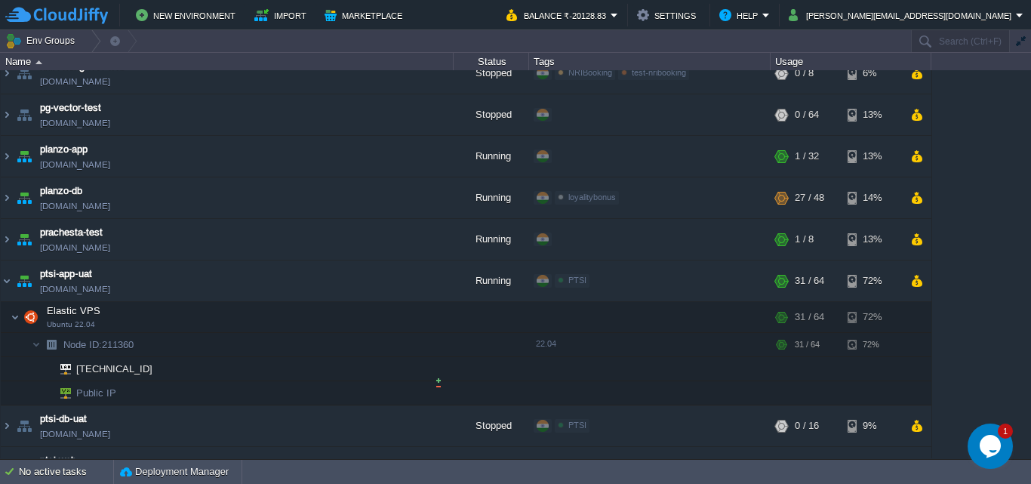
scroll to position [1585, 0]
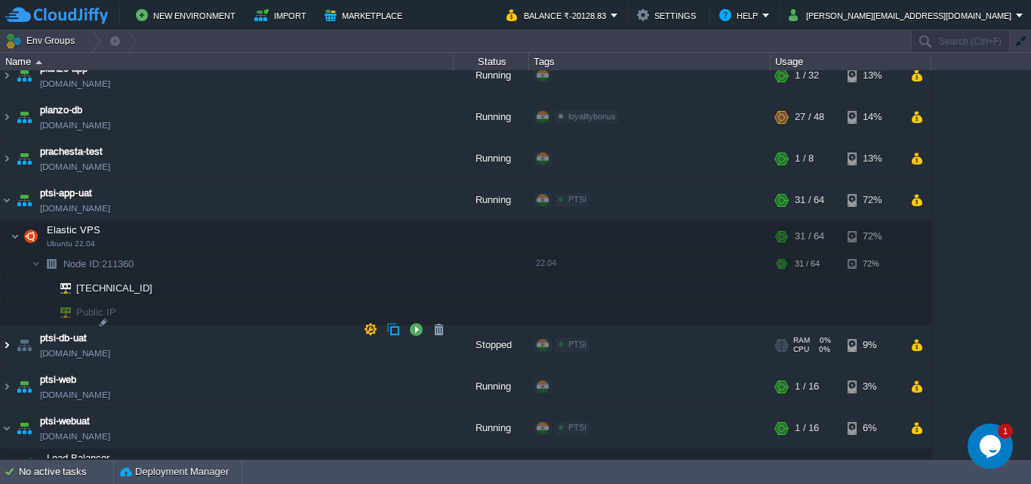
click at [10, 330] on img at bounding box center [7, 344] width 12 height 41
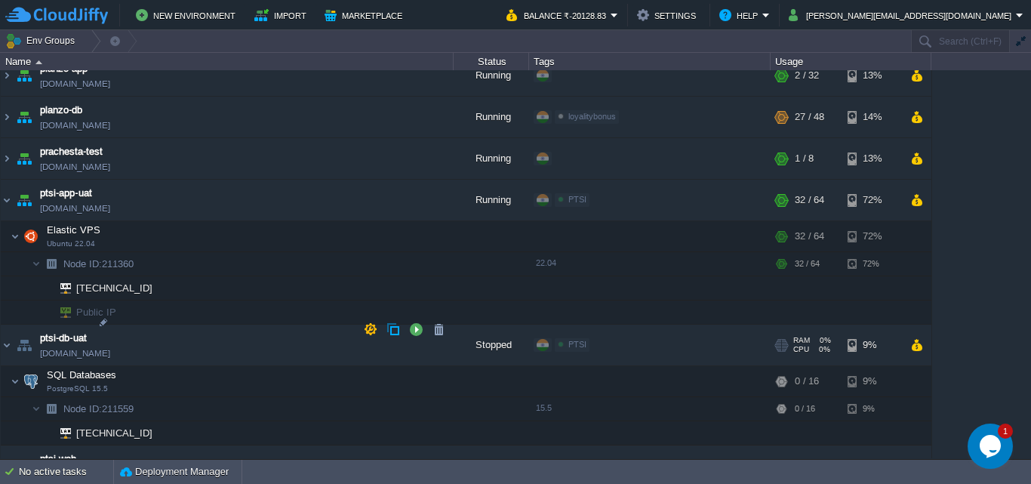
click at [110, 346] on span "[DOMAIN_NAME]" at bounding box center [75, 353] width 70 height 15
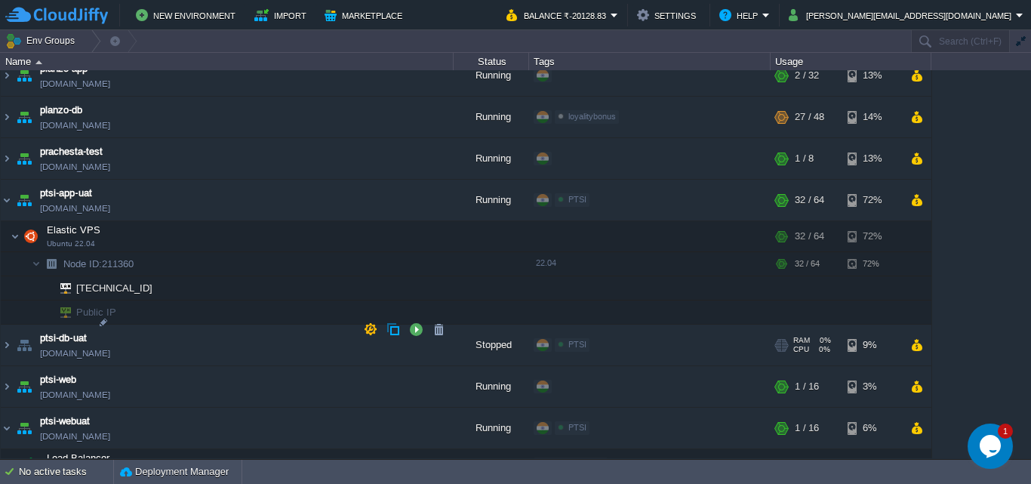
click at [110, 346] on span "[DOMAIN_NAME]" at bounding box center [75, 353] width 70 height 15
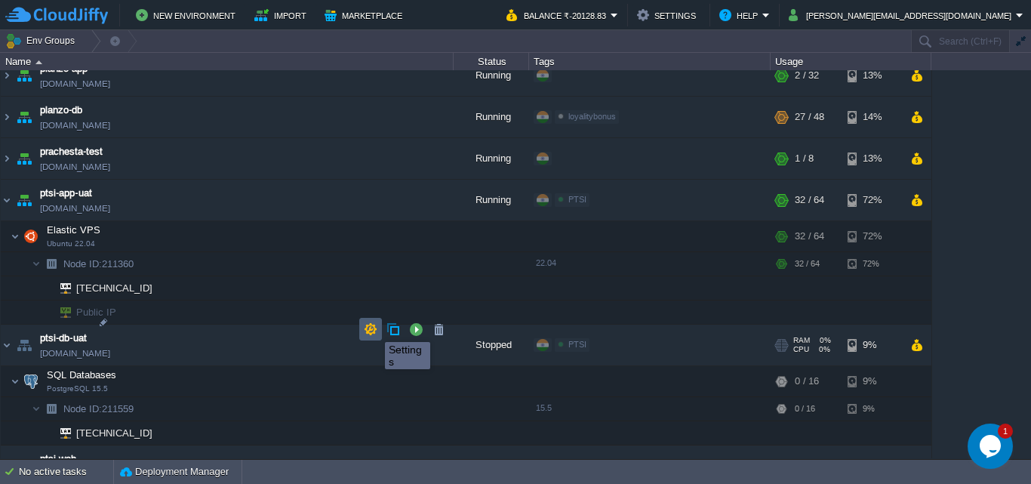
click at [374, 328] on button "button" at bounding box center [371, 329] width 14 height 14
click at [397, 330] on button "button" at bounding box center [393, 329] width 14 height 14
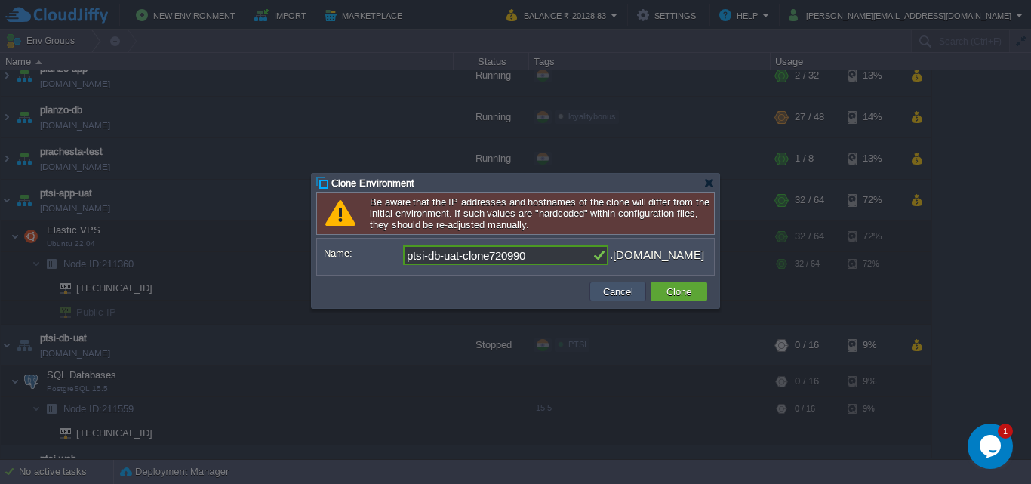
click at [623, 292] on button "Cancel" at bounding box center [617, 291] width 39 height 14
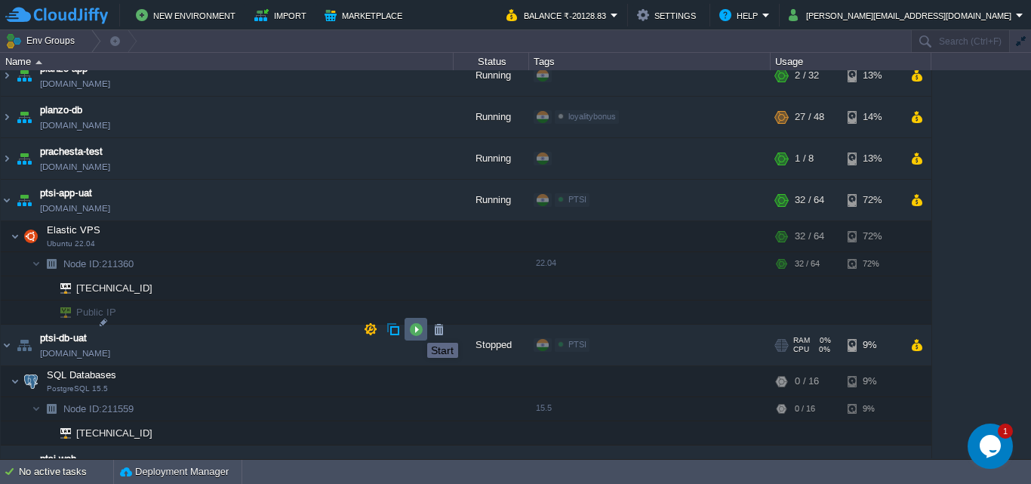
click at [416, 329] on button "button" at bounding box center [416, 329] width 14 height 14
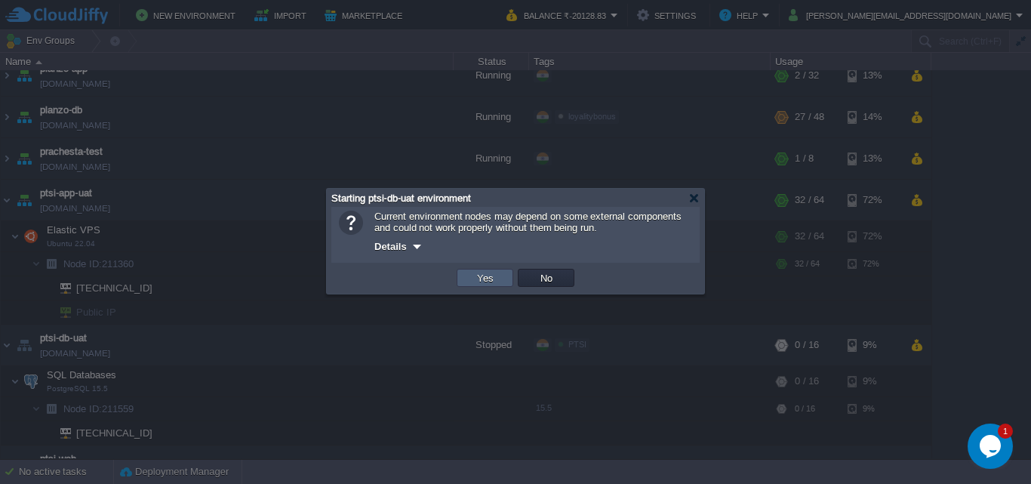
click at [476, 278] on button "Yes" at bounding box center [485, 278] width 26 height 14
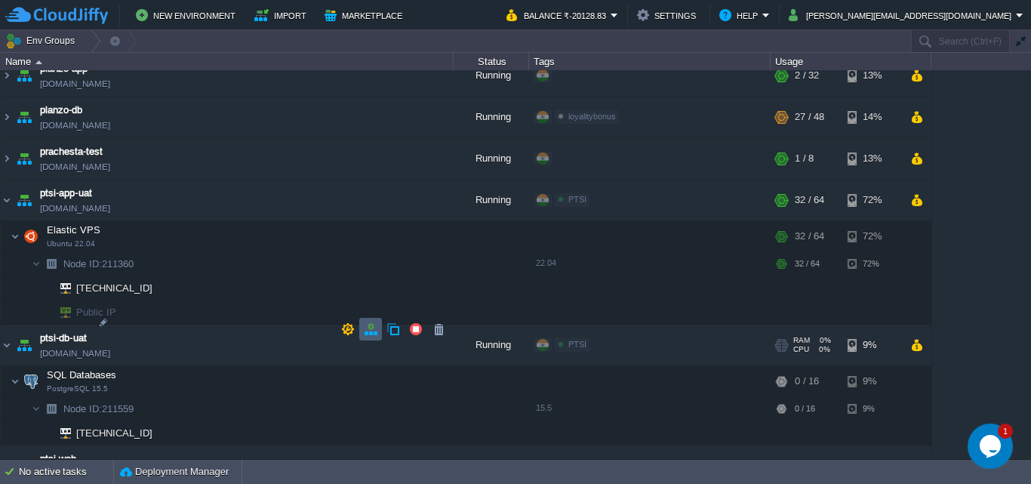
click at [370, 330] on button "button" at bounding box center [371, 329] width 14 height 14
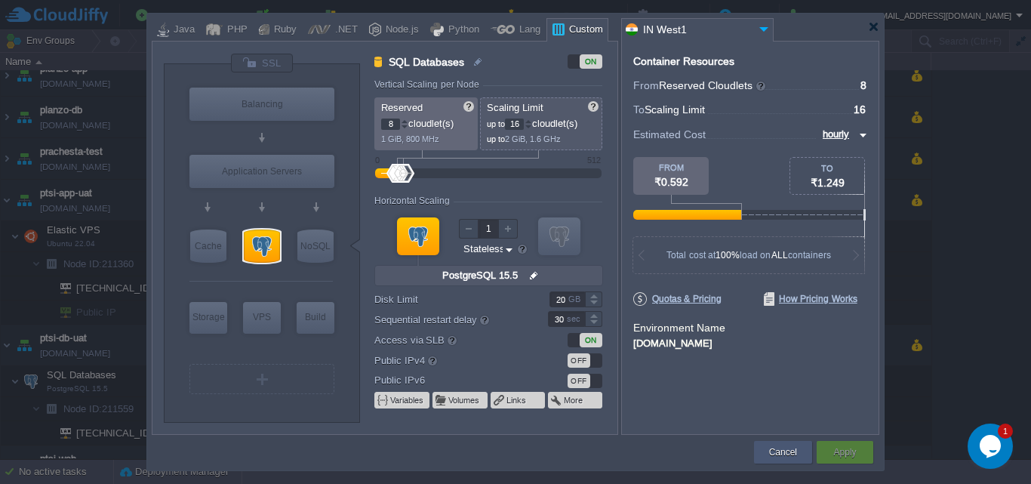
click at [792, 452] on button "Cancel" at bounding box center [783, 451] width 28 height 15
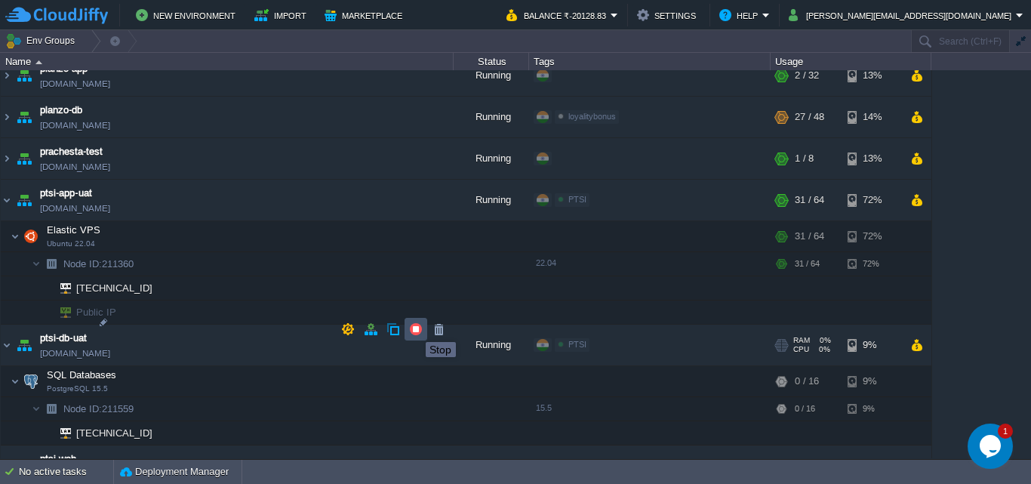
click at [414, 328] on button "button" at bounding box center [416, 329] width 14 height 14
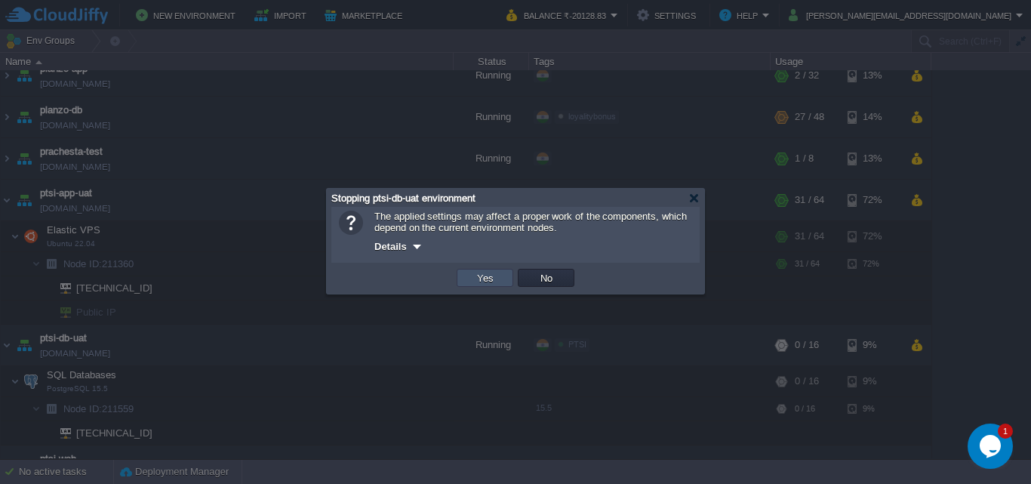
click at [479, 279] on button "Yes" at bounding box center [485, 278] width 26 height 14
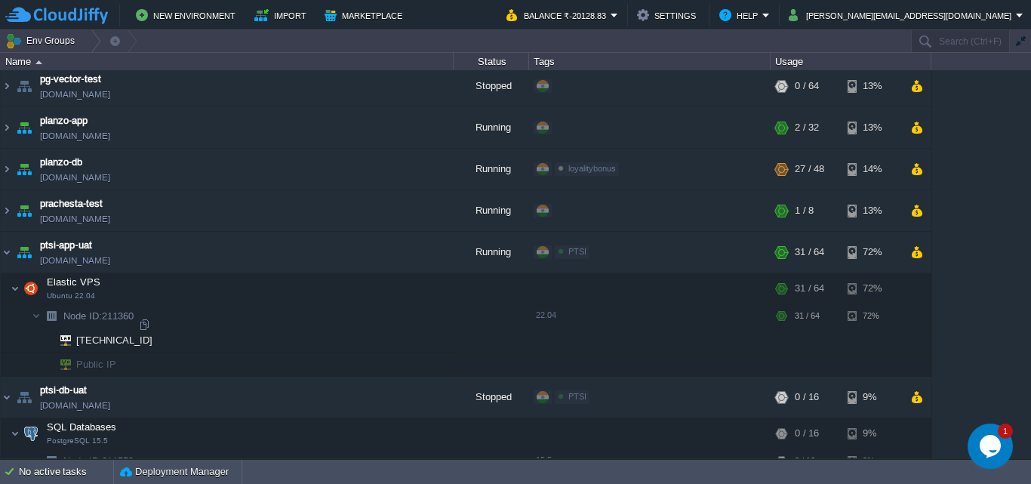
scroll to position [1509, 0]
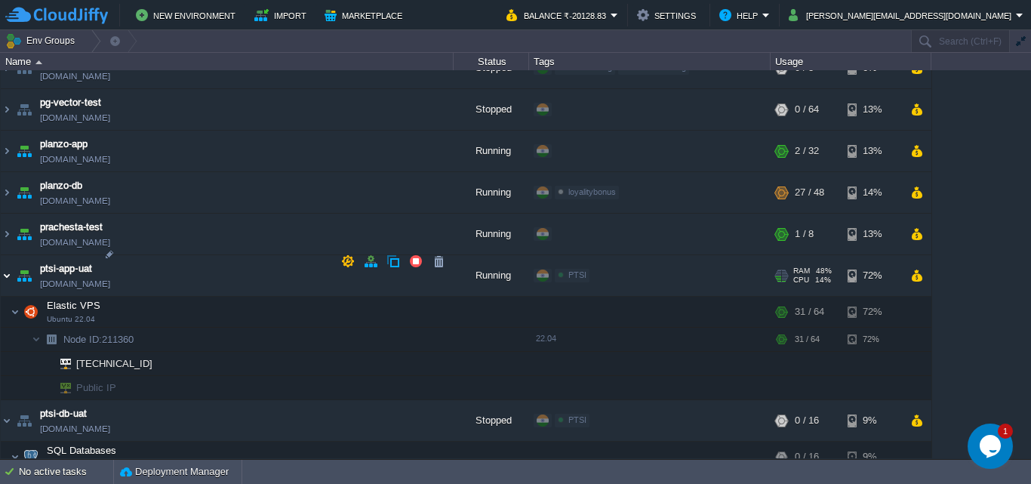
click at [8, 259] on img at bounding box center [7, 275] width 12 height 41
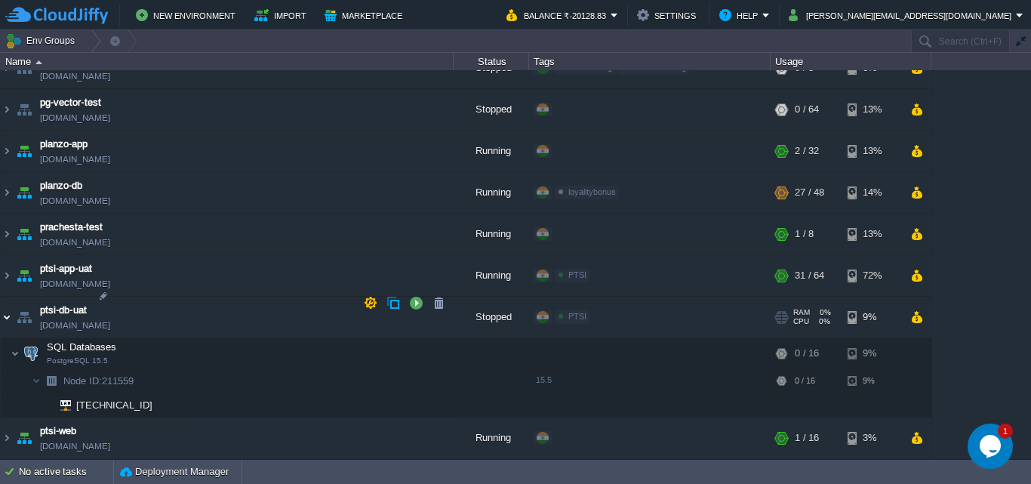
click at [6, 303] on img at bounding box center [7, 317] width 12 height 41
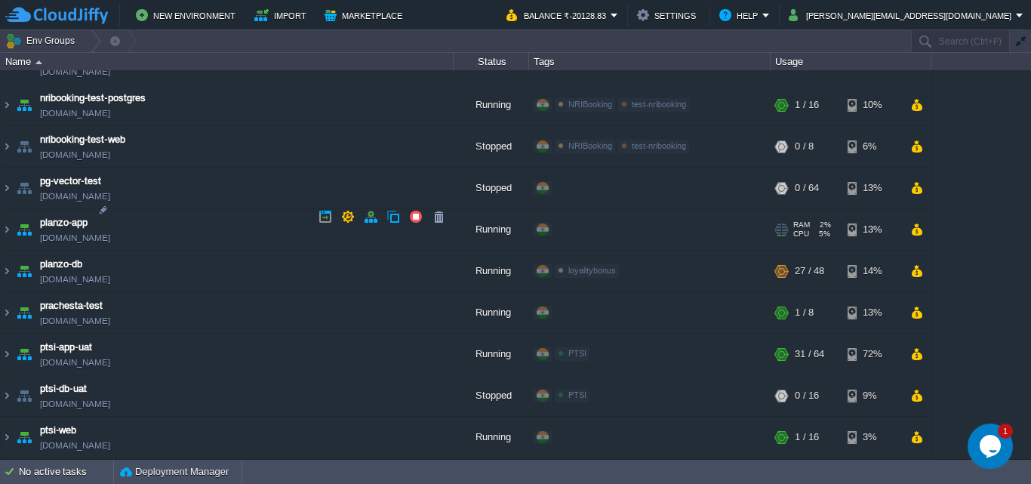
scroll to position [1283, 0]
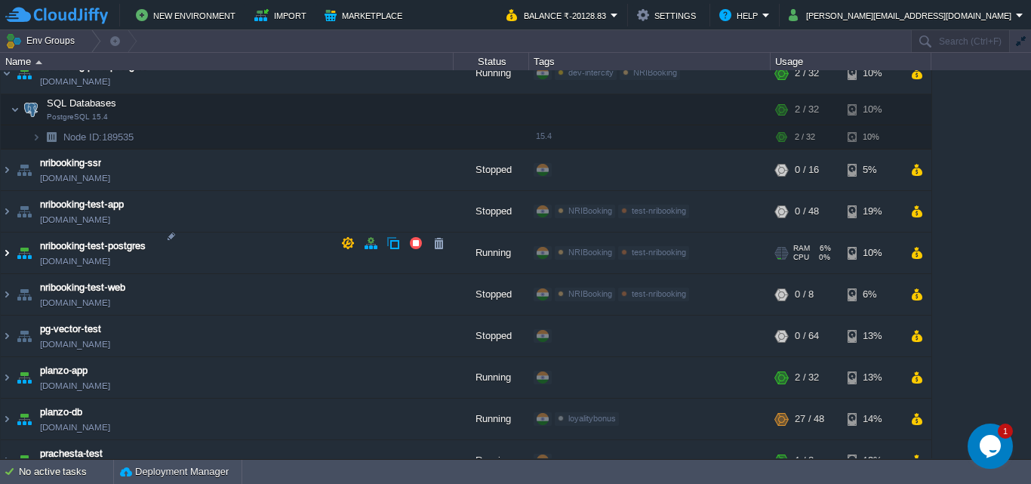
click at [7, 242] on img at bounding box center [7, 252] width 12 height 41
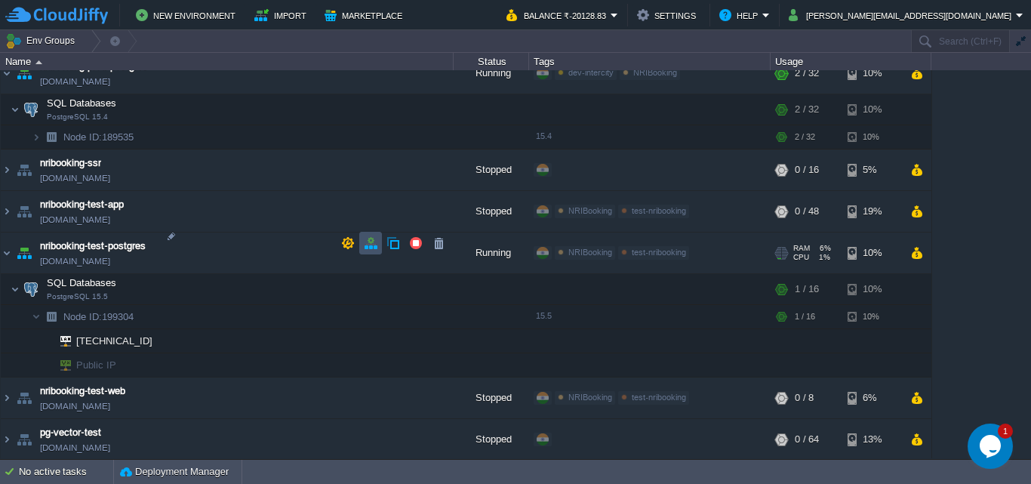
click at [367, 249] on button "button" at bounding box center [371, 243] width 14 height 14
